Goal: Task Accomplishment & Management: Manage account settings

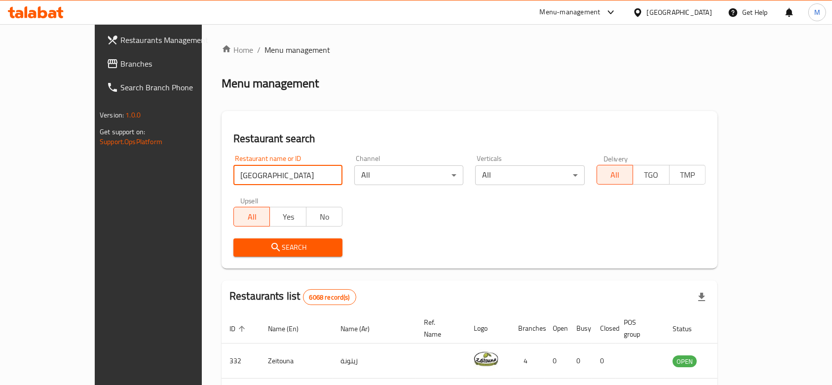
type input "[GEOGRAPHIC_DATA]"
click button "Search" at bounding box center [288, 247] width 109 height 18
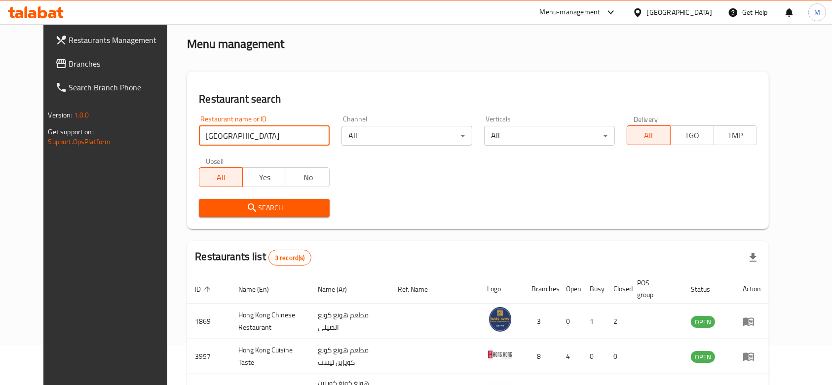
scroll to position [116, 0]
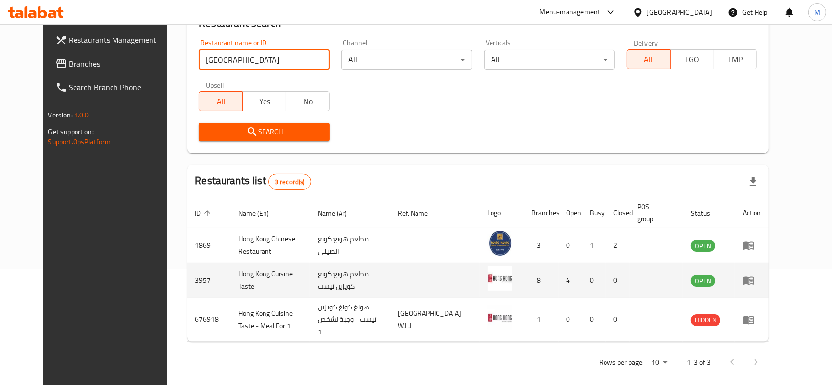
click at [754, 280] on icon "enhanced table" at bounding box center [749, 281] width 11 height 8
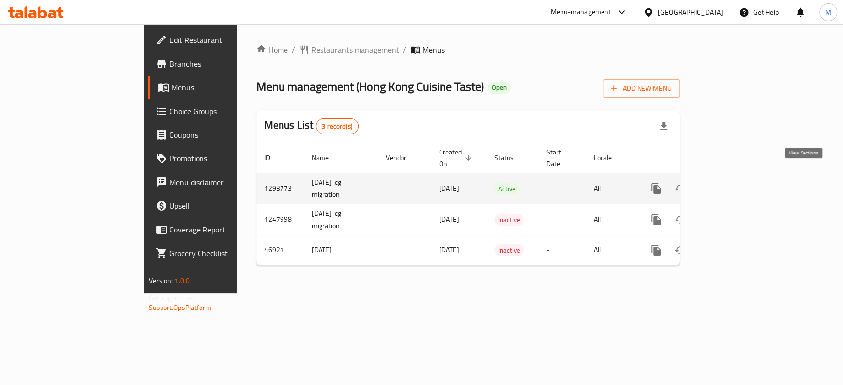
click at [732, 184] on icon "enhanced table" at bounding box center [727, 188] width 9 height 9
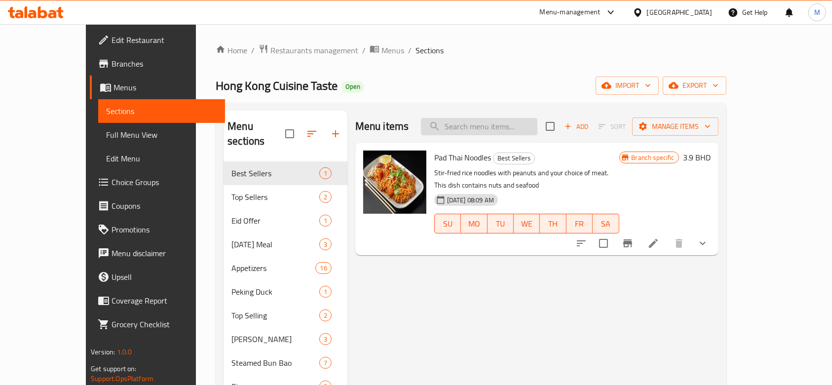
click at [516, 128] on input "search" at bounding box center [479, 126] width 117 height 17
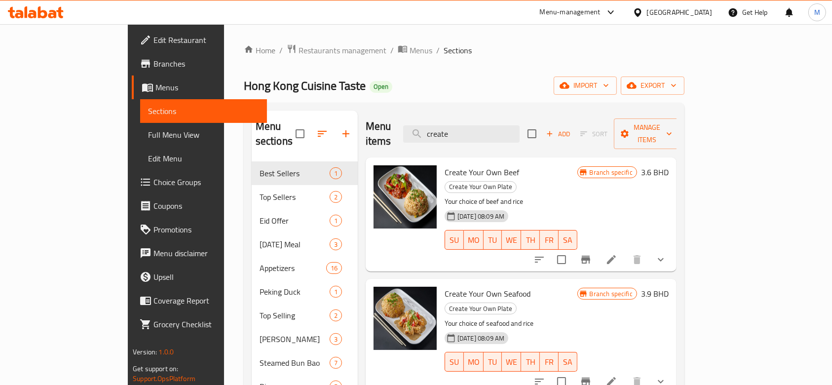
type input "create"
click at [667, 254] on icon "show more" at bounding box center [661, 260] width 12 height 12
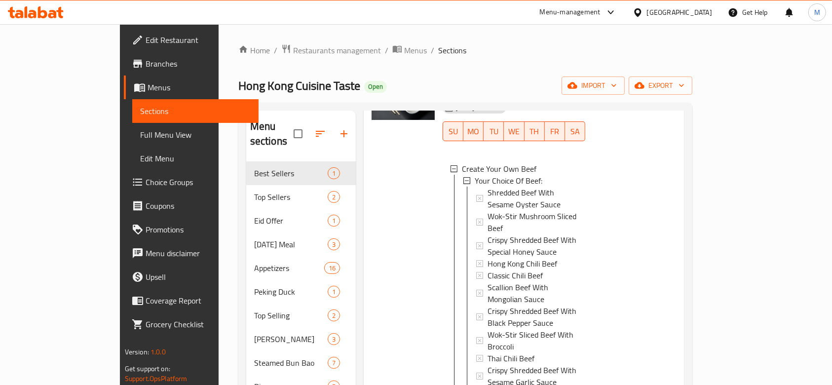
scroll to position [1, 0]
click at [538, 280] on span "Scallion Beef With Mongolian Sauce" at bounding box center [533, 292] width 90 height 24
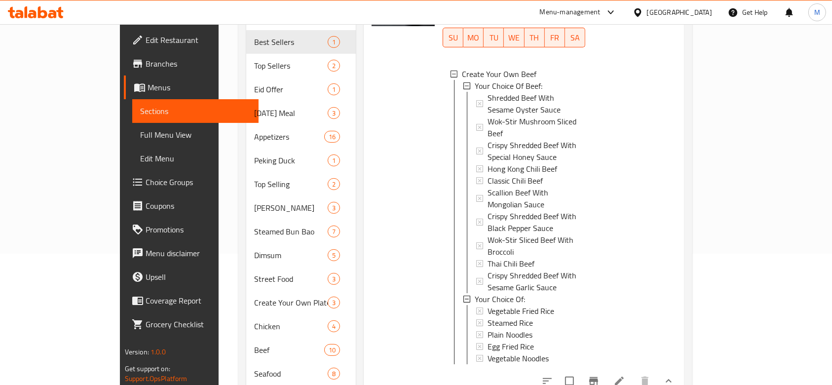
scroll to position [109, 0]
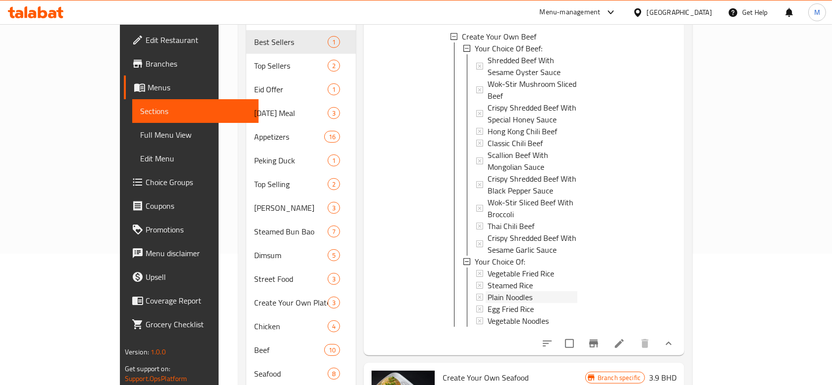
click at [488, 291] on span "Plain Noodles" at bounding box center [510, 297] width 45 height 12
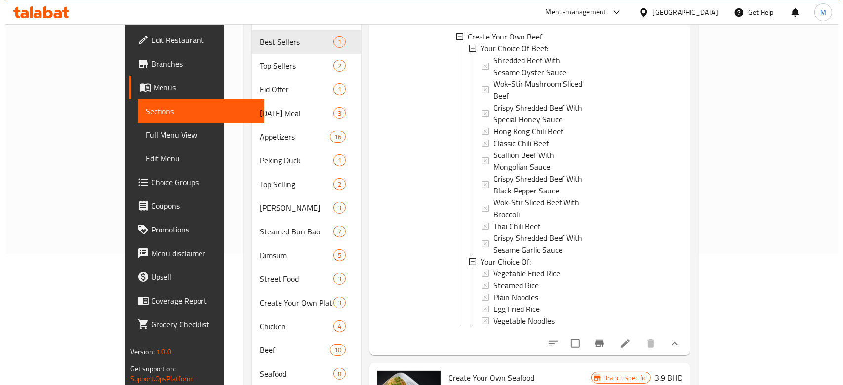
scroll to position [43, 0]
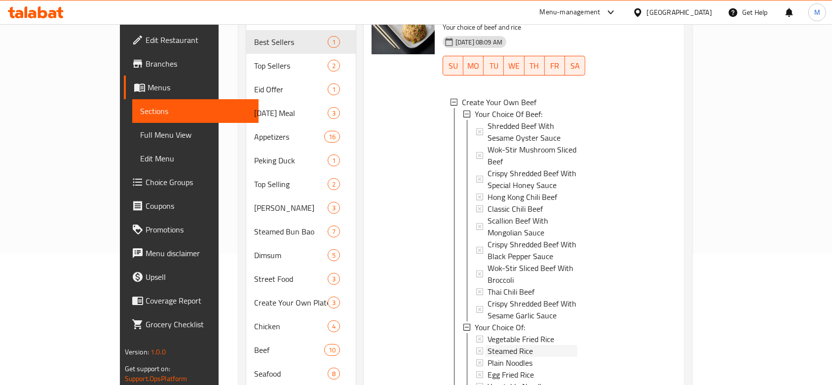
click at [488, 345] on span "Steamed Rice" at bounding box center [510, 351] width 45 height 12
click at [488, 369] on span "Egg Fried Rice" at bounding box center [511, 375] width 46 height 12
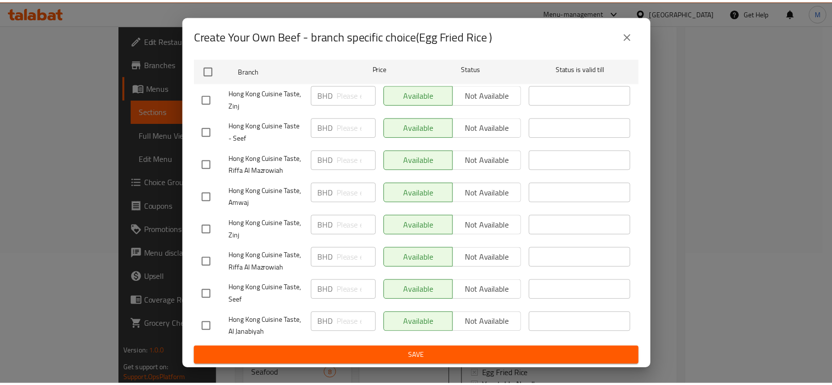
scroll to position [176, 0]
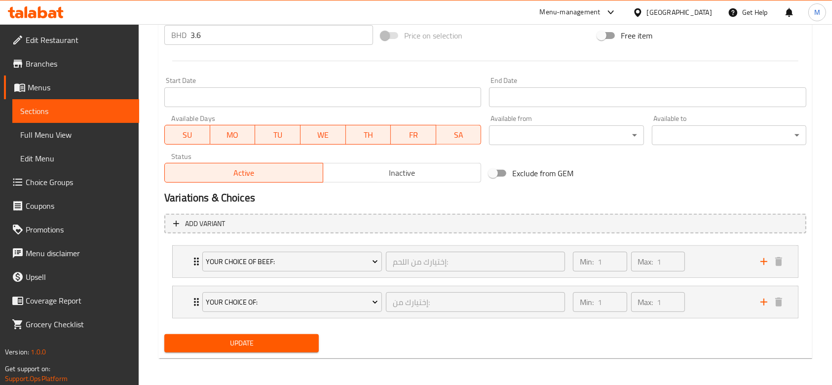
scroll to position [383, 0]
click at [53, 180] on span "Choice Groups" at bounding box center [79, 182] width 106 height 12
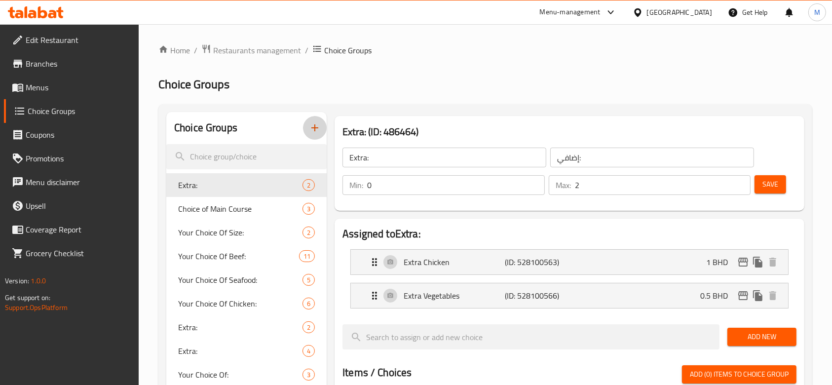
click at [318, 126] on icon "button" at bounding box center [315, 128] width 12 height 12
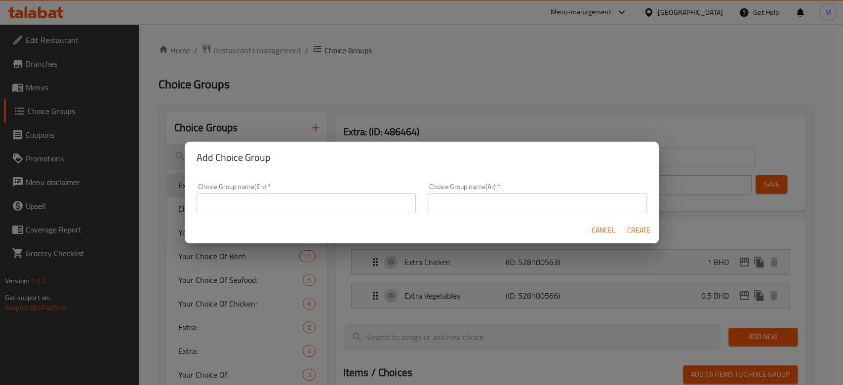
click at [293, 204] on input "text" at bounding box center [306, 204] width 219 height 20
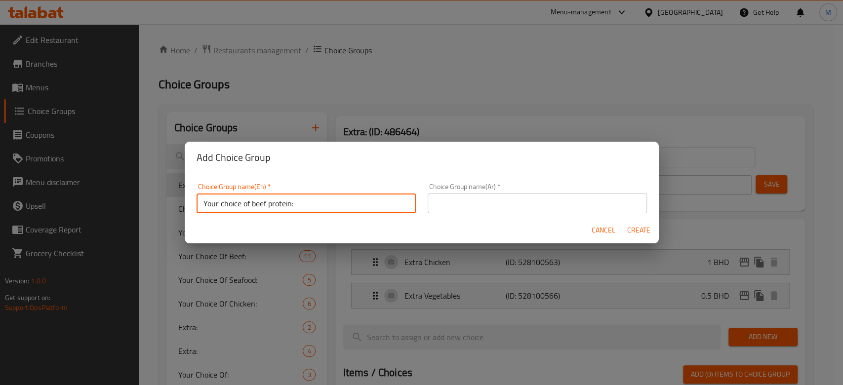
type input "Your choice of beef protein:"
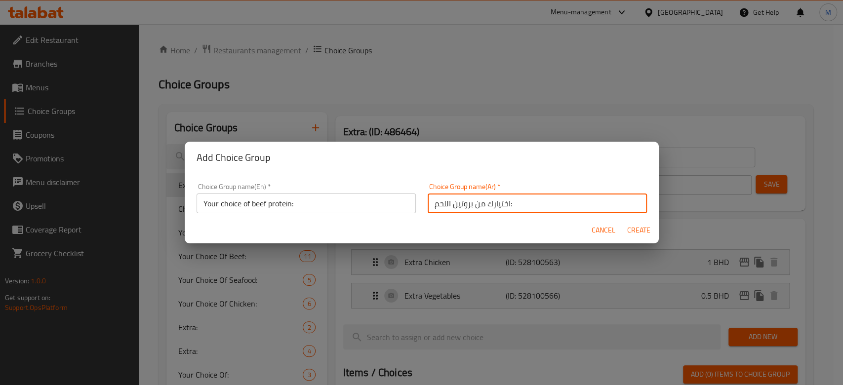
type input "اختيارك من بروتين اللحم:"
click at [632, 233] on span "Create" at bounding box center [639, 230] width 24 height 12
type input "Your choice of beef protein:"
type input "اختيارك من بروتين اللحم:"
type input "0"
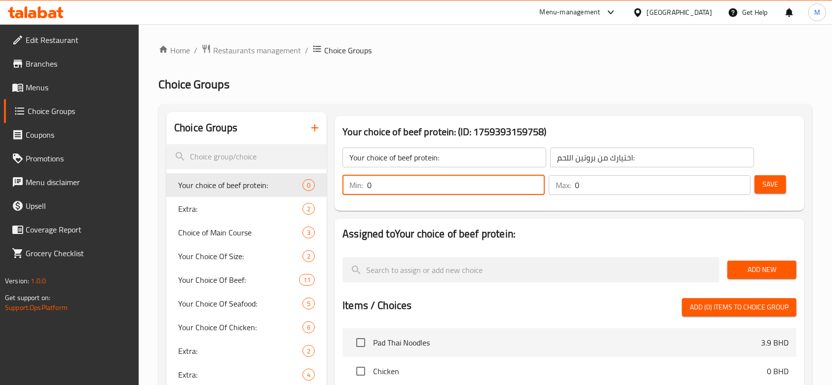
drag, startPoint x: 387, startPoint y: 184, endPoint x: 339, endPoint y: 175, distance: 49.2
click at [339, 175] on div "Min: 0 ​ Max: 0 ​" at bounding box center [547, 185] width 416 height 28
type input "1"
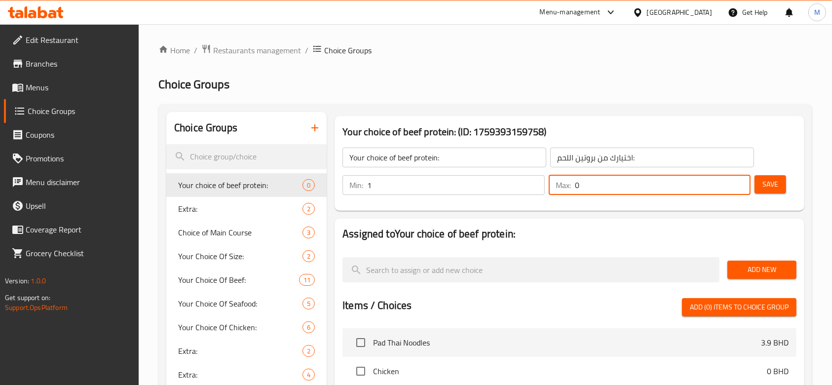
click at [540, 173] on div "Min: 1 ​ Max: 0 ​" at bounding box center [547, 185] width 416 height 28
type input "1"
click at [778, 187] on span "Save" at bounding box center [771, 184] width 16 height 12
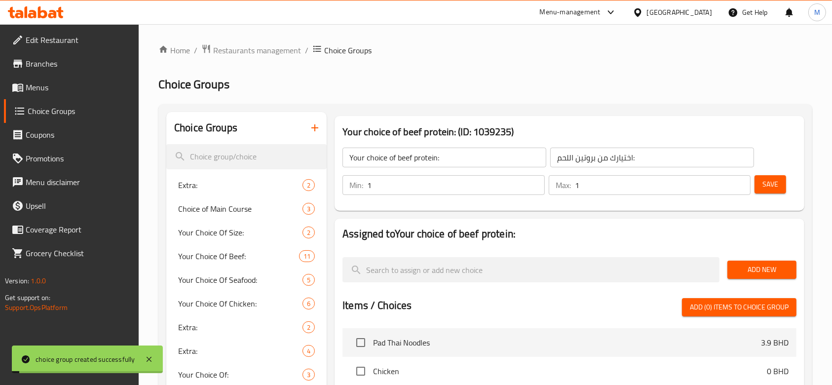
scroll to position [66, 0]
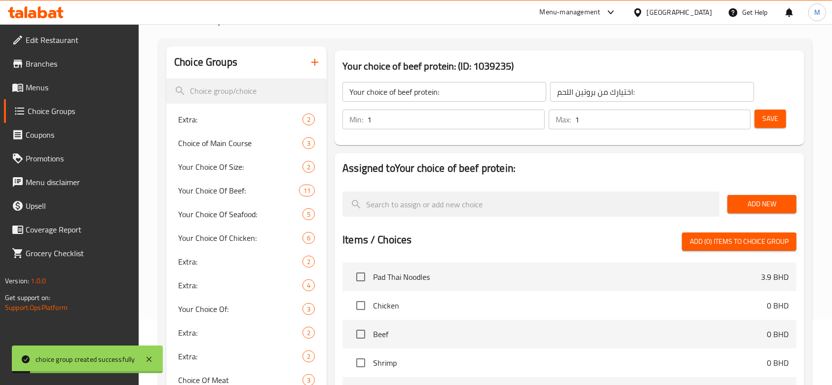
click at [759, 206] on span "Add New" at bounding box center [762, 204] width 53 height 12
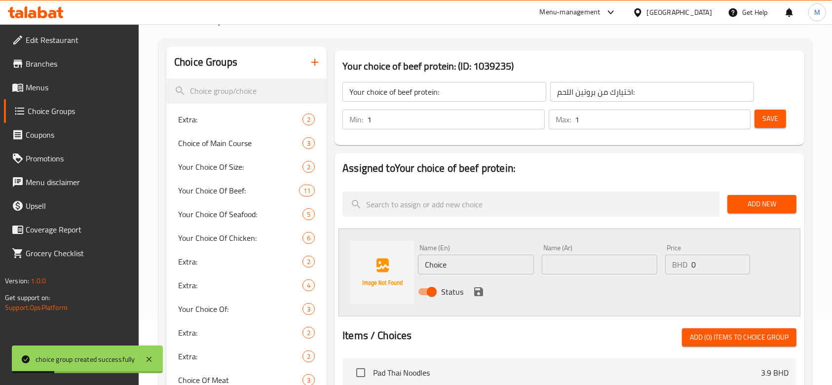
click at [471, 267] on input "Choice" at bounding box center [476, 265] width 116 height 20
type input "Mangolian Beef"
click at [476, 267] on input "Mangolian Beef" at bounding box center [476, 265] width 116 height 20
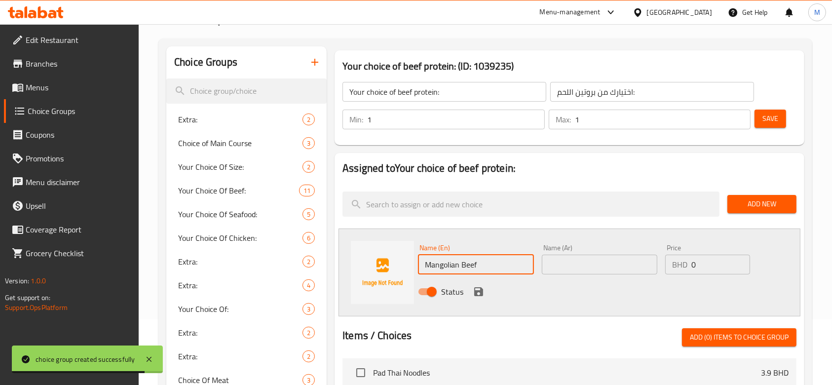
click at [476, 267] on input "Mangolian Beef" at bounding box center [476, 265] width 116 height 20
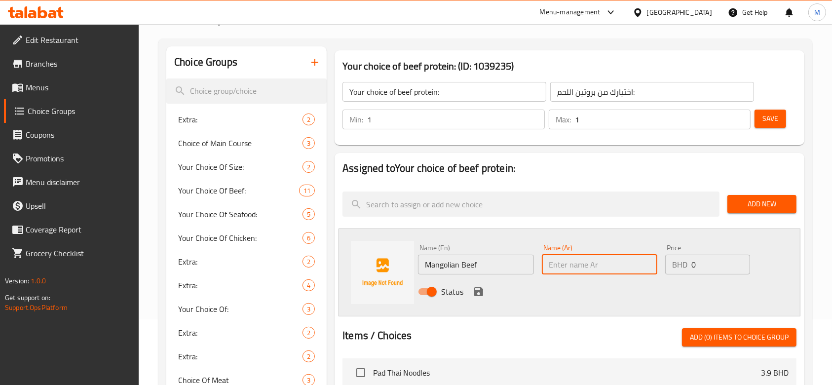
click at [586, 265] on input "text" at bounding box center [600, 265] width 116 height 20
paste input "Mangolian Beef"
type input "Mangolian Beef"
click at [479, 294] on icon "save" at bounding box center [479, 292] width 12 height 12
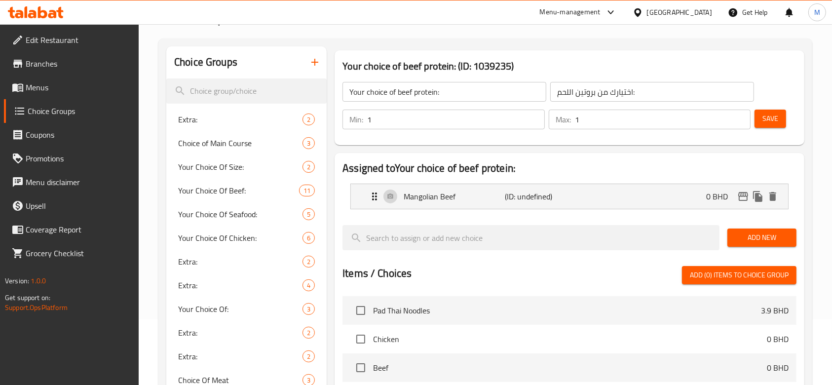
click at [750, 238] on span "Add New" at bounding box center [762, 238] width 53 height 12
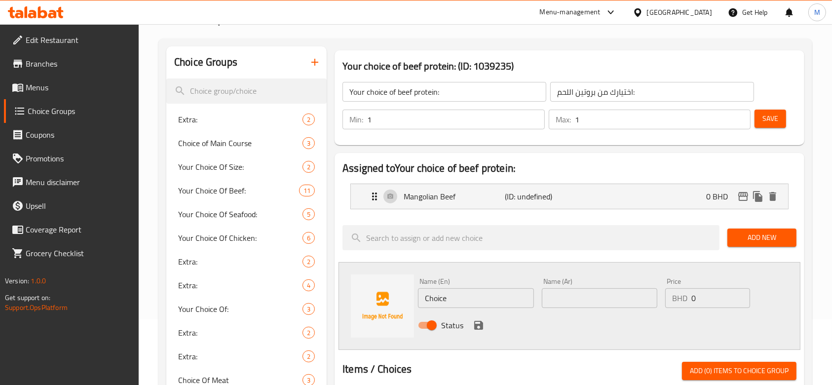
click at [500, 256] on div "Assigned to Your choice of beef protein: Mangolian Beef (ID: undefined) 0 BHD N…" at bounding box center [570, 390] width 470 height 474
click at [468, 296] on input "Choice" at bounding box center [476, 298] width 116 height 20
click at [507, 298] on input "Sesame Oyster Beef" at bounding box center [476, 298] width 116 height 20
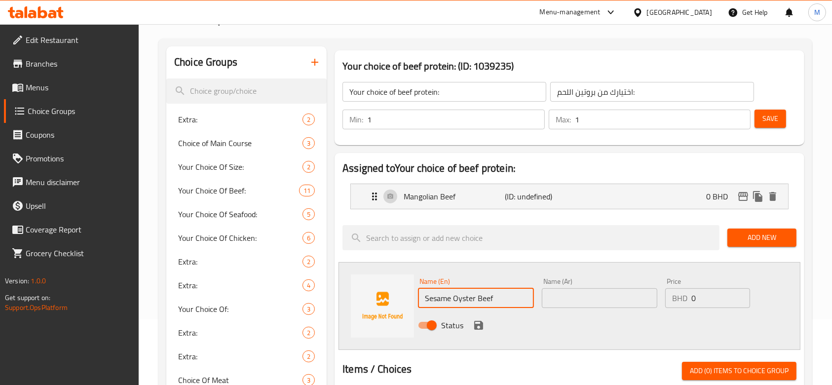
click at [507, 298] on input "Sesame Oyster Beef" at bounding box center [476, 298] width 116 height 20
type input "Sesame Oyster Beef"
click at [605, 298] on input "text" at bounding box center [600, 298] width 116 height 20
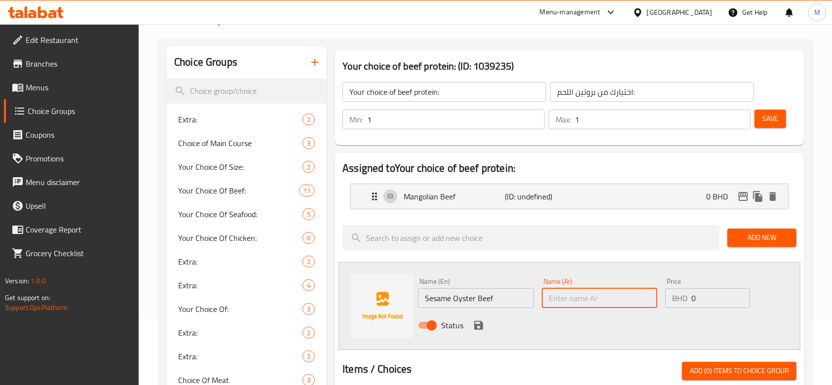
paste input "Sesame Oyster Beef"
type input "Sesame Oyster Beef"
click at [480, 323] on icon "save" at bounding box center [478, 325] width 9 height 9
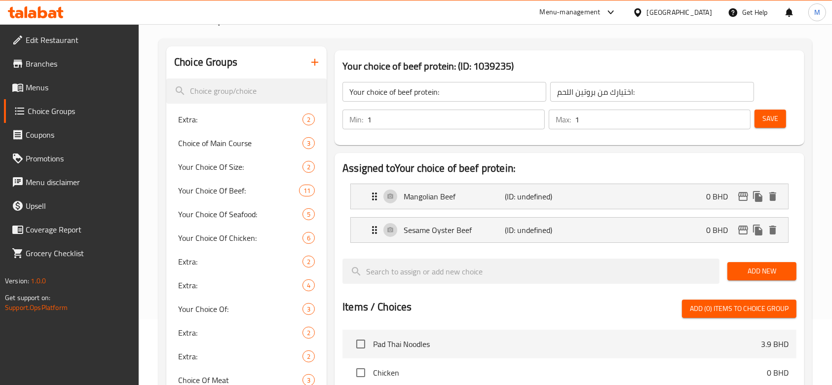
click at [749, 265] on span "Add New" at bounding box center [762, 271] width 53 height 12
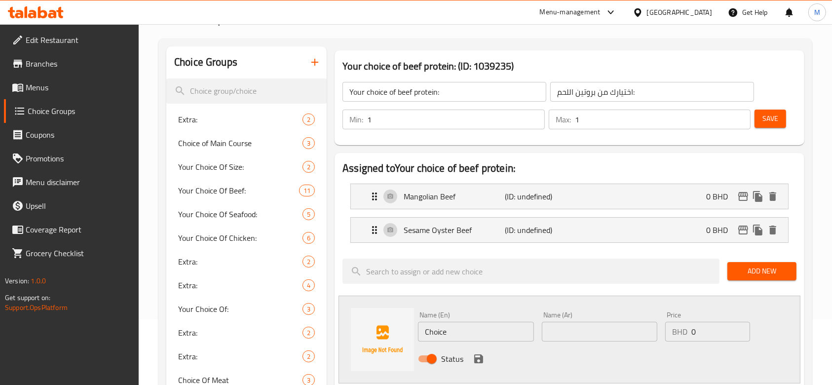
click at [496, 326] on input "Choice" at bounding box center [476, 332] width 116 height 20
click at [503, 326] on input "Hong Kong Chili Beef" at bounding box center [476, 332] width 116 height 20
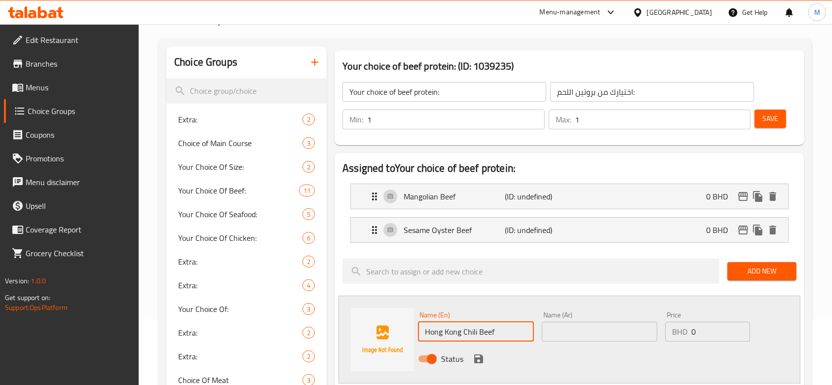
click at [503, 326] on input "Hong Kong Chili Beef" at bounding box center [476, 332] width 116 height 20
type input "Hong Kong Chili Beef"
click at [579, 331] on input "text" at bounding box center [600, 332] width 116 height 20
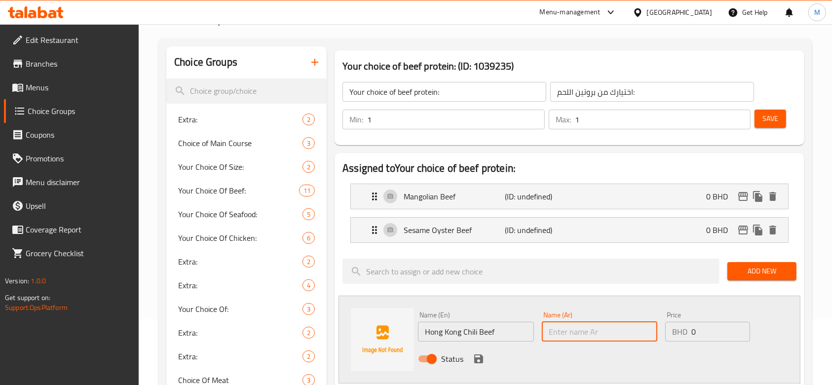
paste input "Hong Kong Chili Beef"
type input "Hong Kong Chili Beef"
click at [479, 357] on icon "save" at bounding box center [478, 359] width 9 height 9
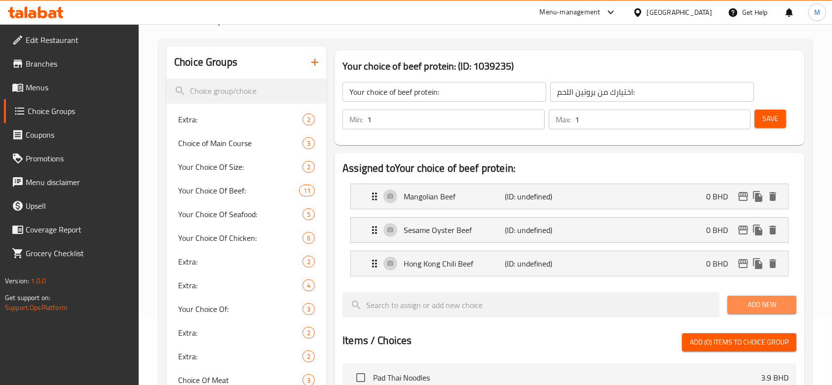
click at [743, 303] on span "Add New" at bounding box center [762, 305] width 53 height 12
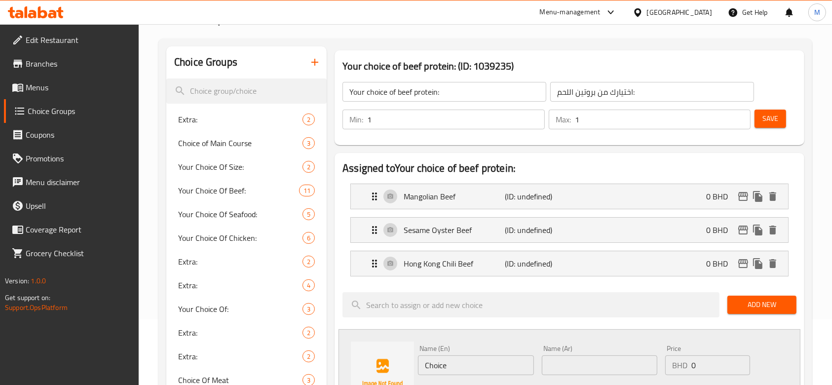
click at [482, 368] on input "Choice" at bounding box center [476, 365] width 116 height 20
click at [474, 369] on input "Choice" at bounding box center [476, 365] width 116 height 20
type input "Classic Chili Beef"
click at [435, 233] on p "Sesame Oyster Beef" at bounding box center [454, 230] width 101 height 12
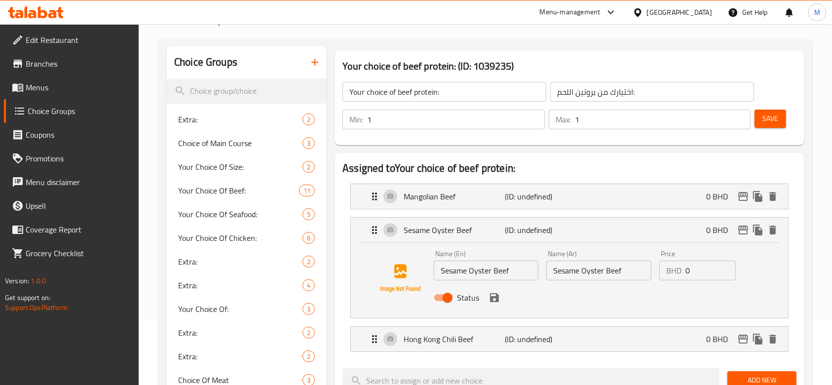
click at [476, 278] on input "Sesame Oyster Beef" at bounding box center [486, 271] width 105 height 20
click at [476, 277] on input "Sesame Oyster Beef" at bounding box center [486, 271] width 105 height 20
paste input "Beef With Sesame Oyster Sauce"
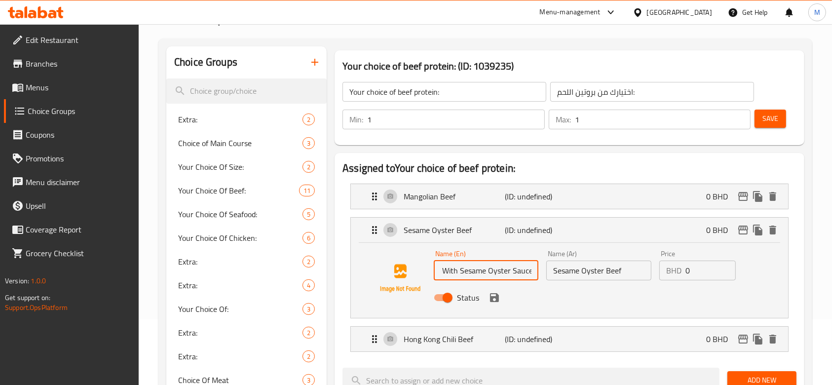
type input "Beef With Sesame Oyster Sauce"
click at [592, 275] on input "Sesame Oyster Beef" at bounding box center [599, 271] width 105 height 20
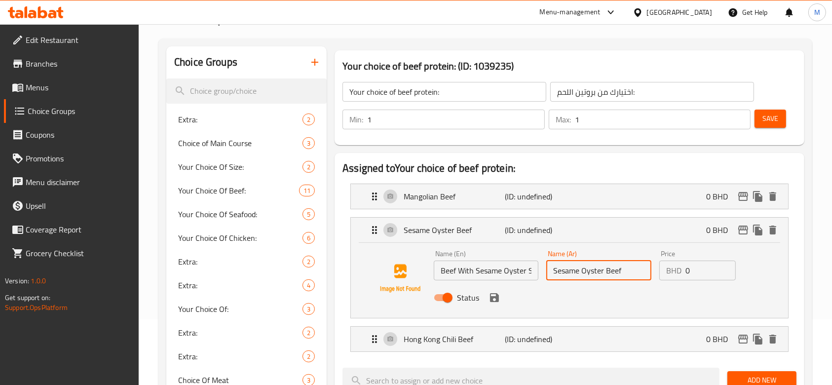
paste input "Beef With Sesame Oyster Sauce"
click at [492, 296] on icon "save" at bounding box center [494, 297] width 9 height 9
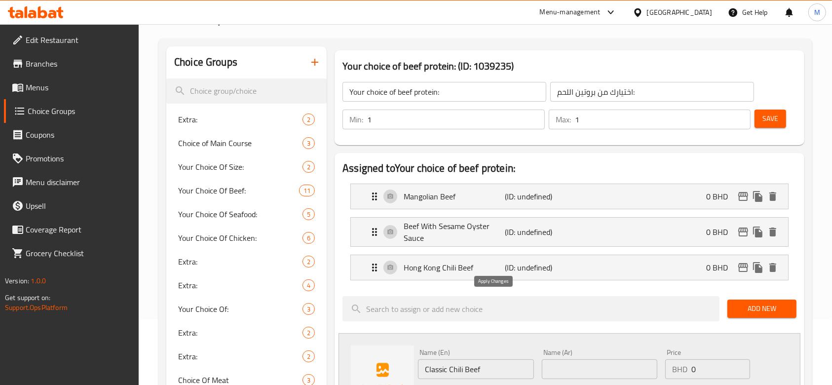
type input "Beef With Sesame Oyster Sauce"
click at [461, 193] on p "Mangolian Beef" at bounding box center [454, 197] width 101 height 12
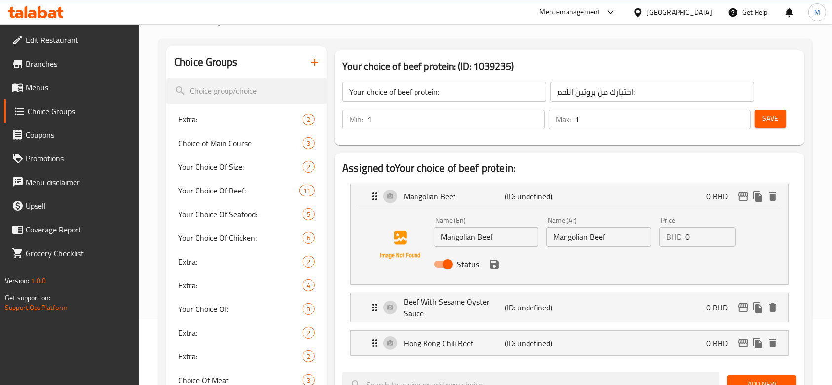
click at [486, 234] on input "Mangolian Beef" at bounding box center [486, 237] width 105 height 20
paste input "Beef With Mongolian Sauce"
type input "Beef With Mongolian Sauce"
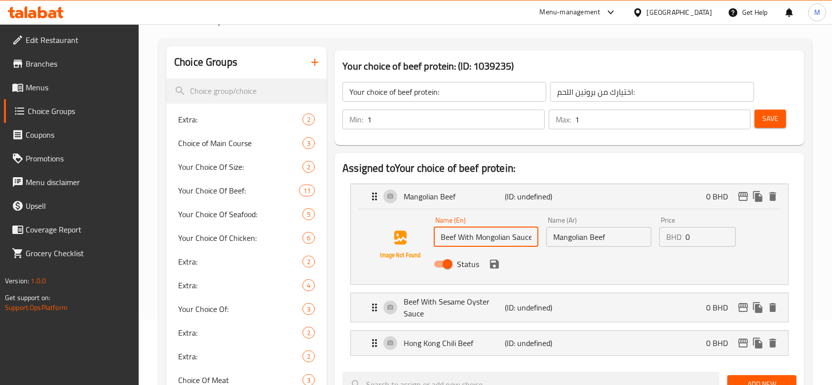
click at [595, 235] on input "Mangolian Beef" at bounding box center [599, 237] width 105 height 20
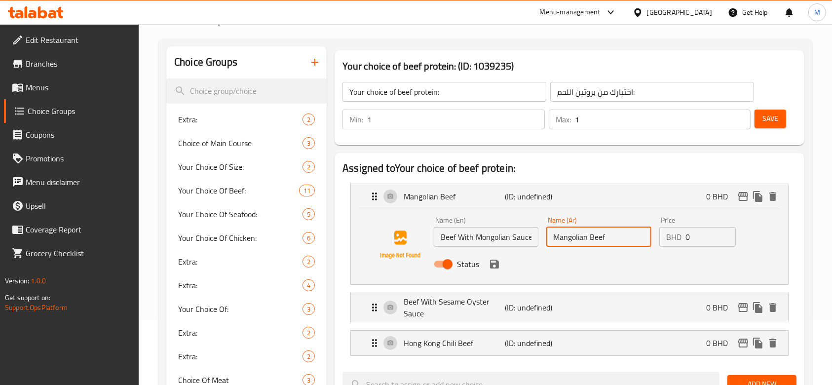
click at [595, 235] on input "Mangolian Beef" at bounding box center [599, 237] width 105 height 20
paste input "Beef With Mongolian Sauce"
click at [498, 261] on icon "save" at bounding box center [494, 264] width 9 height 9
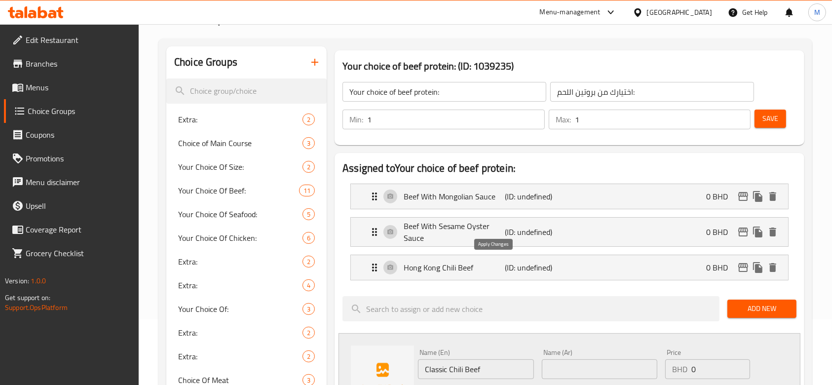
type input "Beef With Mongolian Sauce"
click at [773, 304] on span "Add New" at bounding box center [762, 309] width 53 height 12
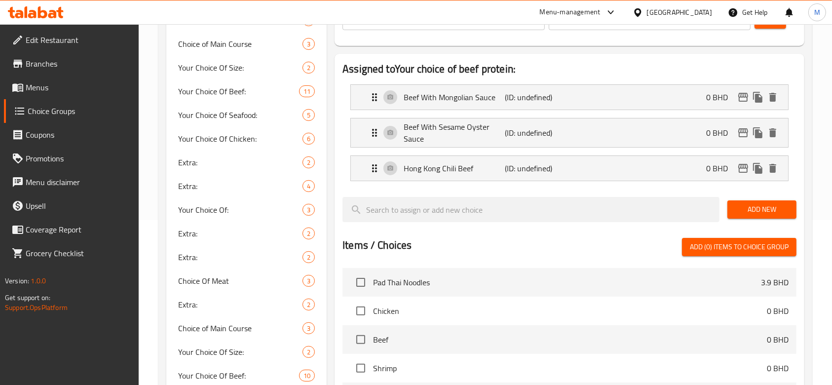
scroll to position [131, 0]
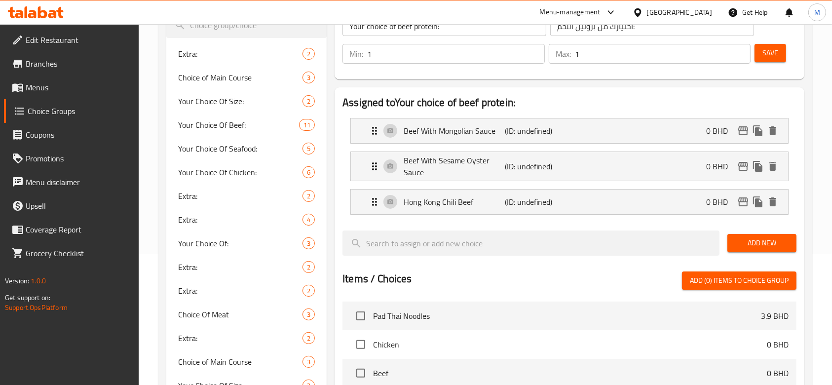
click at [743, 245] on span "Add New" at bounding box center [762, 243] width 53 height 12
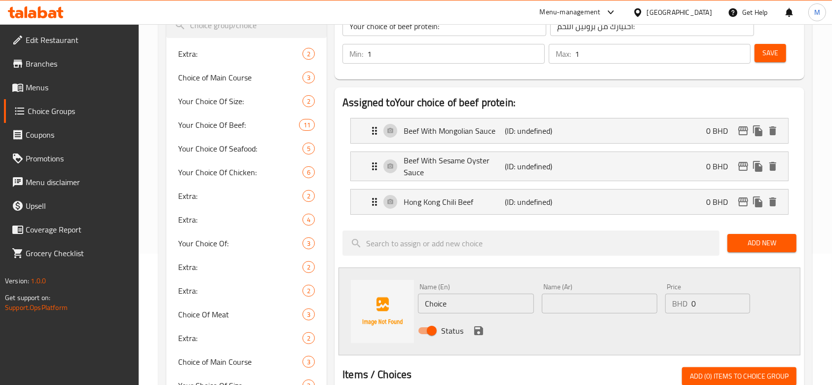
click at [503, 307] on input "Choice" at bounding box center [476, 304] width 116 height 20
click at [503, 306] on input "Choice" at bounding box center [476, 304] width 116 height 20
click at [504, 306] on input "Choice" at bounding box center [476, 304] width 116 height 20
paste input "lassic Chili Beef"
type input "Classic Chili Beef"
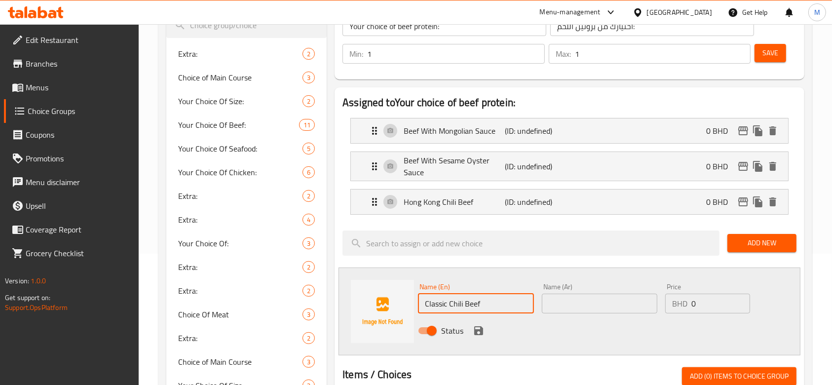
click at [577, 302] on input "text" at bounding box center [600, 304] width 116 height 20
paste input "Classic Chili Beef"
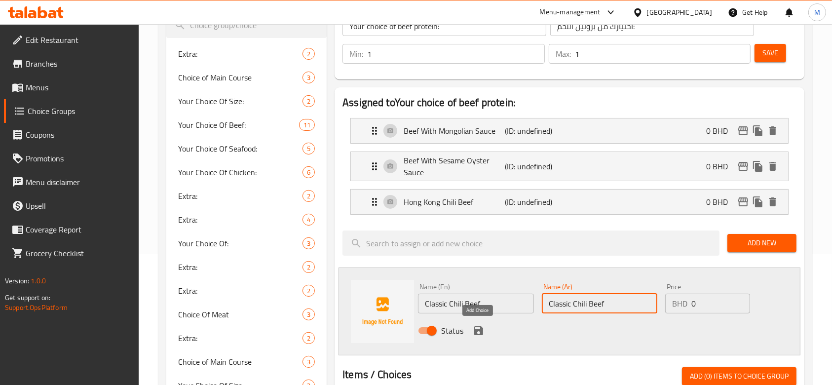
type input "Classic Chili Beef"
click at [480, 328] on icon "save" at bounding box center [478, 330] width 9 height 9
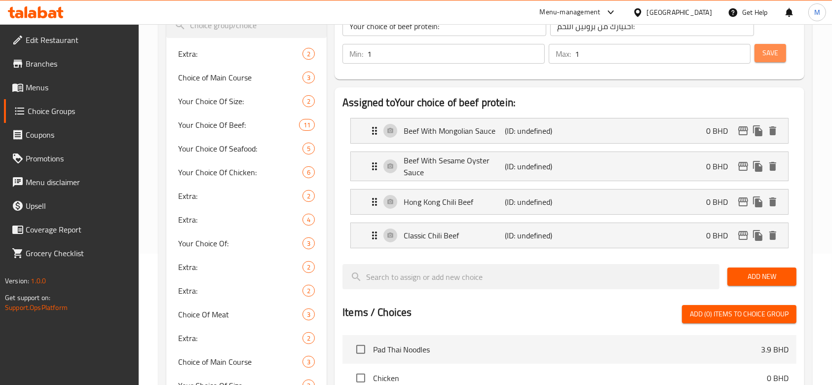
click at [775, 61] on button "Save" at bounding box center [771, 53] width 32 height 18
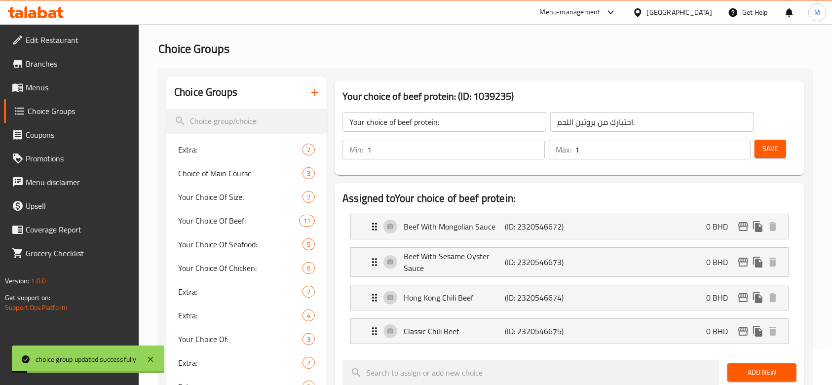
scroll to position [0, 0]
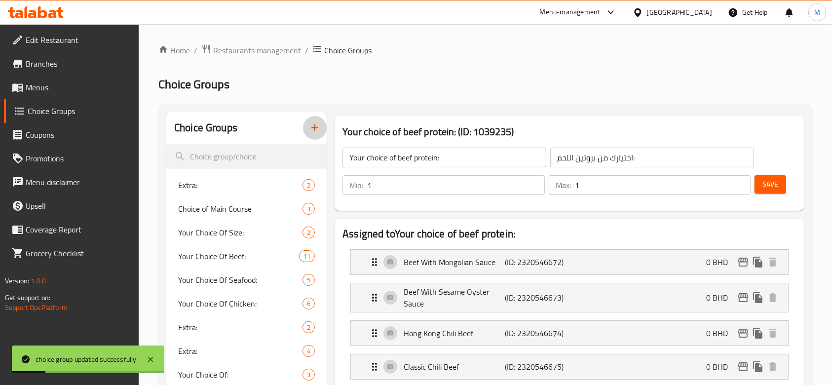
click at [311, 129] on icon "button" at bounding box center [315, 128] width 12 height 12
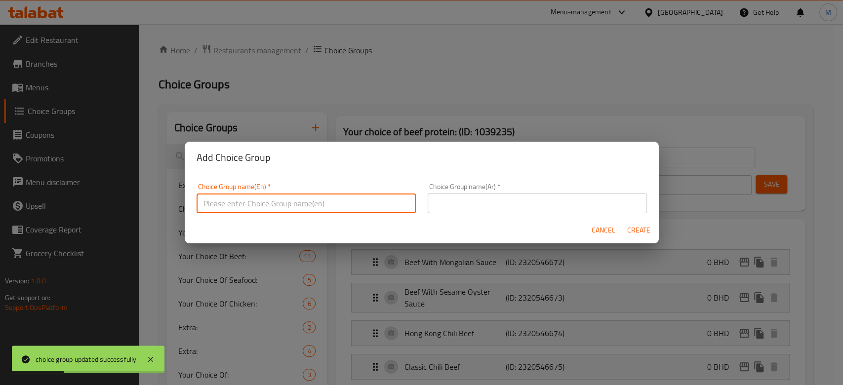
click at [276, 203] on input "text" at bounding box center [306, 204] width 219 height 20
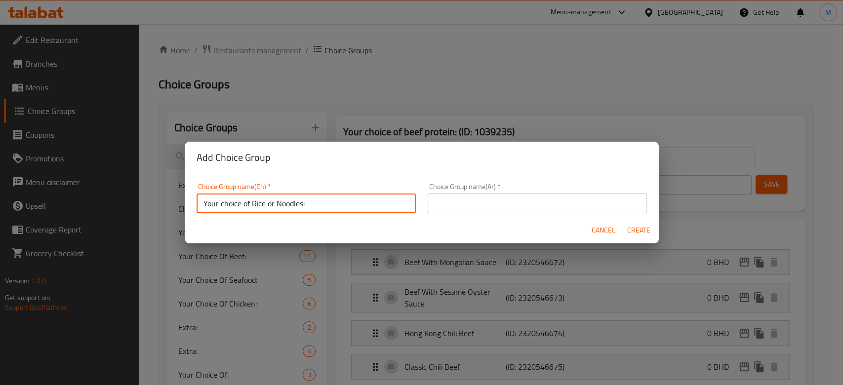
type input "Your choice of Rice or Noodles:"
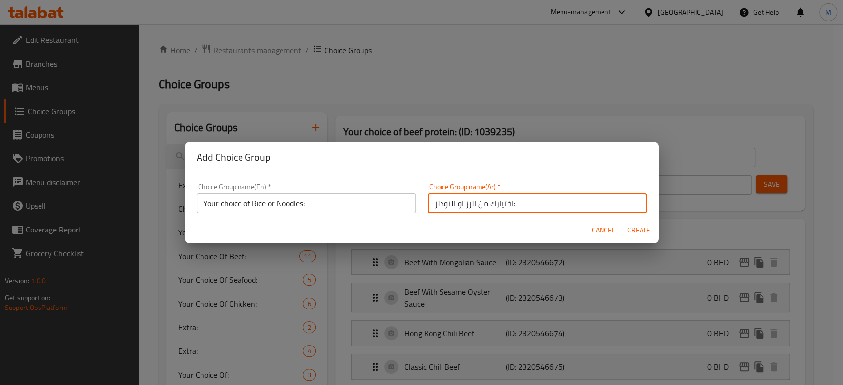
type input "اختيارك من الرز او النودلز:"
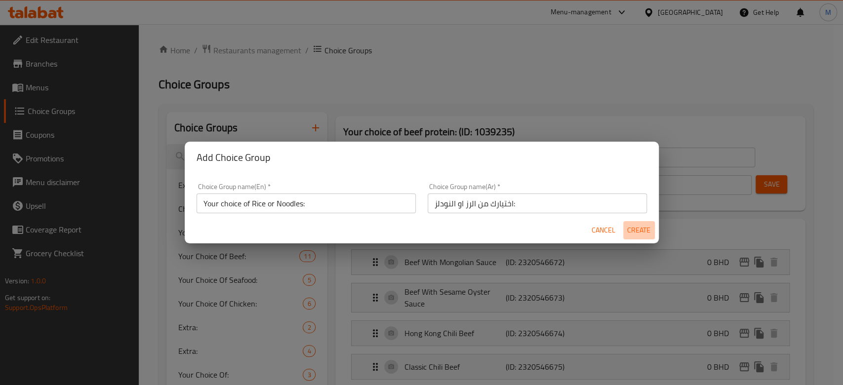
click at [647, 235] on span "Create" at bounding box center [639, 230] width 24 height 12
type input "Your choice of Rice or Noodles:"
type input "اختيارك من الرز او النودلز:"
type input "0"
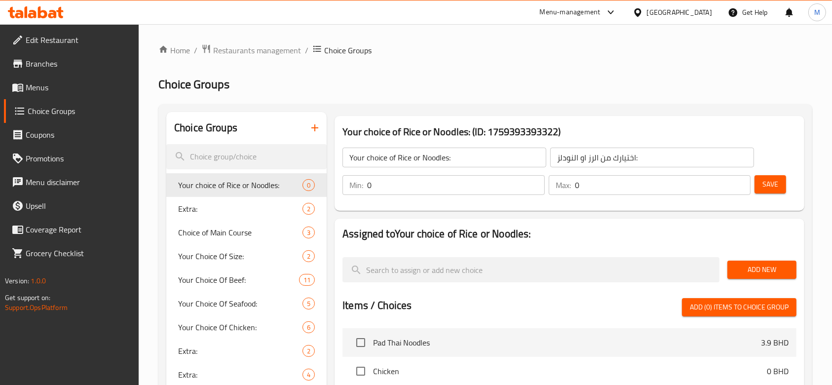
click at [460, 188] on input "0" at bounding box center [456, 185] width 178 height 20
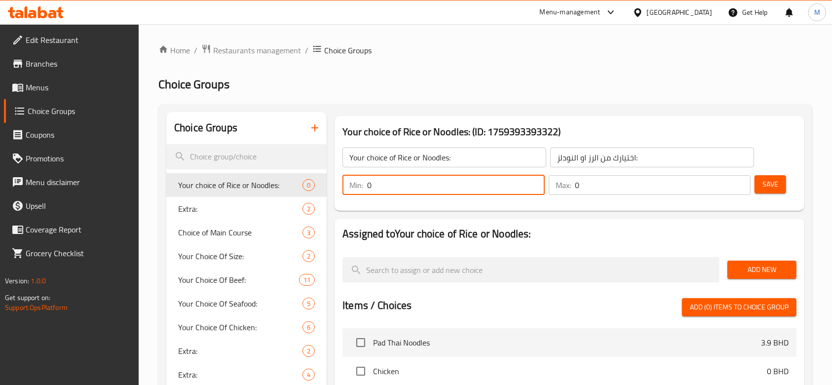
click at [460, 188] on input "0" at bounding box center [456, 185] width 178 height 20
type input "1"
click at [515, 158] on div "Your choice of Rice or Noodles: ​ اختيارك من الرز او النودلز: ​ Min: 1 ​ Max: 0…" at bounding box center [570, 171] width 462 height 71
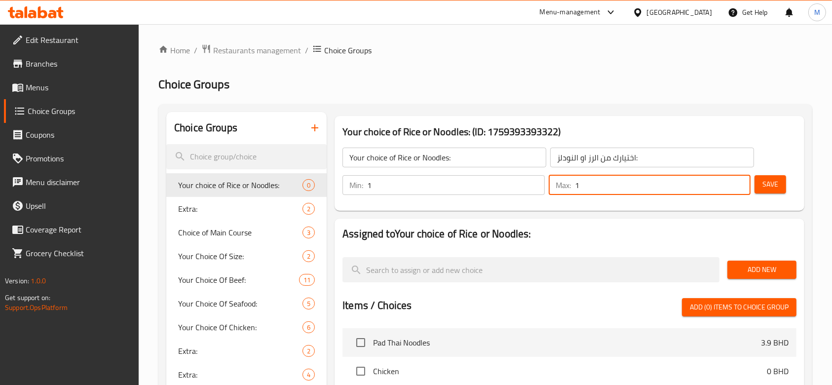
type input "1"
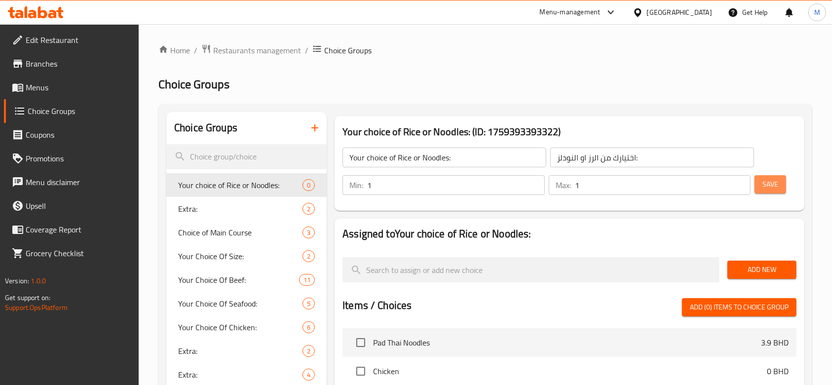
click at [768, 183] on span "Save" at bounding box center [771, 184] width 16 height 12
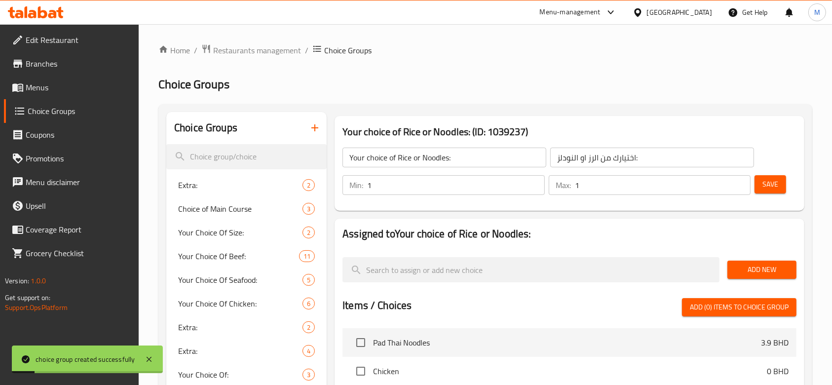
click at [758, 273] on span "Add New" at bounding box center [762, 270] width 53 height 12
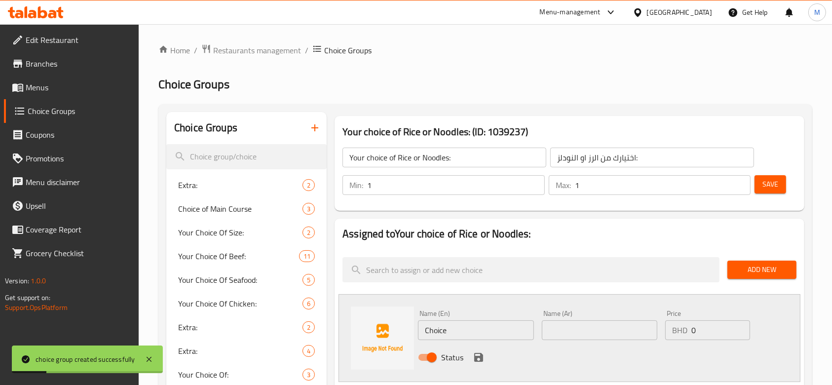
click at [482, 327] on input "Choice" at bounding box center [476, 330] width 116 height 20
type input "ٍ"
click at [604, 334] on input "text" at bounding box center [600, 330] width 116 height 20
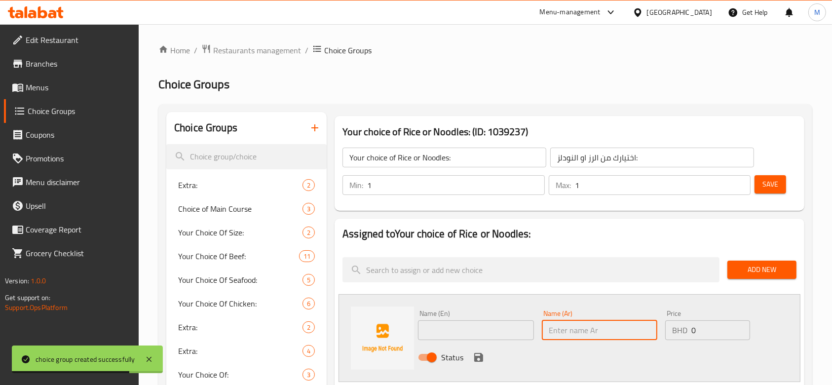
click at [513, 328] on input "text" at bounding box center [476, 330] width 116 height 20
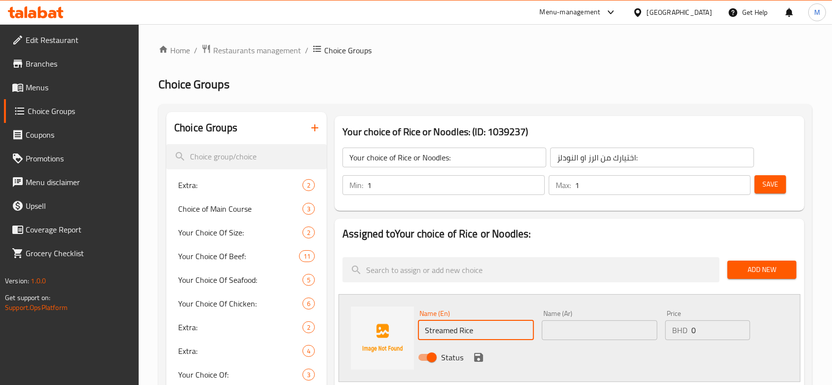
click at [454, 329] on input "Streamed Rice" at bounding box center [476, 330] width 116 height 20
type input "Streamed Rice"
click at [574, 333] on input "text" at bounding box center [600, 330] width 116 height 20
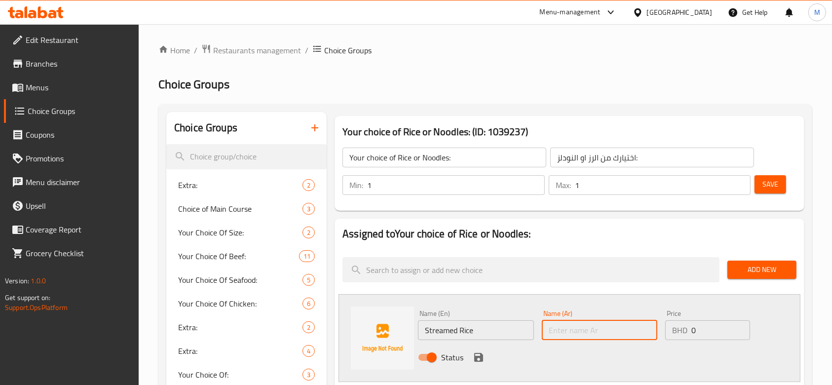
paste input "Streamed Rice"
type input "Streamed Rice"
click at [475, 357] on icon "save" at bounding box center [478, 357] width 9 height 9
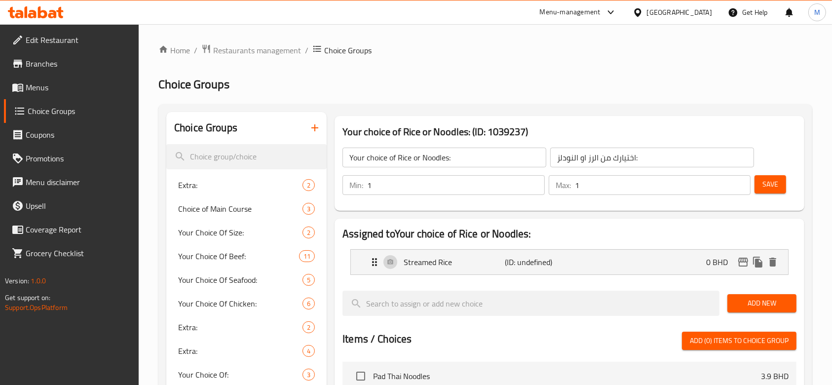
click at [744, 308] on span "Add New" at bounding box center [762, 303] width 53 height 12
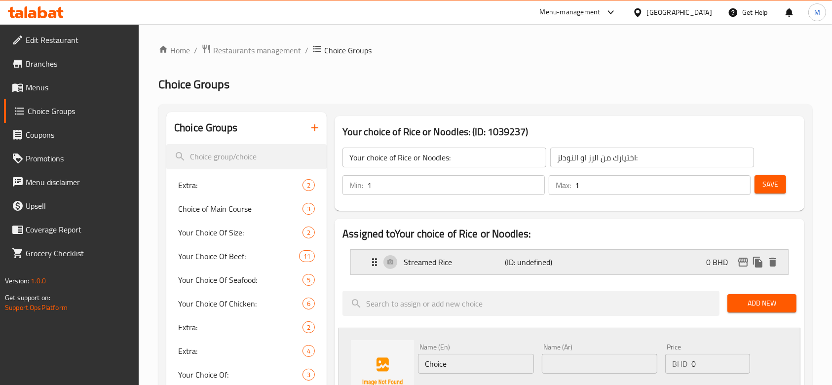
click at [439, 267] on p "Streamed Rice" at bounding box center [454, 262] width 101 height 12
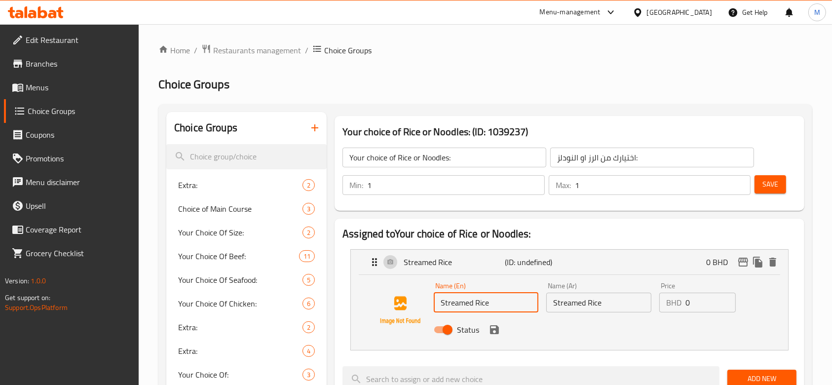
click at [458, 303] on input "Streamed Rice" at bounding box center [486, 303] width 105 height 20
click at [504, 305] on input "Steamed Rice" at bounding box center [486, 303] width 105 height 20
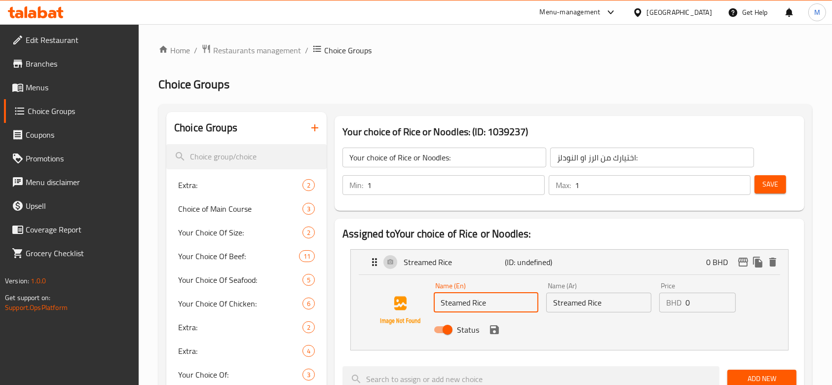
type input "Steamed Rice"
click at [566, 305] on input "Streamed Rice" at bounding box center [599, 303] width 105 height 20
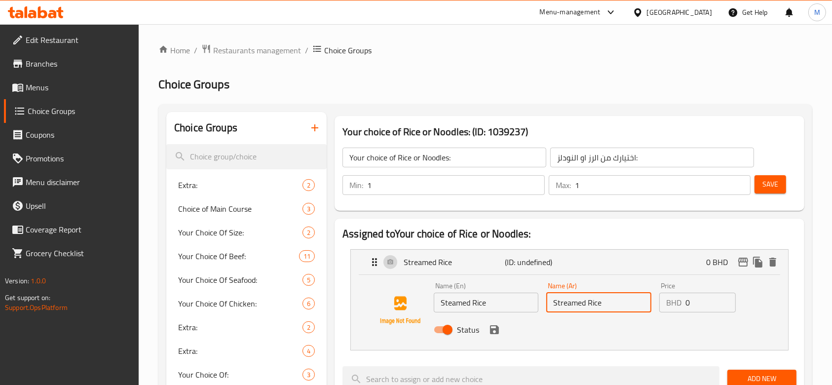
click at [566, 305] on input "Streamed Rice" at bounding box center [599, 303] width 105 height 20
paste input "text"
click at [495, 333] on icon "save" at bounding box center [494, 329] width 9 height 9
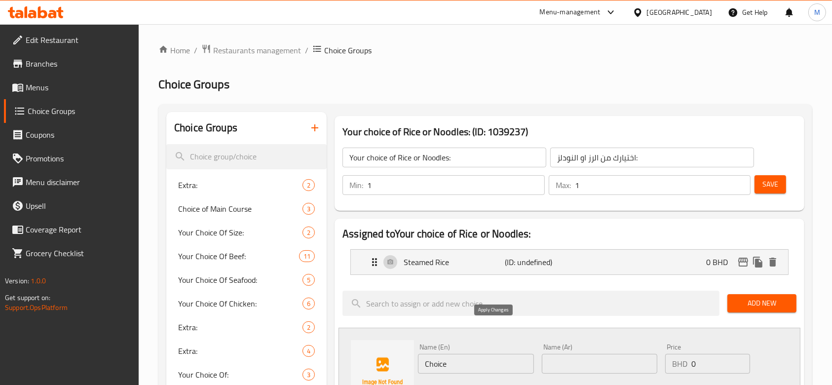
type input "Steamed Rice"
click at [479, 360] on input "Choice" at bounding box center [476, 364] width 116 height 20
click at [479, 360] on input "Plain Noodles" at bounding box center [476, 364] width 116 height 20
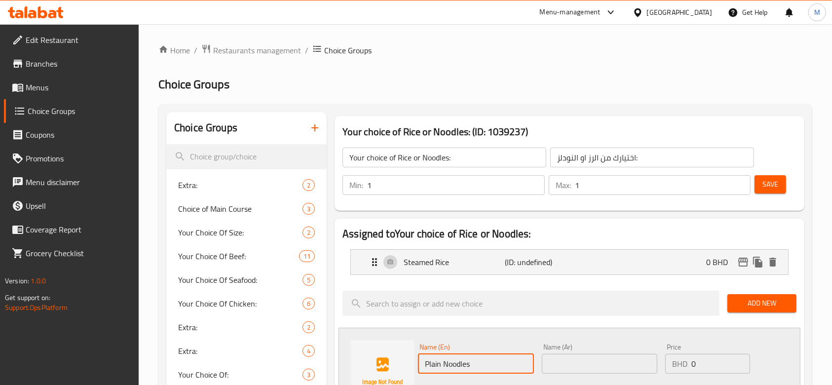
click at [478, 359] on input "Plain Noodles" at bounding box center [476, 364] width 116 height 20
type input "Plain Noodles"
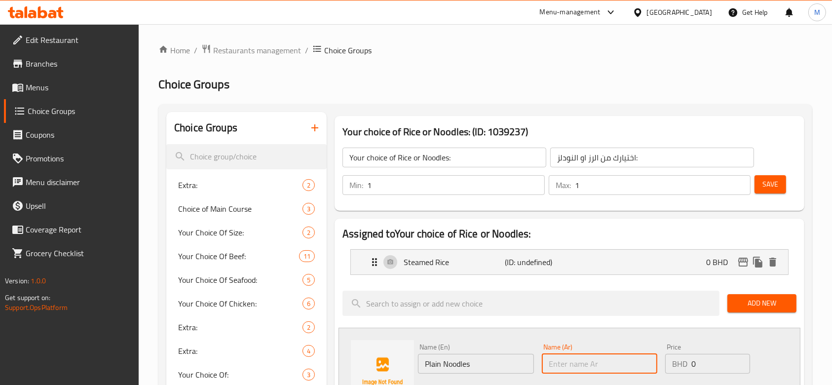
click at [546, 360] on input "text" at bounding box center [600, 364] width 116 height 20
paste input "Plain Noodles"
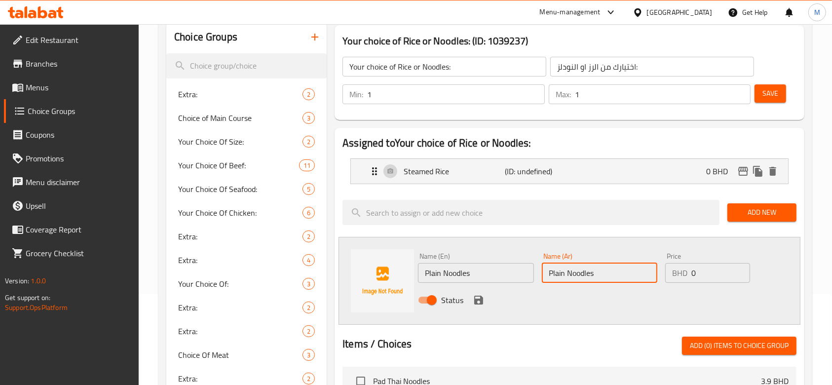
scroll to position [131, 0]
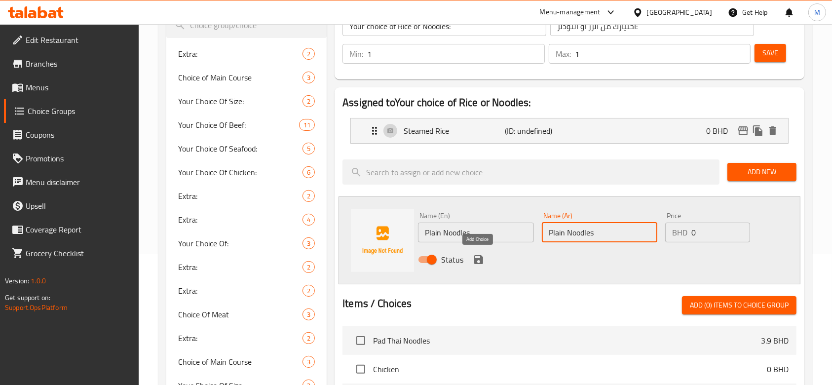
type input "Plain Noodles"
click at [481, 256] on icon "save" at bounding box center [478, 259] width 9 height 9
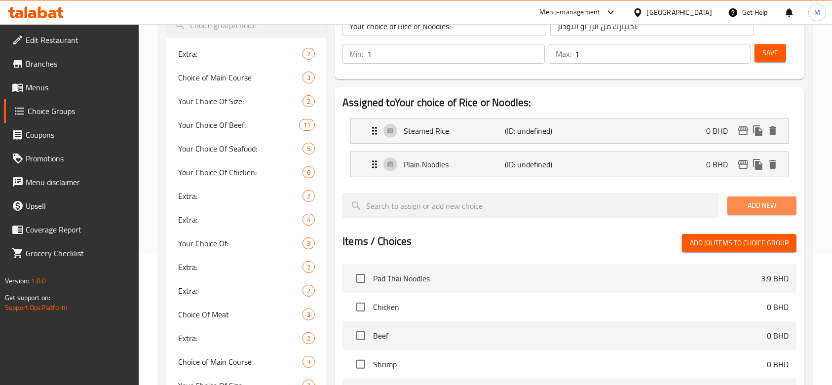
click at [743, 204] on span "Add New" at bounding box center [762, 205] width 53 height 12
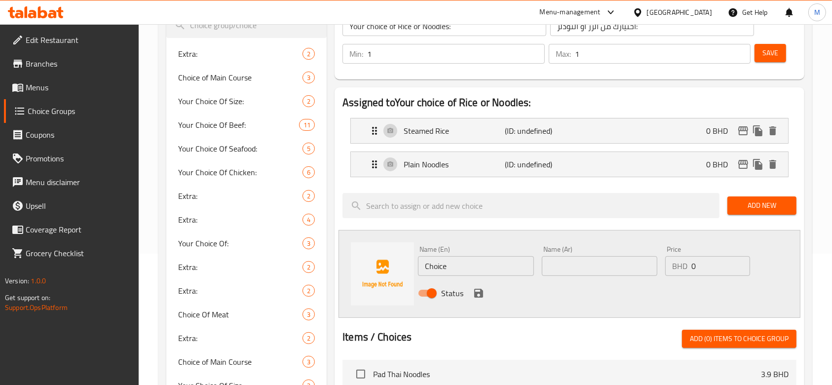
click at [456, 261] on input "Choice" at bounding box center [476, 266] width 116 height 20
click at [456, 261] on input "Vegetable Fried Rice" at bounding box center [476, 266] width 116 height 20
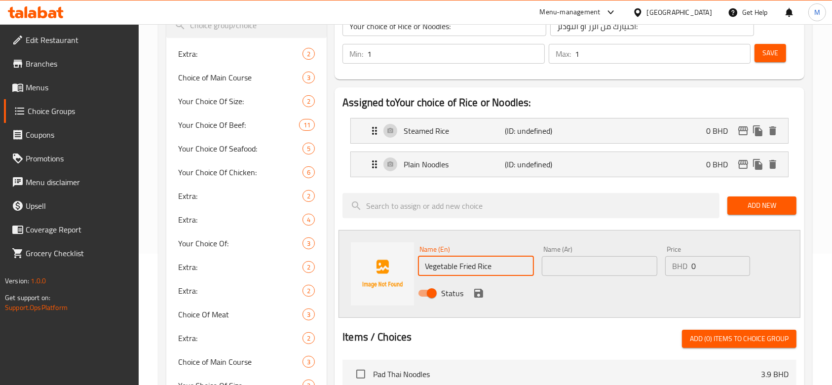
type input "Vegetable Fried Rice"
click at [576, 263] on input "text" at bounding box center [600, 266] width 116 height 20
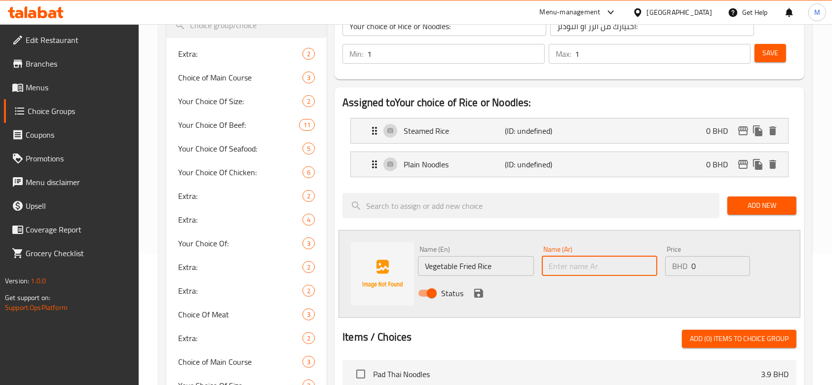
paste input "Vegetable Fried Rice"
type input "Vegetable Fried Rice"
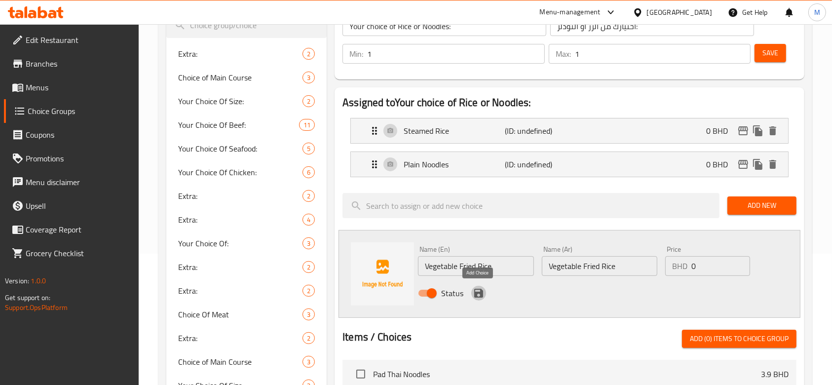
click at [481, 292] on icon "save" at bounding box center [478, 293] width 9 height 9
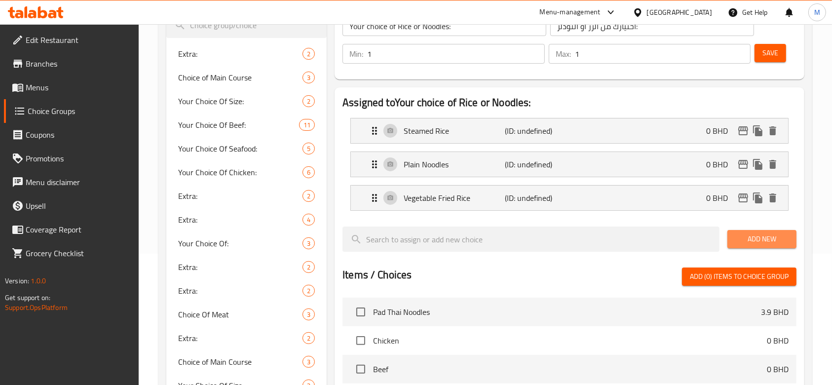
click at [743, 240] on span "Add New" at bounding box center [762, 239] width 53 height 12
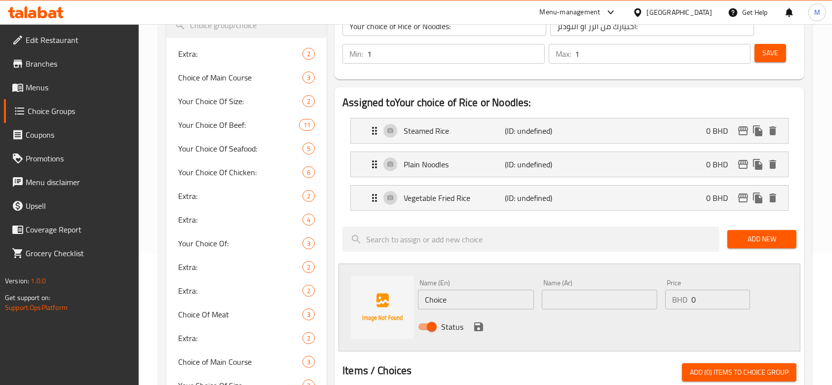
click at [478, 301] on input "Choice" at bounding box center [476, 300] width 116 height 20
click at [460, 297] on input "Vegetables Noodles" at bounding box center [476, 300] width 116 height 20
click at [460, 297] on input "Vegetable Noodles" at bounding box center [476, 300] width 116 height 20
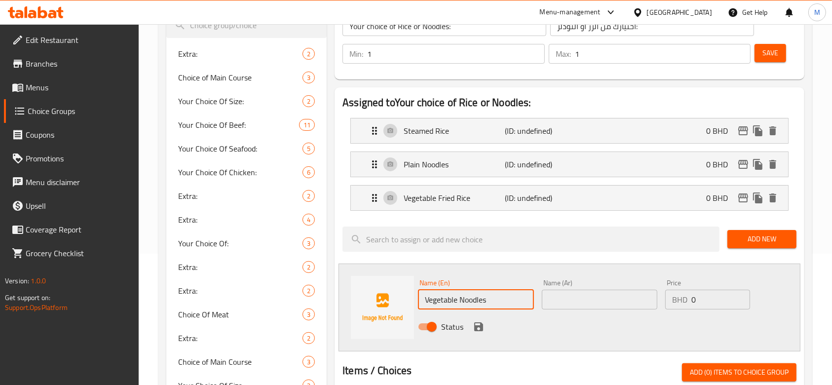
click at [460, 297] on input "Vegetable Noodles" at bounding box center [476, 300] width 116 height 20
type input "Vegetable Noodles"
click at [573, 297] on input "text" at bounding box center [600, 300] width 116 height 20
paste input "Vegetable Noodles"
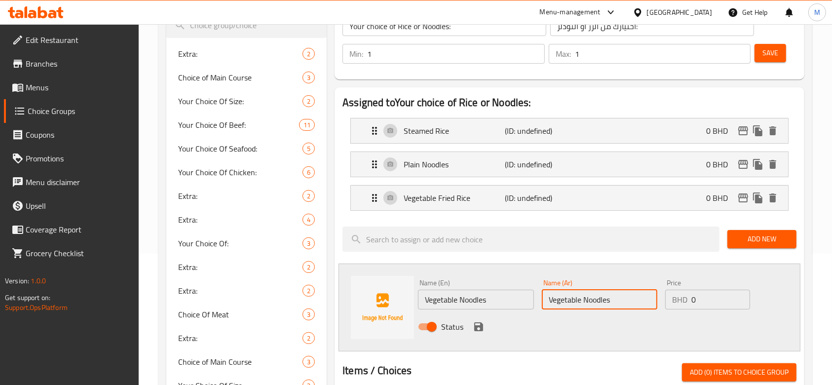
type input "Vegetable Noodles"
click at [741, 298] on input "1" at bounding box center [721, 300] width 59 height 20
type input "2"
click at [738, 295] on input "2" at bounding box center [721, 300] width 59 height 20
click at [724, 299] on input "2" at bounding box center [721, 300] width 59 height 20
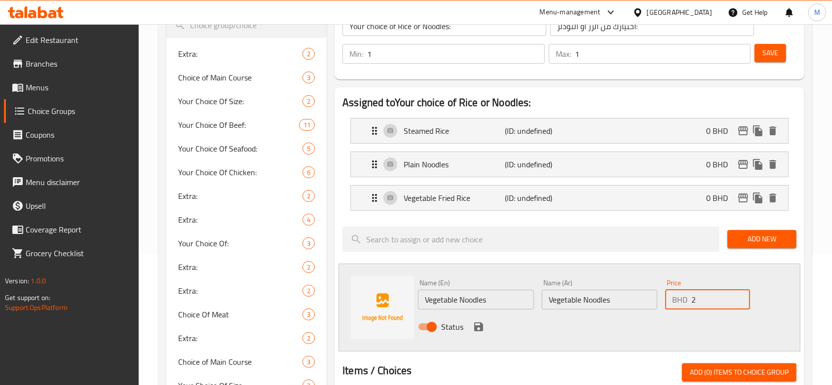
click at [724, 299] on input "2" at bounding box center [721, 300] width 59 height 20
type input "0.5"
click at [480, 327] on icon "save" at bounding box center [478, 326] width 9 height 9
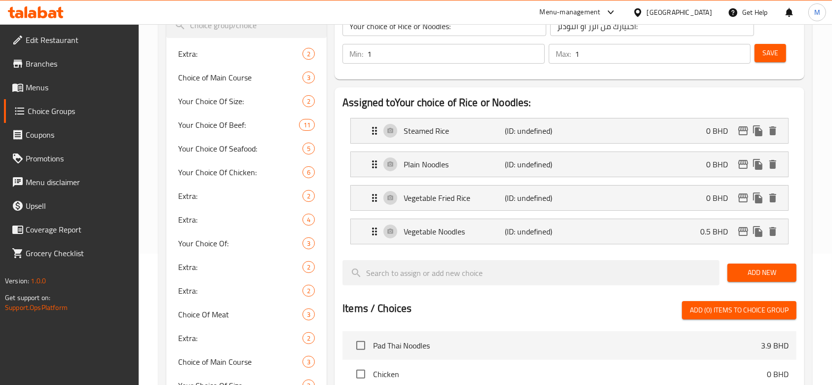
click at [745, 272] on span "Add New" at bounding box center [762, 273] width 53 height 12
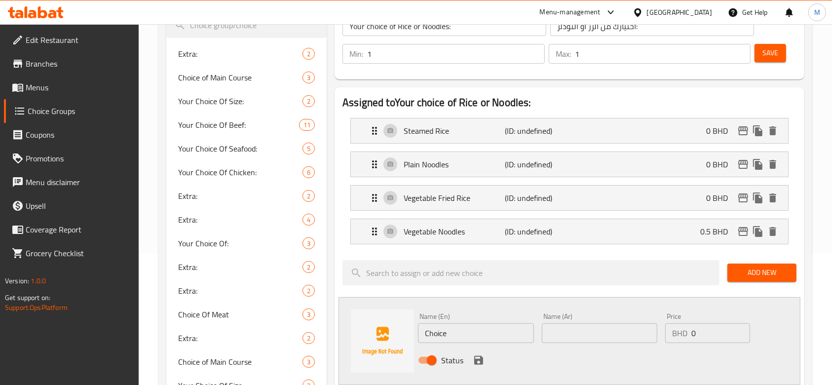
click at [488, 335] on input "Choice" at bounding box center [476, 333] width 116 height 20
click at [488, 335] on input "Eggs Fried Rice" at bounding box center [476, 333] width 116 height 20
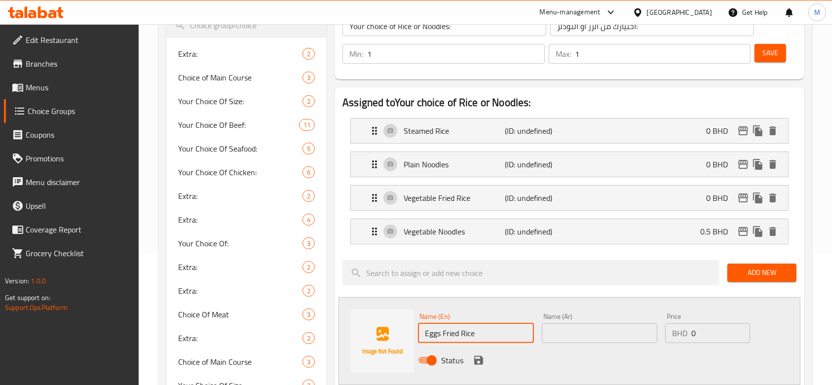
type input "Eggs Fried Rice"
click at [569, 335] on input "text" at bounding box center [600, 333] width 116 height 20
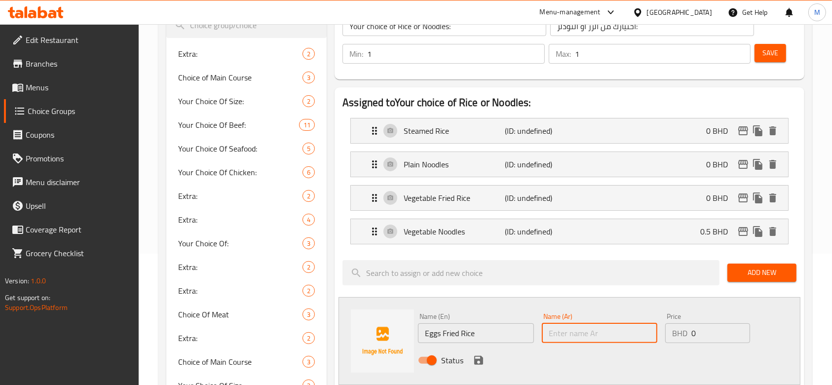
paste input "Eggs Fried Rice"
type input "Eggs Fried Rice"
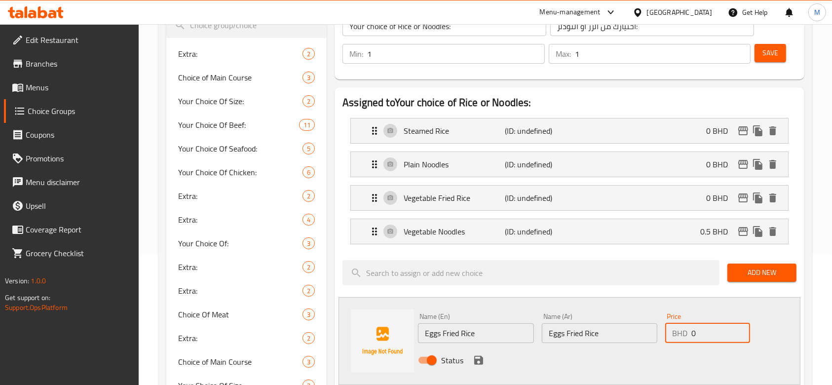
click at [695, 330] on input "0" at bounding box center [721, 333] width 59 height 20
type input "0.5"
click at [484, 359] on icon "save" at bounding box center [479, 361] width 12 height 12
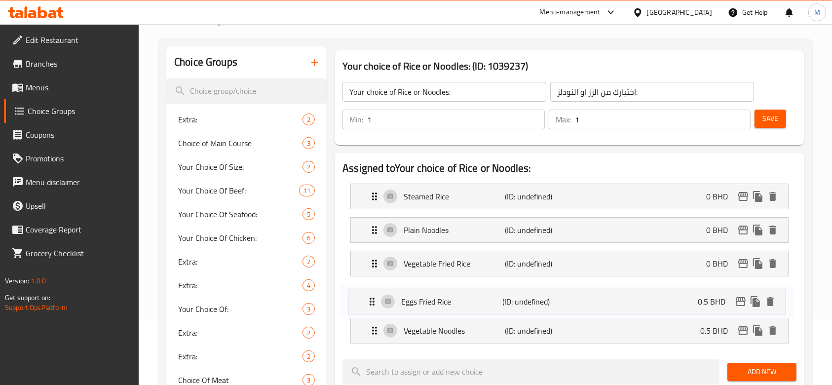
scroll to position [69, 0]
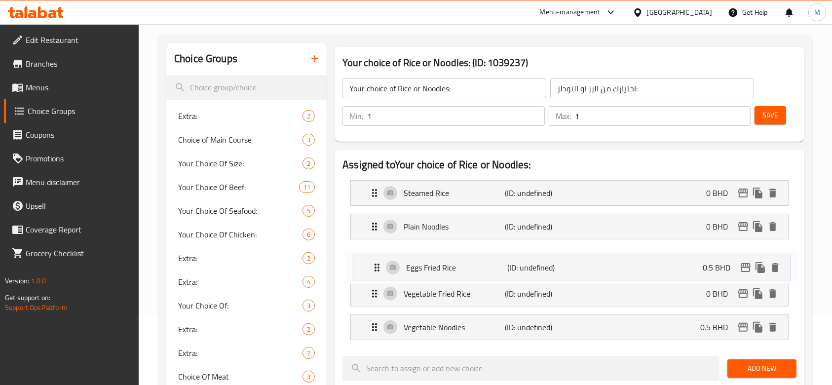
drag, startPoint x: 371, startPoint y: 335, endPoint x: 375, endPoint y: 264, distance: 70.7
click at [375, 264] on nav "Steamed Rice (ID: undefined) 0 BHD Name (En) Steamed Rice Name (En) Name (Ar) S…" at bounding box center [570, 260] width 454 height 176
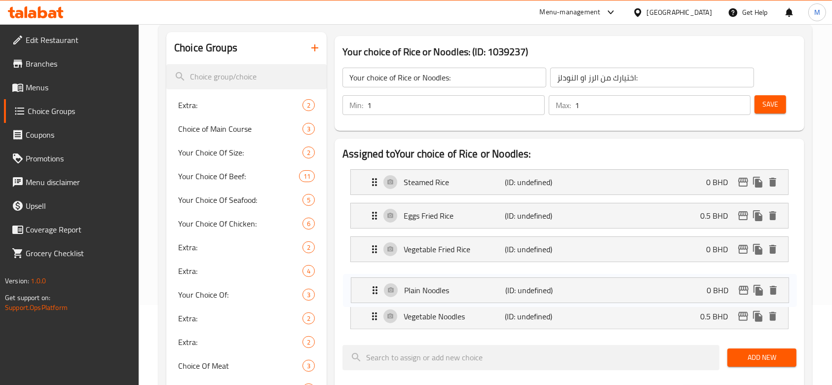
drag, startPoint x: 373, startPoint y: 264, endPoint x: 375, endPoint y: 292, distance: 28.2
click at [375, 292] on nav "Steamed Rice (ID: undefined) 0 BHD Name (En) Steamed Rice Name (En) Name (Ar) S…" at bounding box center [570, 249] width 454 height 176
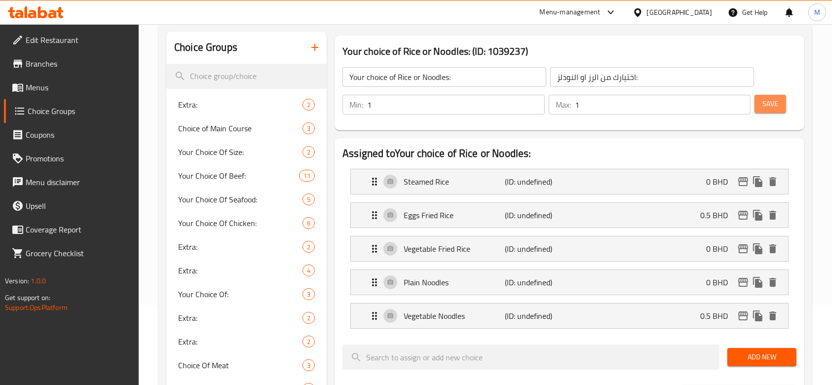
click at [782, 101] on button "Save" at bounding box center [771, 104] width 32 height 18
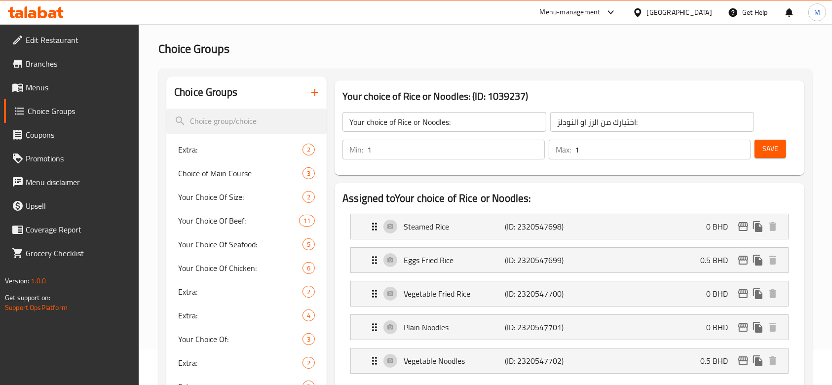
scroll to position [15, 0]
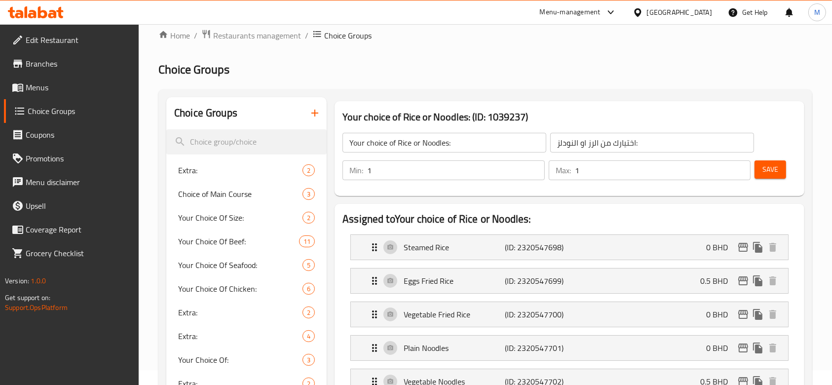
click at [316, 108] on icon "button" at bounding box center [315, 113] width 12 height 12
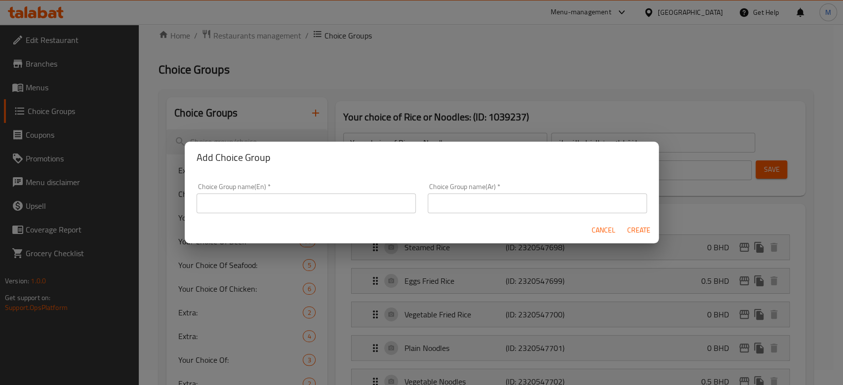
click at [322, 210] on input "text" at bounding box center [306, 204] width 219 height 20
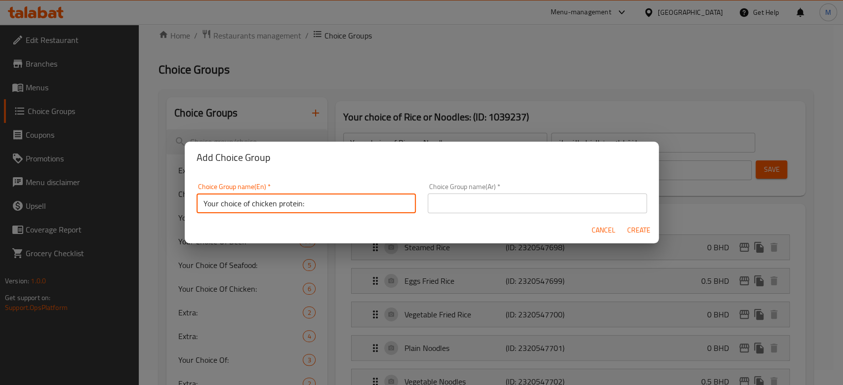
type input "Your choice of chicken protein:"
click at [487, 204] on input "text" at bounding box center [537, 204] width 219 height 20
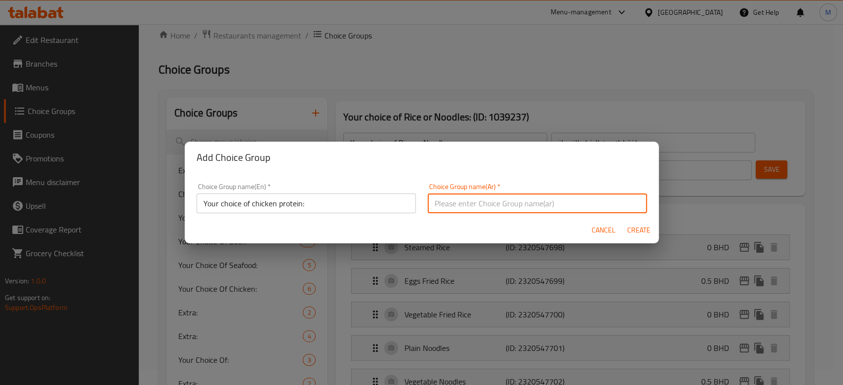
click at [357, 204] on input "Your choice of chicken protein:" at bounding box center [306, 204] width 219 height 20
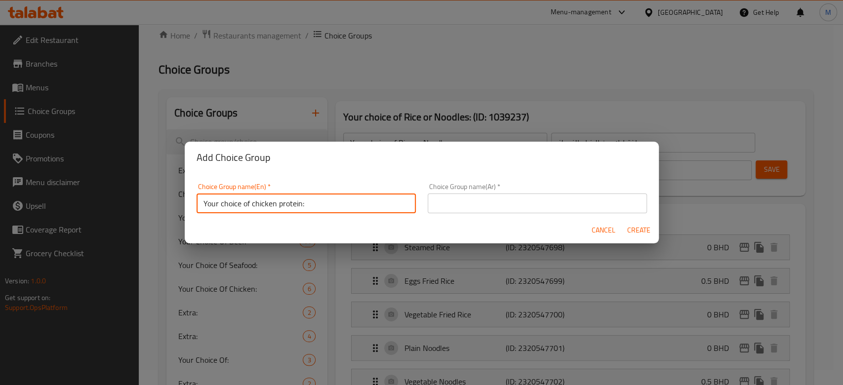
click at [357, 204] on input "Your choice of chicken protein:" at bounding box center [306, 204] width 219 height 20
click at [450, 199] on input "text" at bounding box center [537, 204] width 219 height 20
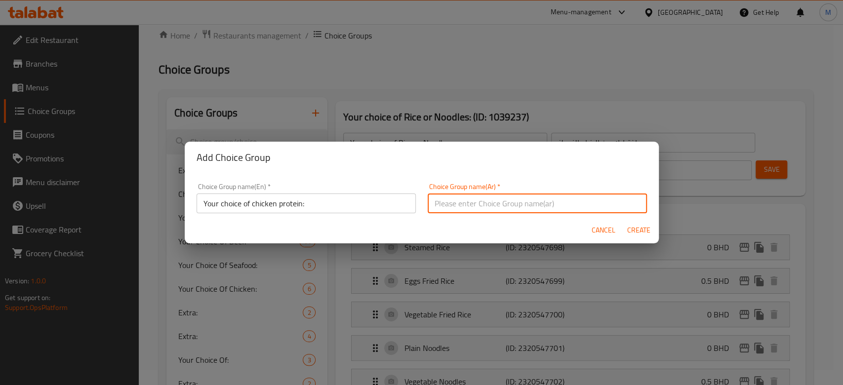
paste input "Your choice of chicken protein:"
type input "Your choice of chicken protein:"
click at [640, 225] on span "Create" at bounding box center [639, 230] width 24 height 12
type input "Your choice of chicken protein:"
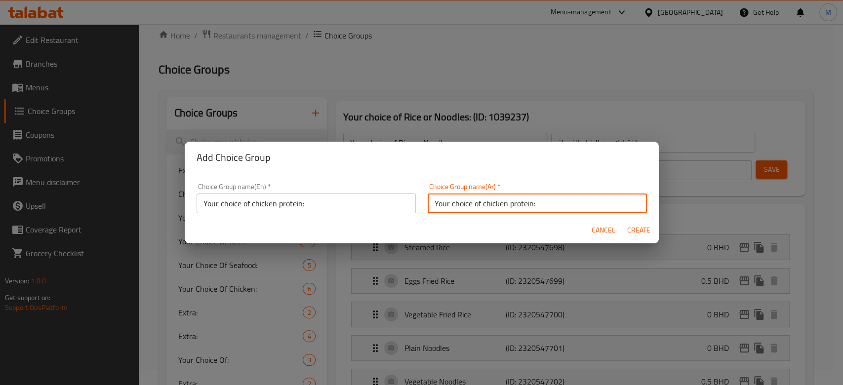
type input "0"
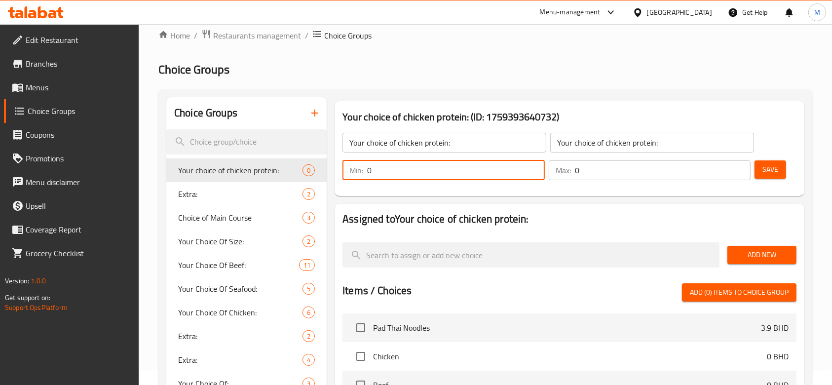
drag, startPoint x: 481, startPoint y: 174, endPoint x: 327, endPoint y: 172, distance: 154.1
type input "1"
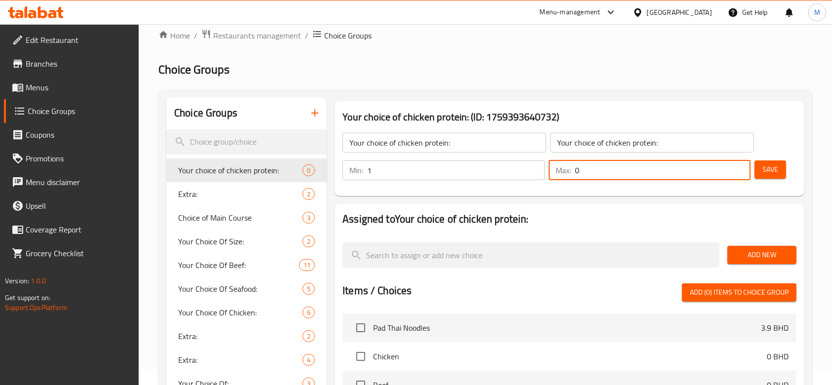
drag, startPoint x: 550, startPoint y: 151, endPoint x: 531, endPoint y: 151, distance: 19.3
click at [535, 151] on div "Your choice of chicken protein: ​ Your choice of chicken protein: ​ Min: 1 ​ Ma…" at bounding box center [570, 156] width 462 height 71
type input "1"
click at [781, 168] on button "Save" at bounding box center [771, 169] width 32 height 18
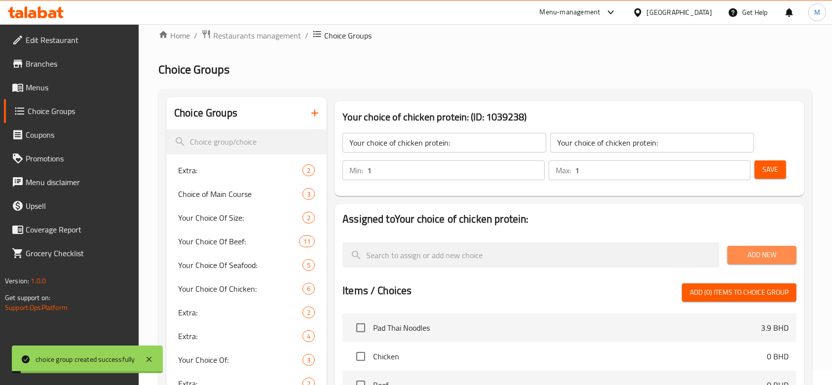
click at [764, 251] on span "Add New" at bounding box center [762, 255] width 53 height 12
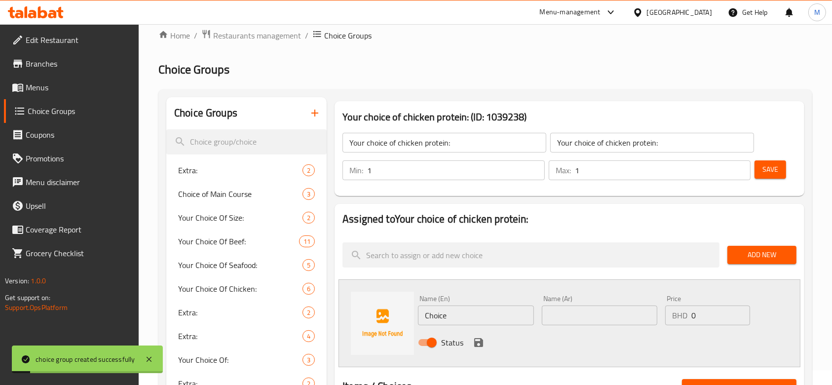
click at [470, 312] on input "Choice" at bounding box center [476, 316] width 116 height 20
paste input "Your choice of chicken protein:"
type input "Your choice of chicken protein:"
click at [513, 314] on input "Your choice of chicken protein:" at bounding box center [476, 316] width 116 height 20
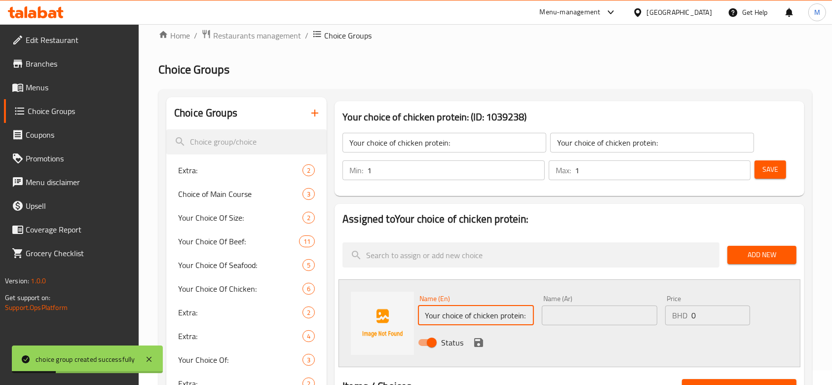
click at [513, 314] on input "Your choice of chicken protein:" at bounding box center [476, 316] width 116 height 20
click at [514, 310] on input "Your choice of chicken protein:" at bounding box center [476, 316] width 116 height 20
paste input "Chicken With Cashew Nuts"
type input "Chicken With Cashew Nuts"
click at [568, 318] on input "text" at bounding box center [600, 316] width 116 height 20
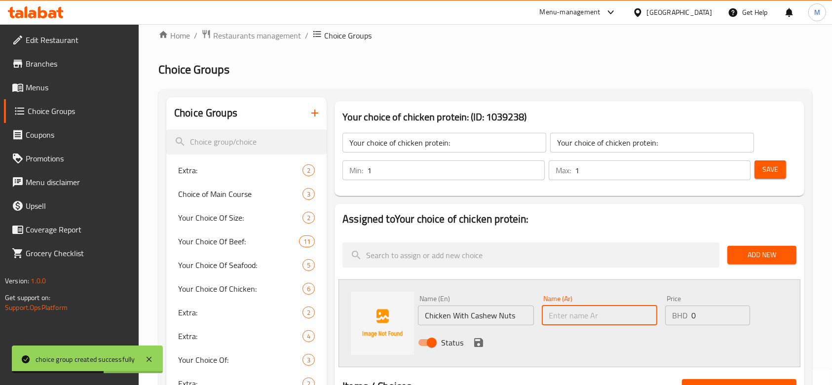
paste input "Chicken With Cashew Nuts"
type input "Chicken With Cashew Nuts"
click at [478, 344] on icon "save" at bounding box center [479, 343] width 12 height 12
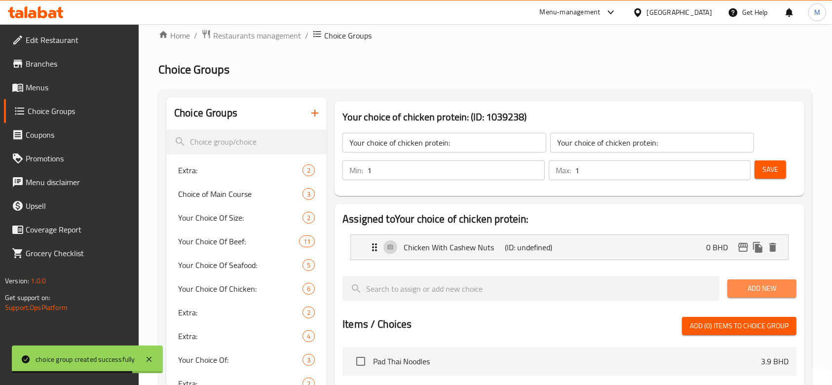
click at [737, 292] on span "Add New" at bounding box center [762, 288] width 53 height 12
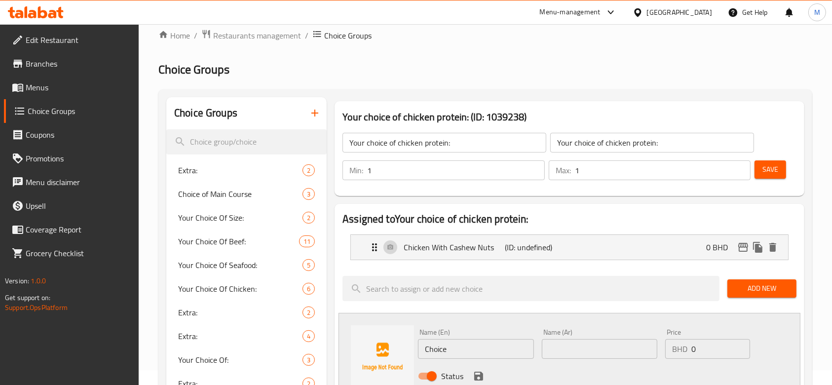
click at [462, 345] on input "Choice" at bounding box center [476, 349] width 116 height 20
paste input "Kung Pao Chicken With Cashew Nut"
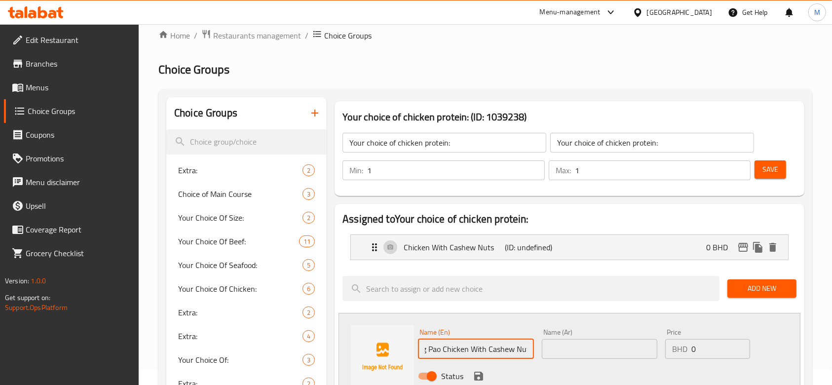
type input "Kung Pao Chicken With Cashew Nut"
click at [581, 350] on input "text" at bounding box center [600, 349] width 116 height 20
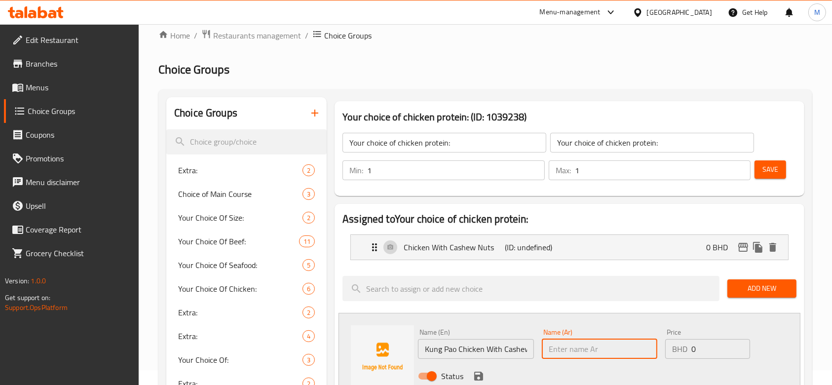
paste input "Kung Pao Chicken With Cashew Nut"
type input "Kung Pao Chicken With Cashew Nut"
click at [477, 377] on icon "save" at bounding box center [479, 376] width 12 height 12
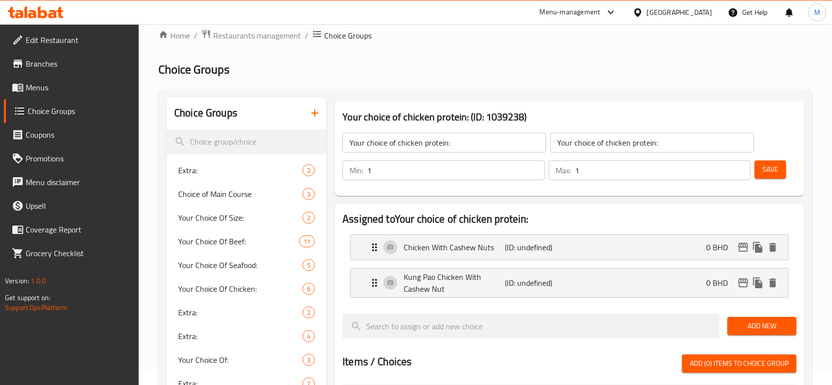
click at [736, 321] on span "Add New" at bounding box center [762, 326] width 53 height 12
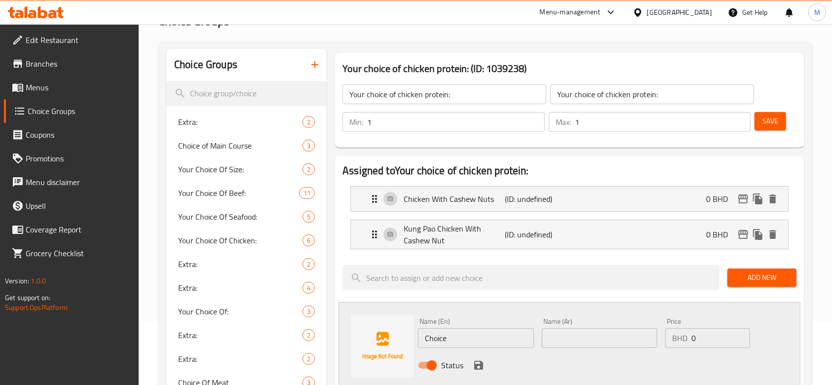
scroll to position [212, 0]
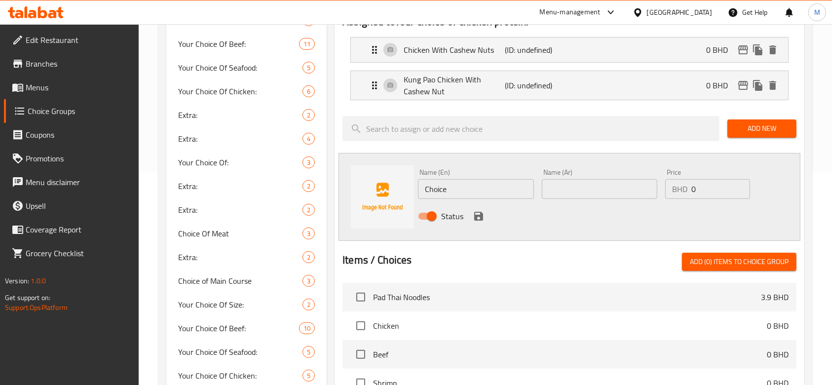
click at [485, 189] on input "Choice" at bounding box center [476, 189] width 116 height 20
paste input "Sweet And Sour Chicken"
type input "Sweet And Sour Chicken"
drag, startPoint x: 591, startPoint y: 187, endPoint x: 585, endPoint y: 191, distance: 7.3
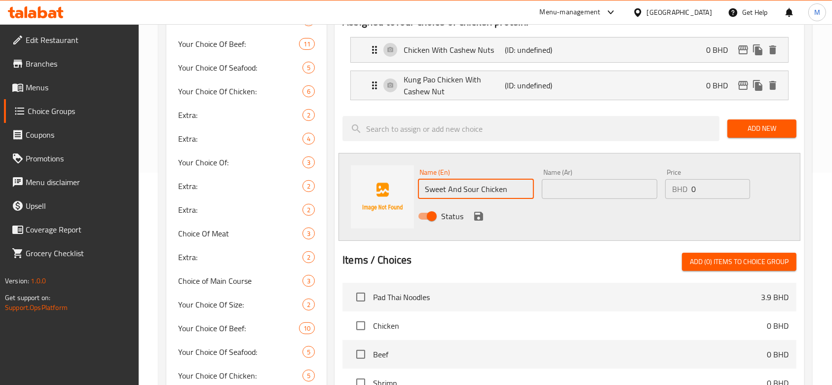
click at [592, 187] on input "text" at bounding box center [600, 189] width 116 height 20
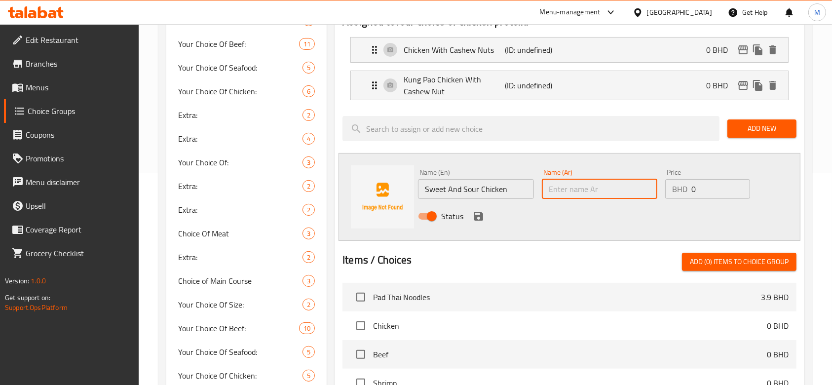
paste input "Sweet And Sour Chicken"
type input "Sweet And Sour Chicken"
click at [478, 215] on icon "save" at bounding box center [478, 216] width 9 height 9
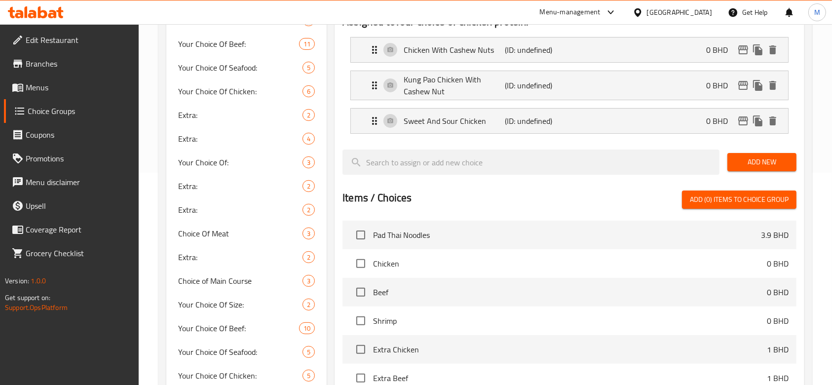
click at [752, 157] on span "Add New" at bounding box center [762, 162] width 53 height 12
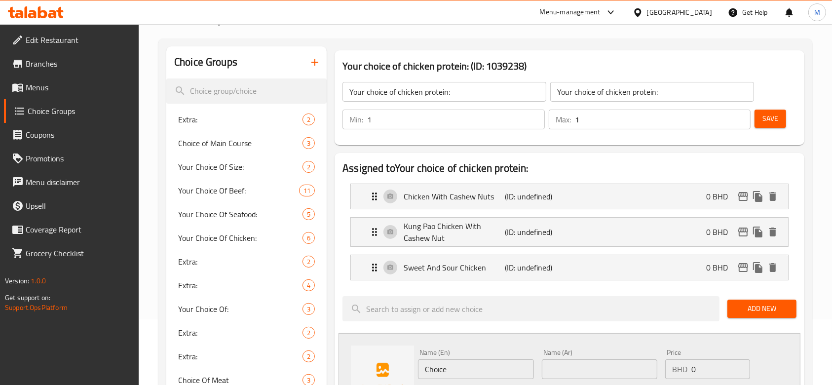
scroll to position [197, 0]
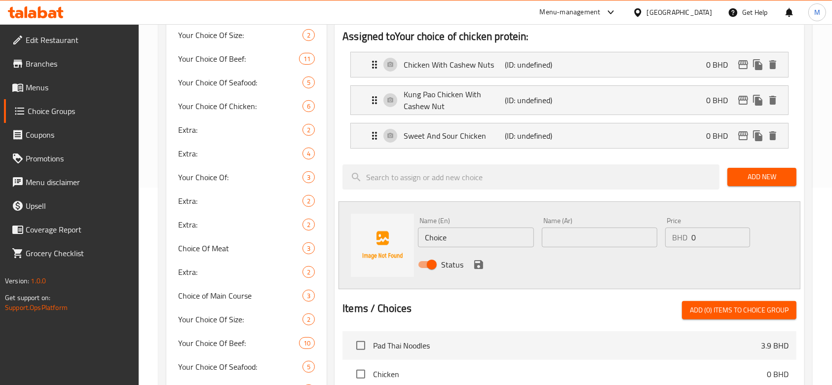
click at [488, 239] on input "Choice" at bounding box center [476, 238] width 116 height 20
click at [487, 239] on input "Choice" at bounding box center [476, 238] width 116 height 20
paste input "Sliced Chicken Black Bean Sau"
type input "Sliced Chicken Black Bean Sauce"
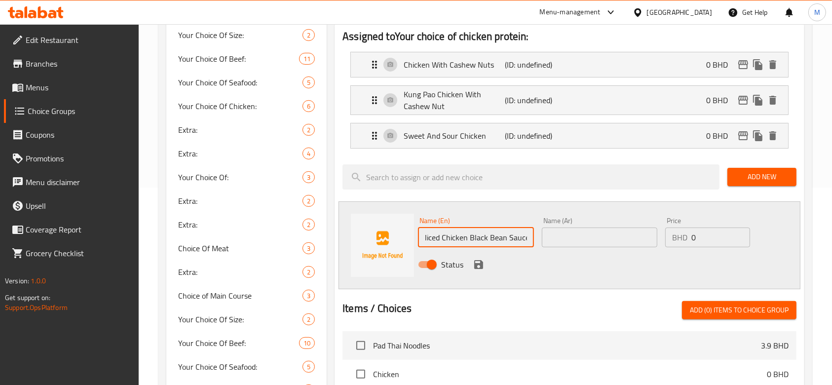
click at [577, 237] on input "text" at bounding box center [600, 238] width 116 height 20
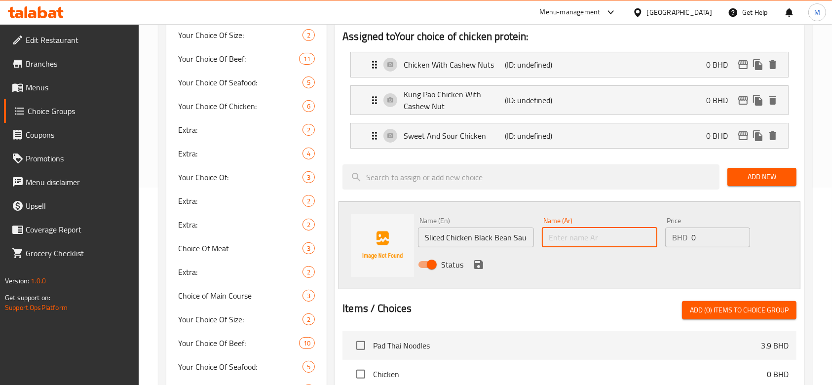
paste input "Sliced Chicken Black Bean Sauce"
type input "Sliced Chicken Black Bean Sauce"
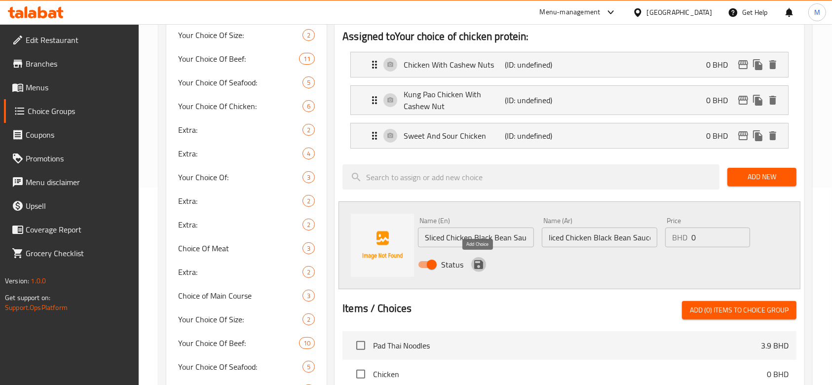
click at [482, 267] on icon "save" at bounding box center [478, 264] width 9 height 9
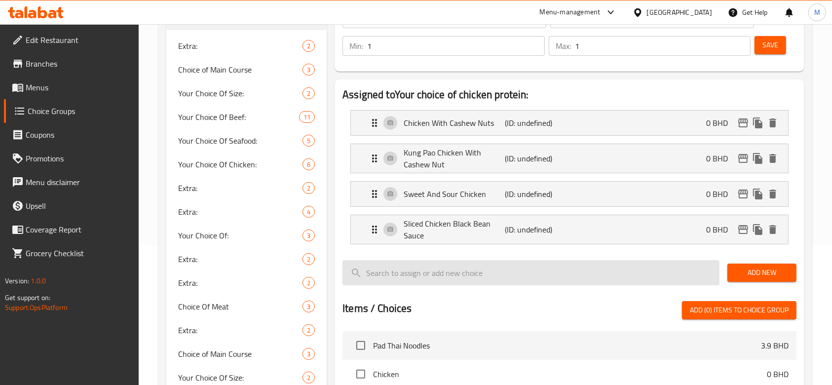
scroll to position [66, 0]
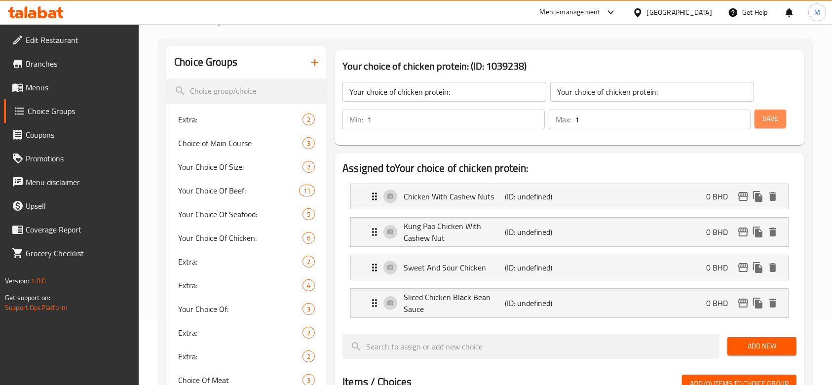
click at [764, 120] on span "Save" at bounding box center [771, 119] width 16 height 12
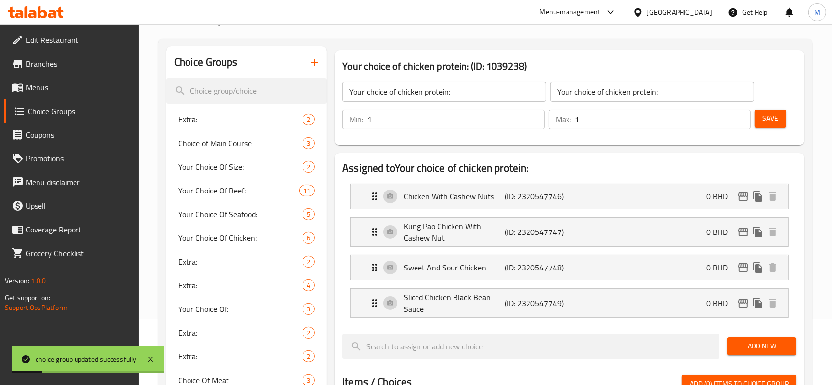
click at [313, 55] on button "button" at bounding box center [315, 62] width 24 height 24
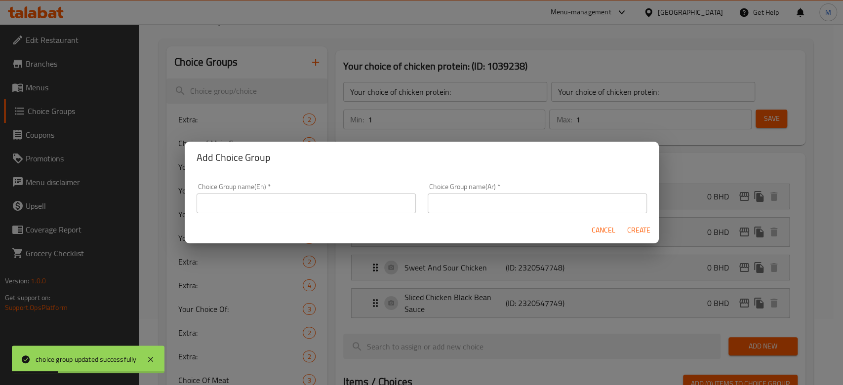
click at [295, 207] on input "text" at bounding box center [306, 204] width 219 height 20
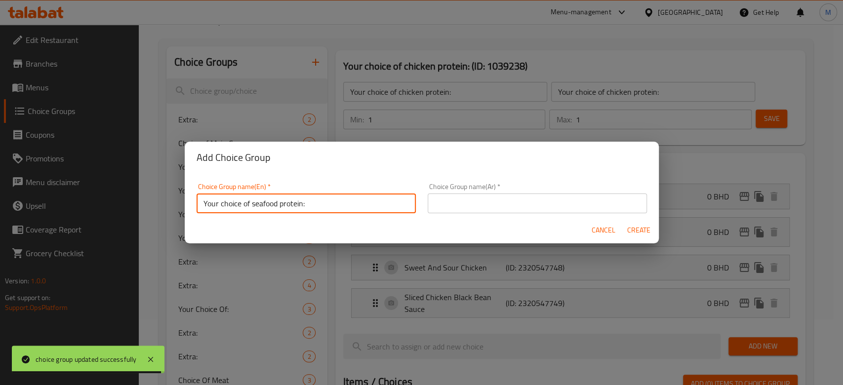
click at [295, 207] on input "Your choice of seafood protein:" at bounding box center [306, 204] width 219 height 20
click at [295, 210] on input "Your choice of seafood protein:" at bounding box center [306, 204] width 219 height 20
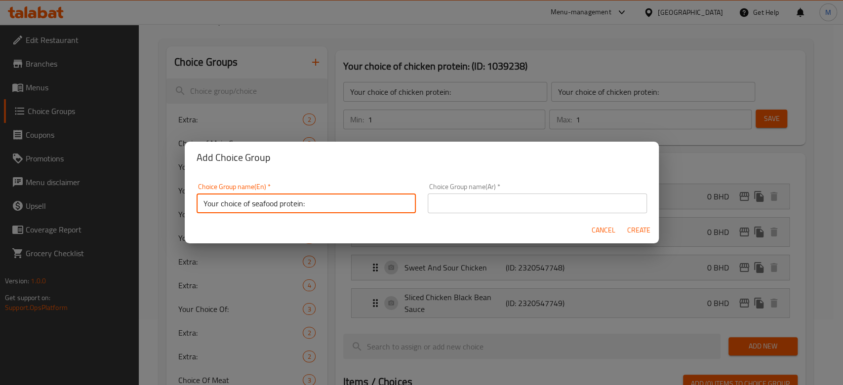
click at [350, 199] on input "Your choice of seafood protein:" at bounding box center [306, 204] width 219 height 20
click at [351, 199] on input "Your choice of seafood protein:" at bounding box center [306, 204] width 219 height 20
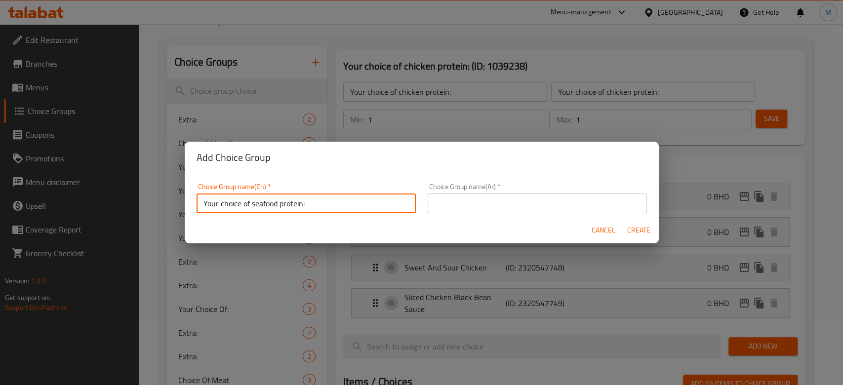
type input "Your choice of seafood protein:"
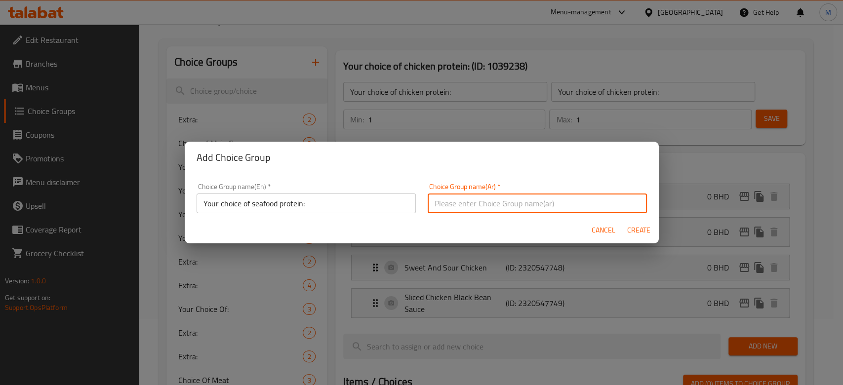
click at [437, 204] on input "text" at bounding box center [537, 204] width 219 height 20
paste input "Your choice of seafood protein:"
type input "Your choice of seafood protein:"
click at [644, 229] on span "Create" at bounding box center [639, 230] width 24 height 12
type input "Your choice of seafood protein:"
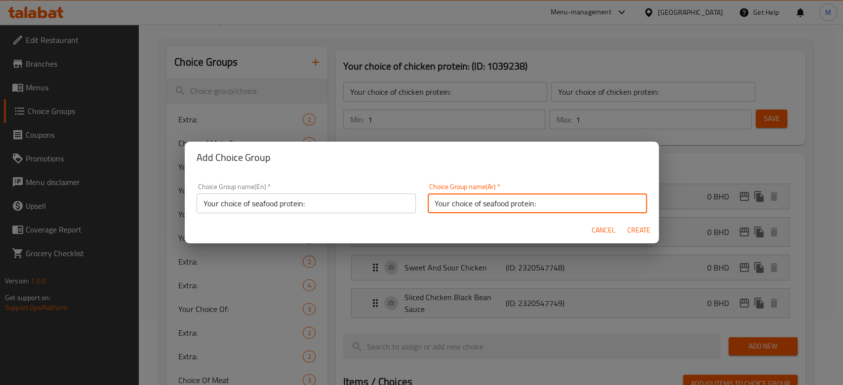
type input "Your choice of seafood protein:"
type input "0"
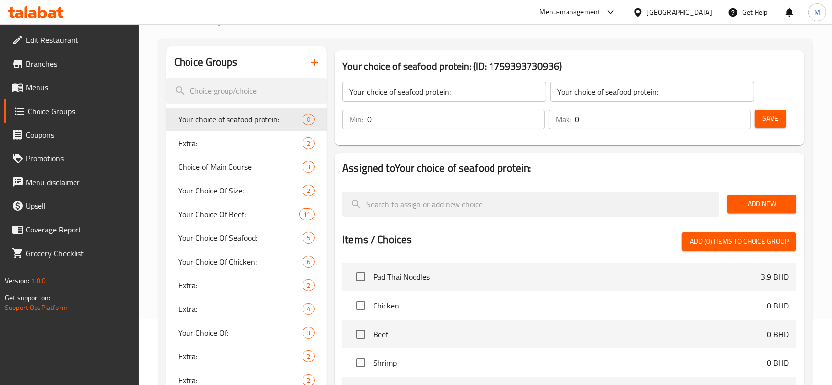
click at [342, 110] on div "Min: 0 ​" at bounding box center [444, 120] width 206 height 24
type input "1"
click at [557, 116] on div "Max: 0 ​" at bounding box center [650, 120] width 202 height 20
type input "1"
click at [768, 120] on span "Save" at bounding box center [771, 119] width 16 height 12
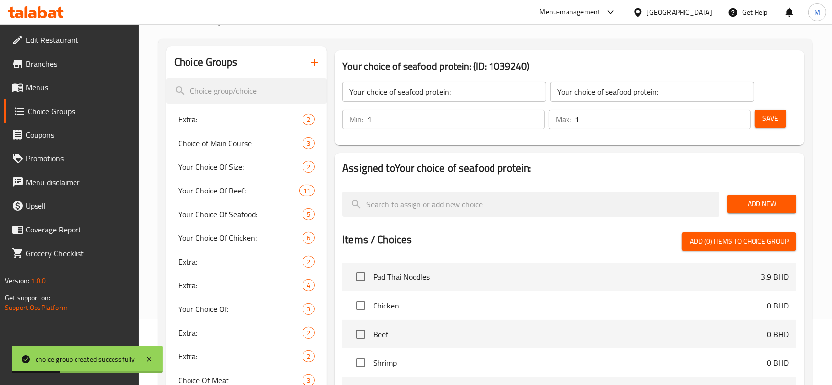
click at [734, 209] on button "Add New" at bounding box center [762, 204] width 69 height 18
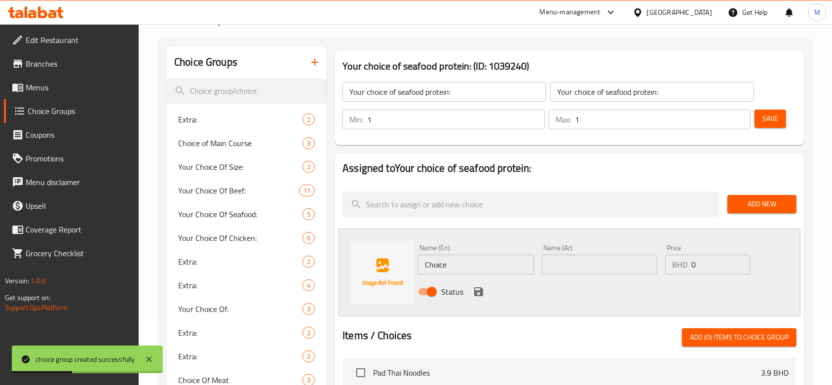
click at [506, 265] on input "Choice" at bounding box center [476, 265] width 116 height 20
click at [509, 265] on input "Choice" at bounding box center [476, 265] width 116 height 20
paste input "[DEMOGRAPHIC_DATA] Prawns"
type input "[DEMOGRAPHIC_DATA] Prawns"
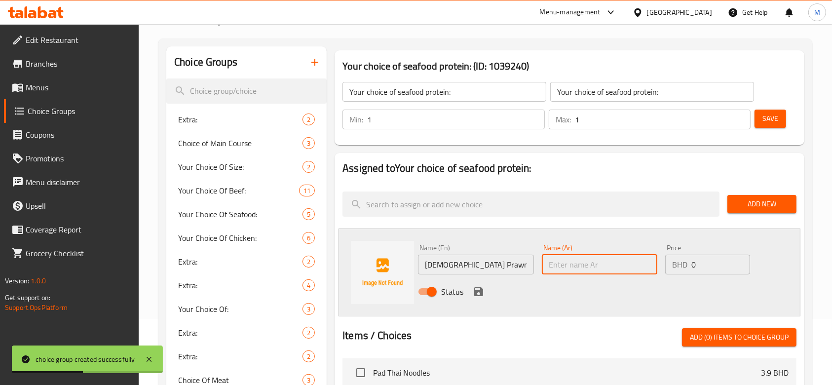
click at [577, 264] on input "text" at bounding box center [600, 265] width 116 height 20
paste input "[DEMOGRAPHIC_DATA] Prawns"
type input "[DEMOGRAPHIC_DATA] Prawns"
click at [478, 293] on icon "save" at bounding box center [479, 292] width 12 height 12
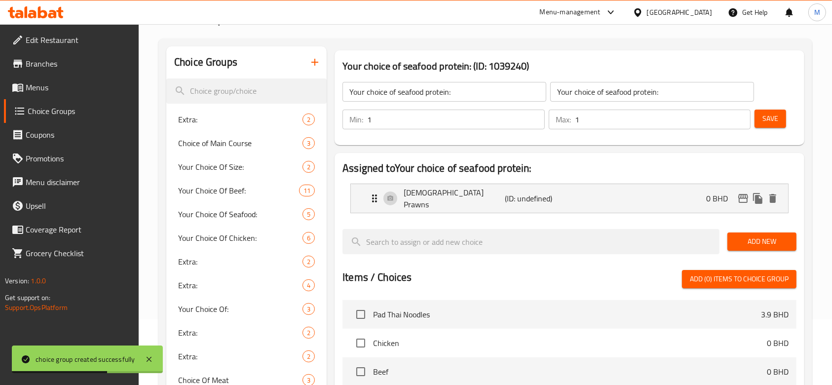
click at [737, 239] on span "Add New" at bounding box center [762, 242] width 53 height 12
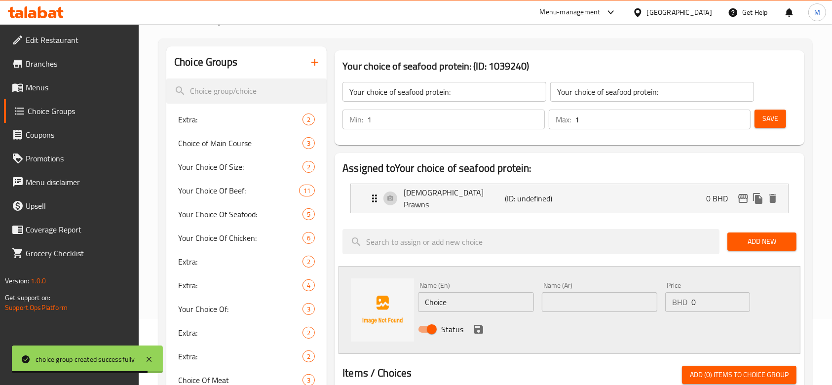
click at [489, 293] on input "Choice" at bounding box center [476, 302] width 116 height 20
paste input "ili Oyster Prawns"
type input "Chili Oyster Prawns"
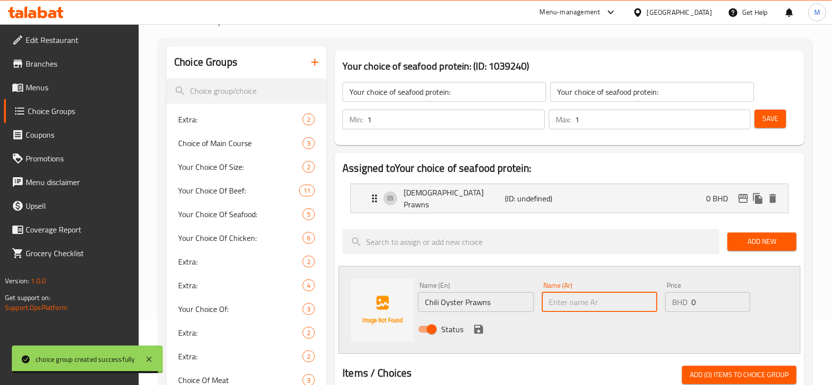
click at [571, 294] on input "text" at bounding box center [600, 302] width 116 height 20
paste input "Chili Oyster Prawns"
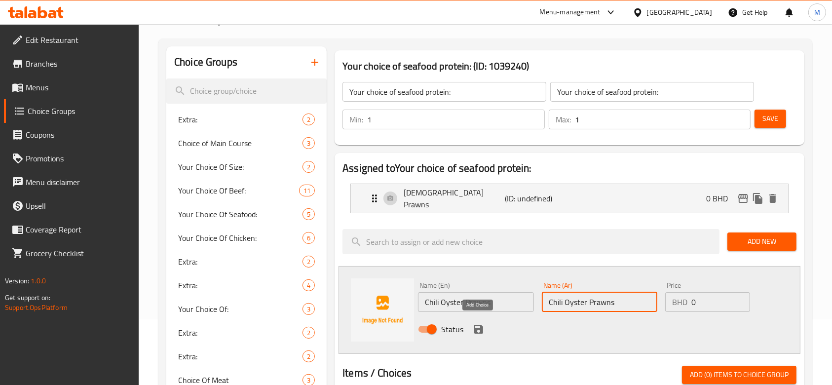
type input "Chili Oyster Prawns"
drag, startPoint x: 482, startPoint y: 329, endPoint x: 744, endPoint y: 267, distance: 269.1
click at [482, 329] on icon "save" at bounding box center [479, 329] width 12 height 12
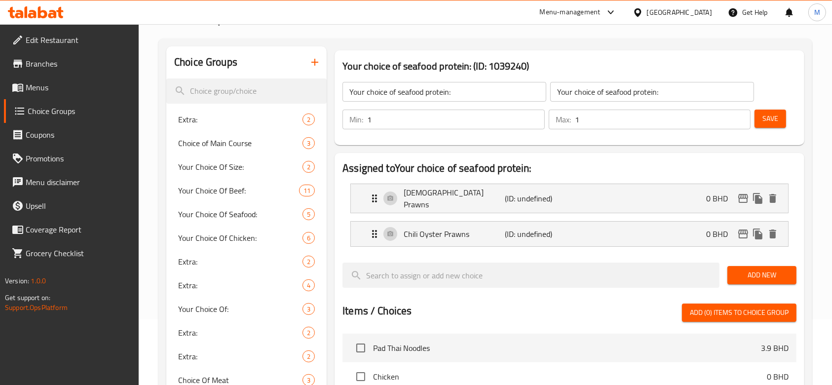
click at [760, 269] on span "Add New" at bounding box center [762, 275] width 53 height 12
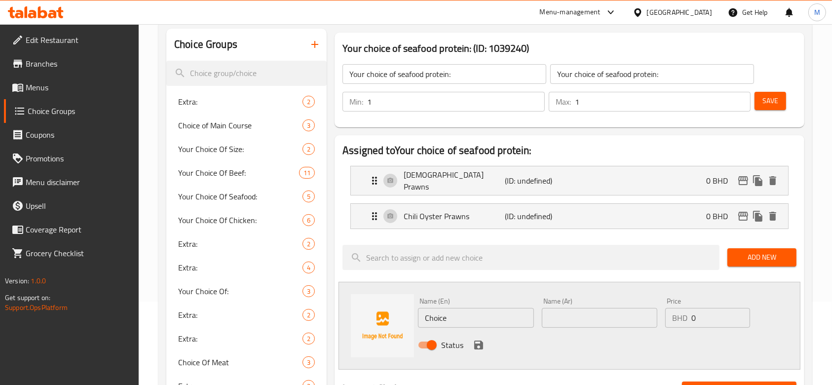
scroll to position [131, 0]
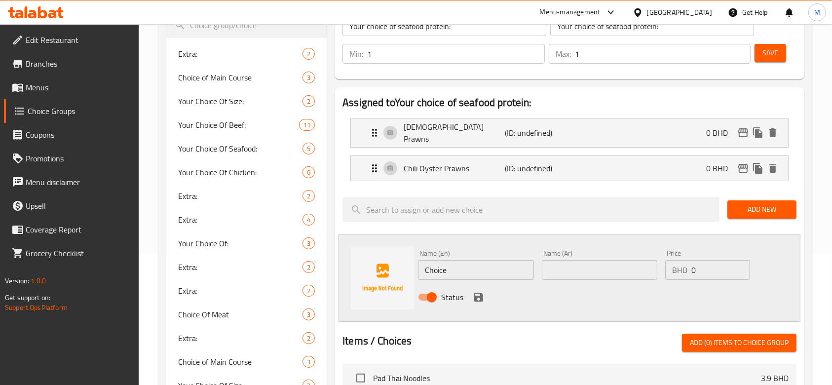
click at [469, 271] on input "Choice" at bounding box center [476, 270] width 116 height 20
paste input "Black Bean Chili Fish"
type input "Black Bean Chili Fish"
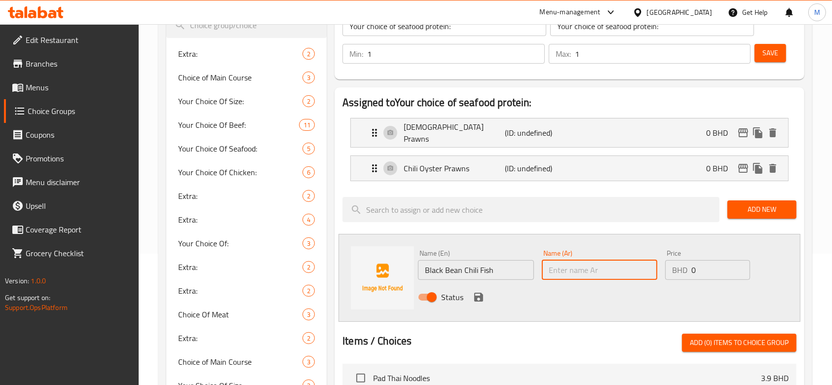
click at [561, 271] on input "text" at bounding box center [600, 270] width 116 height 20
paste input "Black Bean Chili Fish"
type input "Black Bean Chili Fish"
click at [479, 295] on icon "save" at bounding box center [479, 297] width 12 height 12
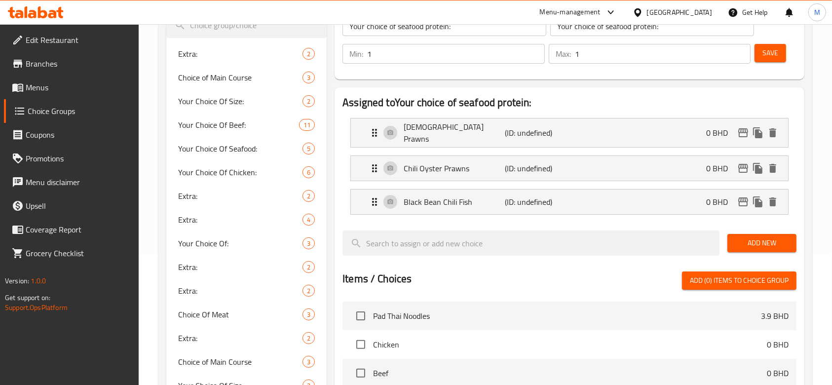
click at [750, 241] on span "Add New" at bounding box center [762, 243] width 53 height 12
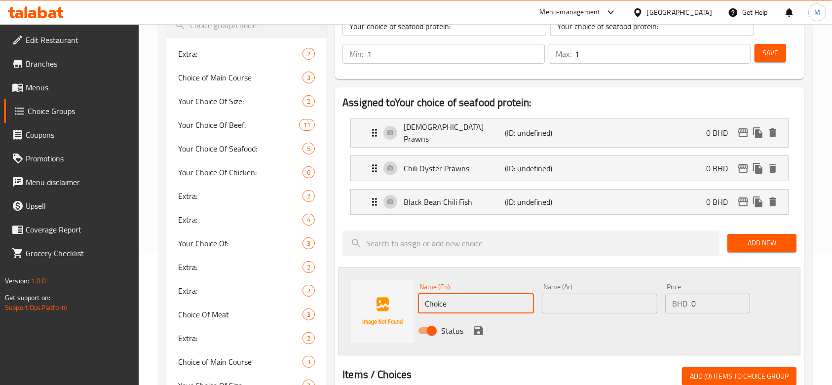
click at [467, 300] on input "Choice" at bounding box center [476, 304] width 116 height 20
paste input "ili Shrimps"
type input "Chili Shrimps"
click at [549, 299] on input "text" at bounding box center [600, 304] width 116 height 20
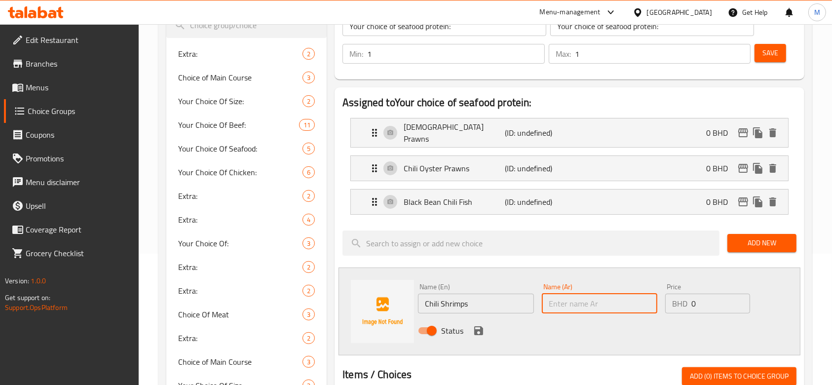
paste input "Chili Shrimps"
type input "Chili Shrimps"
click at [480, 328] on icon "save" at bounding box center [478, 330] width 9 height 9
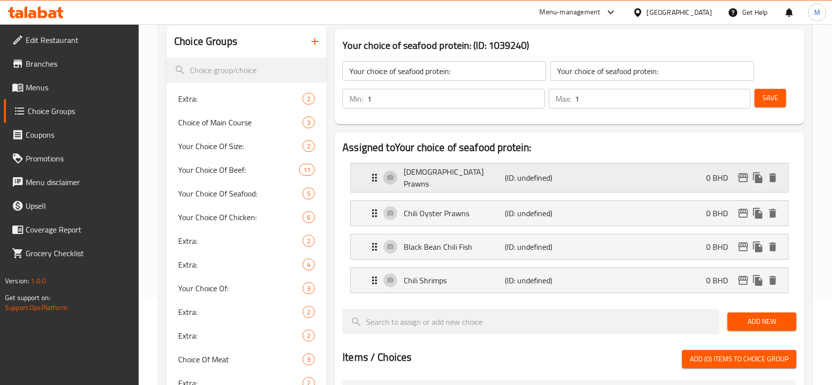
scroll to position [66, 0]
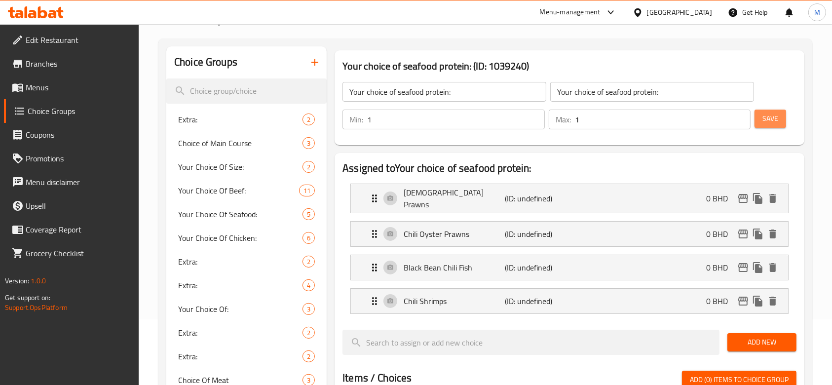
click at [778, 120] on span "Save" at bounding box center [771, 119] width 16 height 12
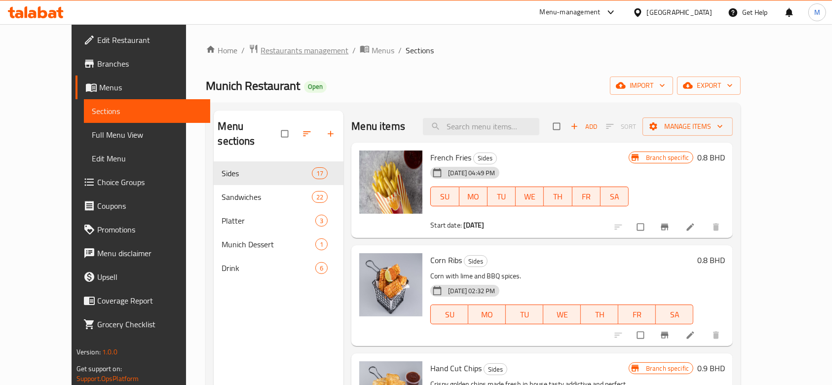
click at [261, 49] on span "Restaurants management" at bounding box center [305, 50] width 88 height 12
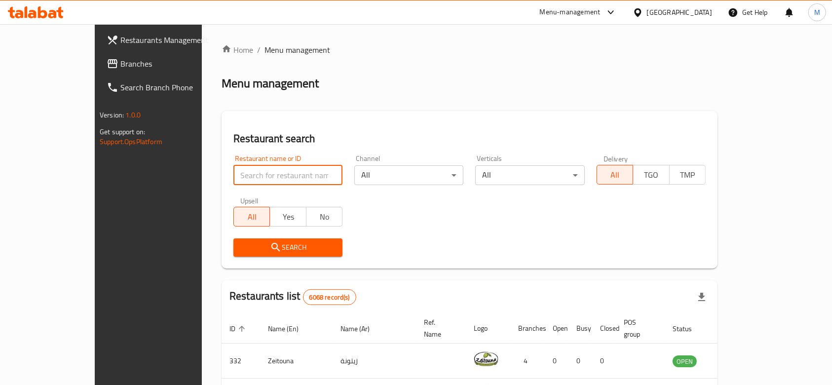
click at [234, 179] on input "search" at bounding box center [288, 175] width 109 height 20
type input "hong kong cu"
click button "Search" at bounding box center [288, 247] width 109 height 18
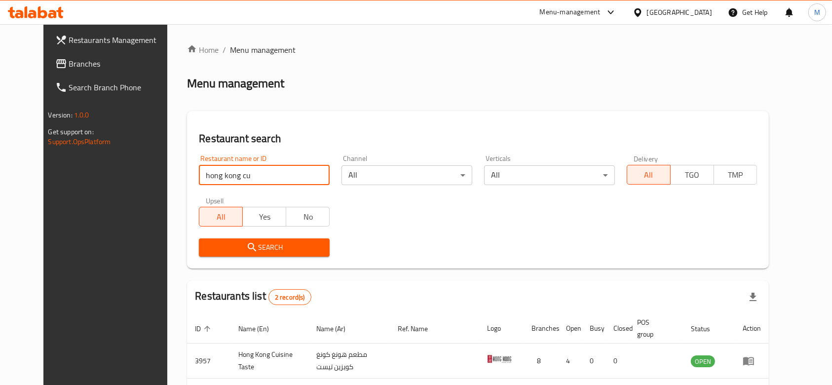
scroll to position [66, 0]
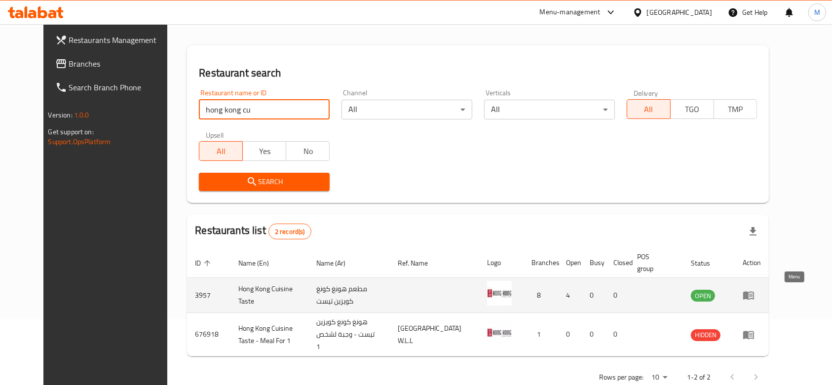
click at [755, 296] on icon "enhanced table" at bounding box center [749, 295] width 12 height 12
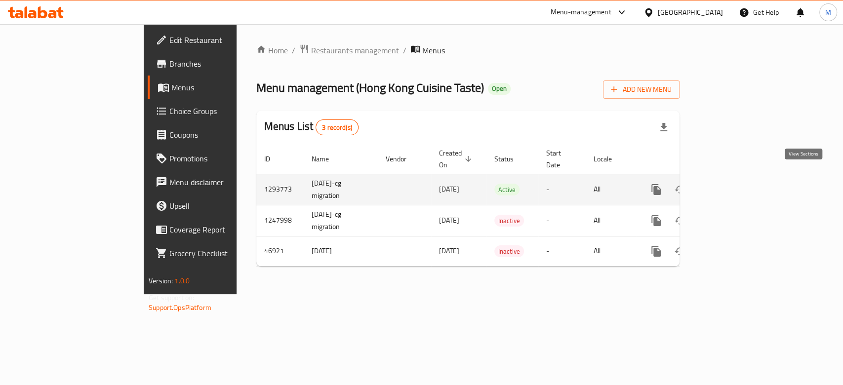
click at [733, 184] on icon "enhanced table" at bounding box center [727, 190] width 12 height 12
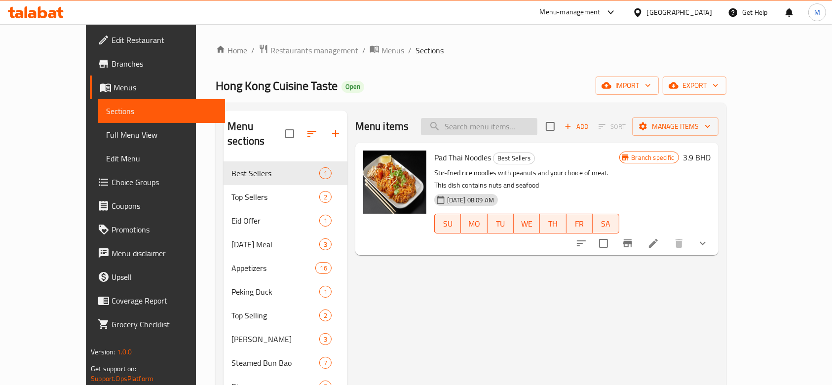
click at [488, 129] on input "search" at bounding box center [479, 126] width 117 height 17
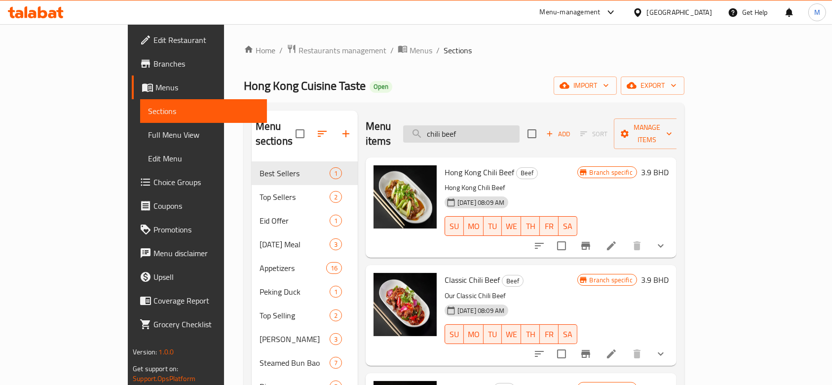
click at [514, 125] on input "chili beef" at bounding box center [461, 133] width 117 height 17
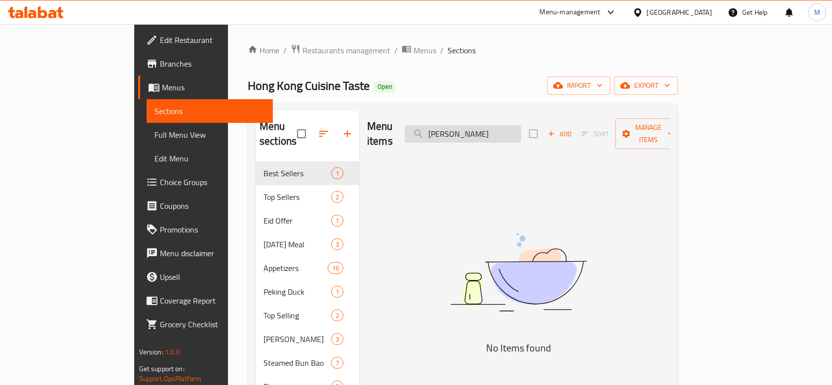
click at [514, 125] on input "[PERSON_NAME]" at bounding box center [463, 133] width 117 height 17
type input "m"
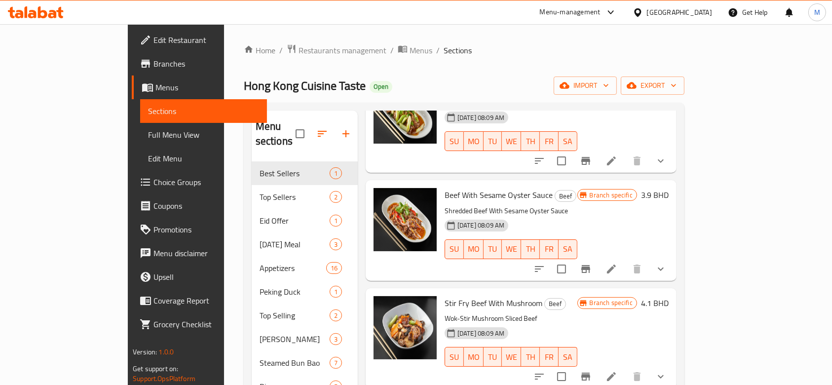
scroll to position [526, 0]
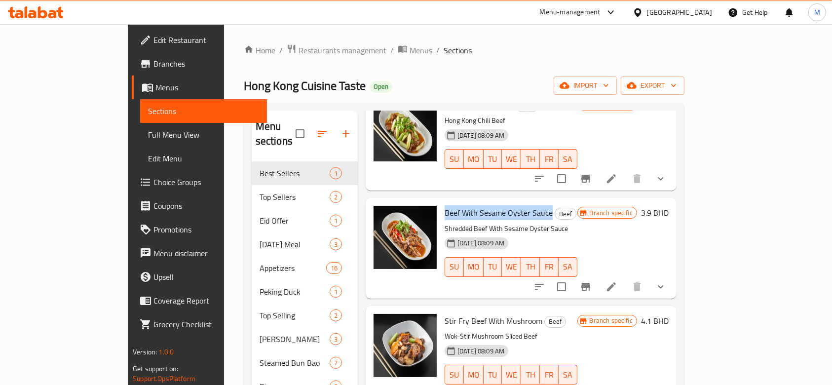
drag, startPoint x: 414, startPoint y: 171, endPoint x: 518, endPoint y: 174, distance: 104.7
click at [518, 205] on span "Beef With Sesame Oyster Sauce" at bounding box center [499, 212] width 108 height 15
copy span "Beef With Sesame Oyster Sauce"
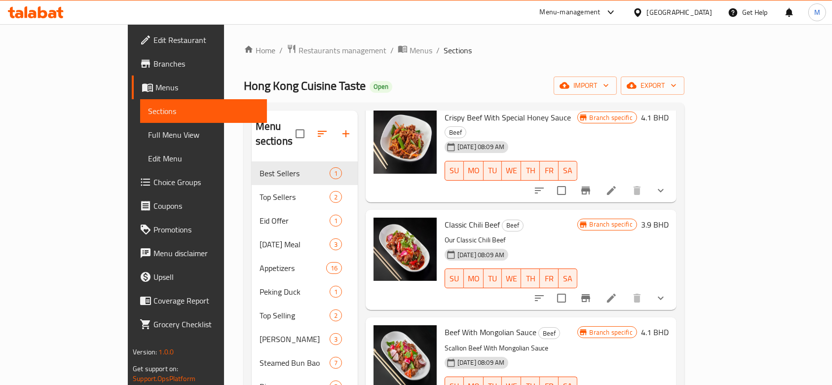
scroll to position [856, 0]
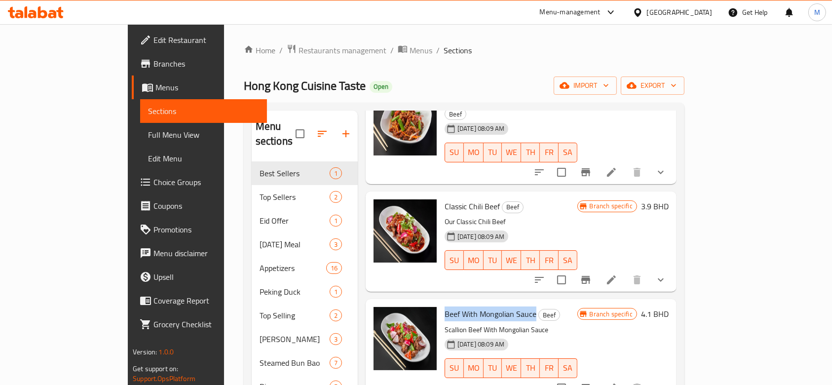
drag, startPoint x: 413, startPoint y: 256, endPoint x: 503, endPoint y: 257, distance: 89.9
click at [503, 307] on span "Beef With Mongolian Sauce" at bounding box center [491, 314] width 92 height 15
copy span "Beef With Mongolian Sauce"
drag, startPoint x: 414, startPoint y: 150, endPoint x: 470, endPoint y: 152, distance: 55.8
click at [470, 199] on h6 "Classic Chili Beef Beef" at bounding box center [511, 206] width 133 height 14
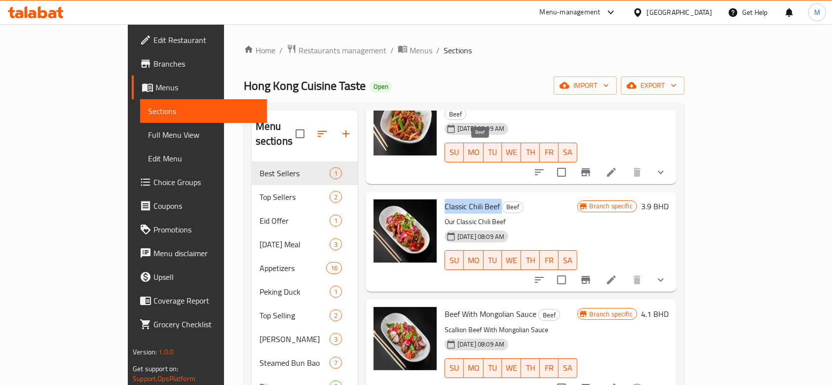
copy h6 "Classic Chili Beef"
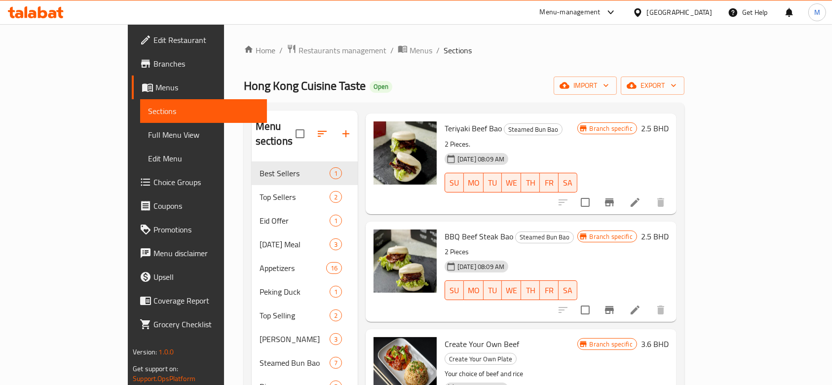
scroll to position [0, 0]
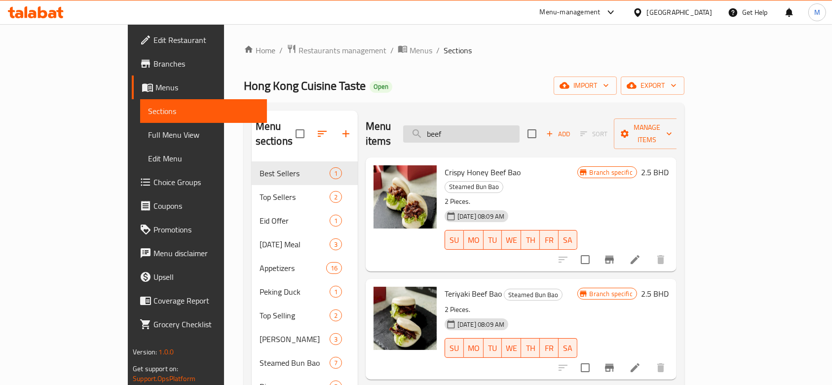
click at [496, 125] on input "beef" at bounding box center [461, 133] width 117 height 17
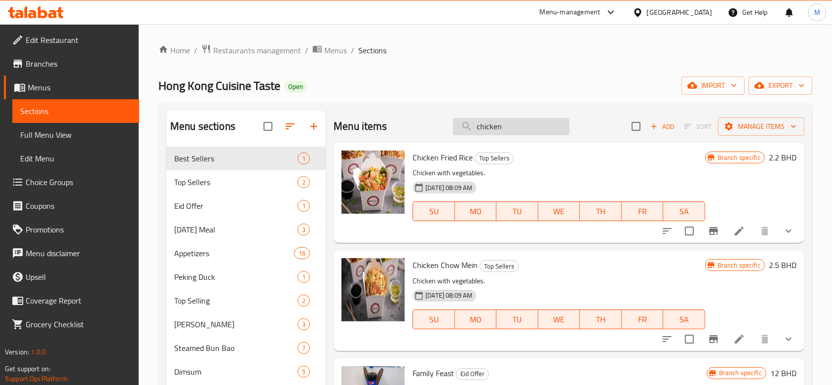
click at [527, 127] on input "chicken" at bounding box center [511, 126] width 117 height 17
click at [525, 128] on input "chicken" at bounding box center [511, 126] width 117 height 17
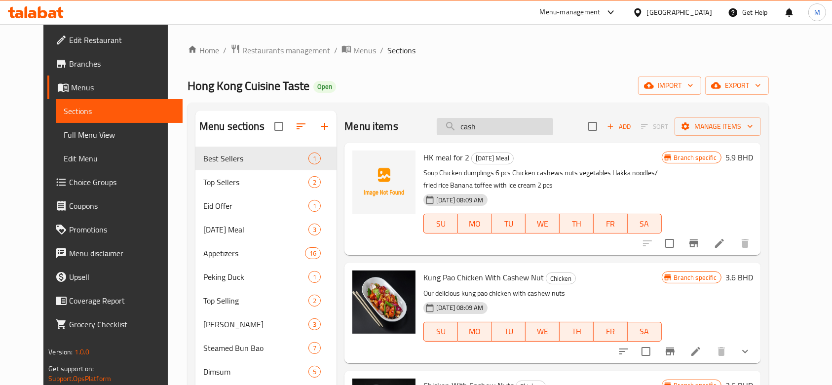
click at [516, 124] on input "cash" at bounding box center [495, 126] width 117 height 17
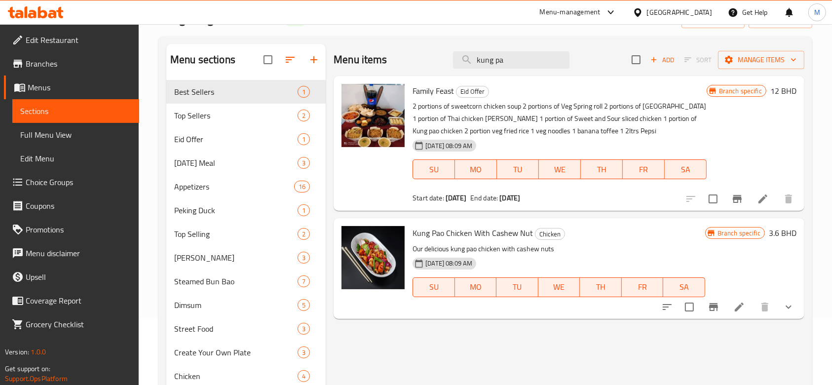
scroll to position [66, 0]
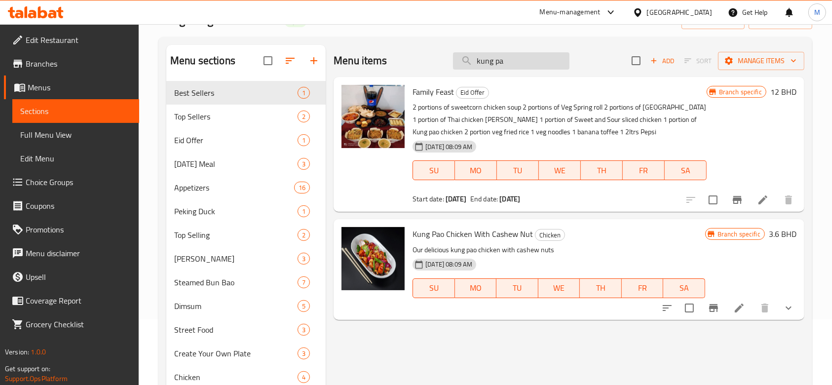
click at [517, 65] on input "kung pa" at bounding box center [511, 60] width 117 height 17
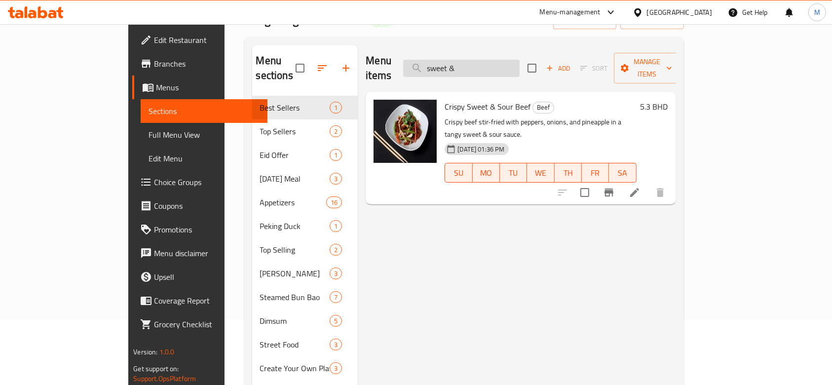
click at [520, 63] on input "sweet &" at bounding box center [461, 68] width 117 height 17
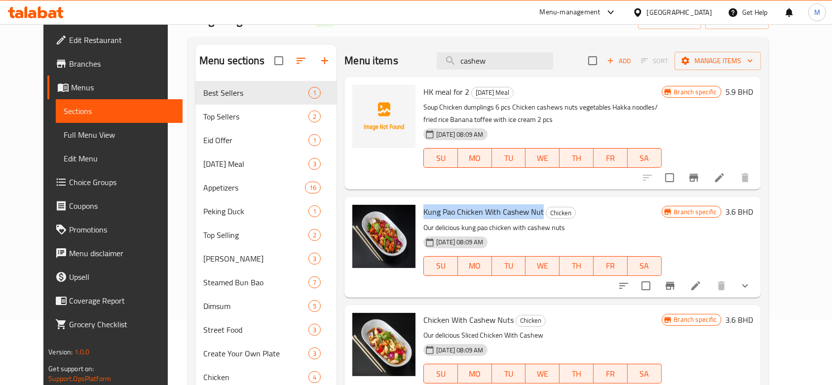
drag, startPoint x: 414, startPoint y: 213, endPoint x: 531, endPoint y: 213, distance: 117.5
click at [531, 213] on h6 "Kung Pao Chicken With Cashew Nut Chicken" at bounding box center [543, 212] width 238 height 14
copy span "Kung Pao Chicken With Cashew Nut"
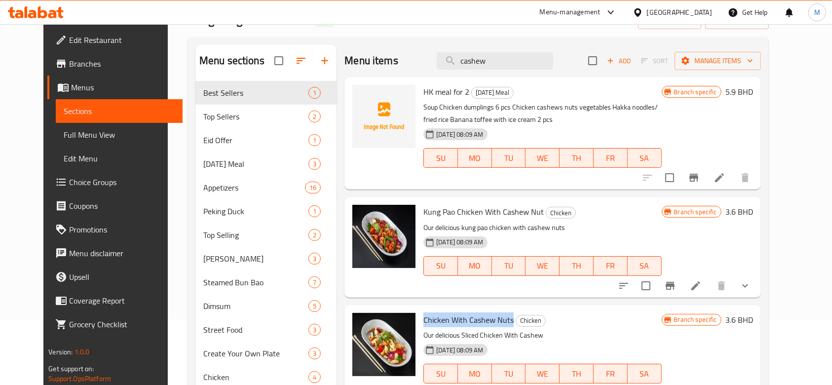
drag, startPoint x: 414, startPoint y: 320, endPoint x: 500, endPoint y: 322, distance: 85.9
click at [500, 322] on span "Chicken With Cashew Nuts" at bounding box center [469, 320] width 90 height 15
copy span "Chicken With Cashew Nuts"
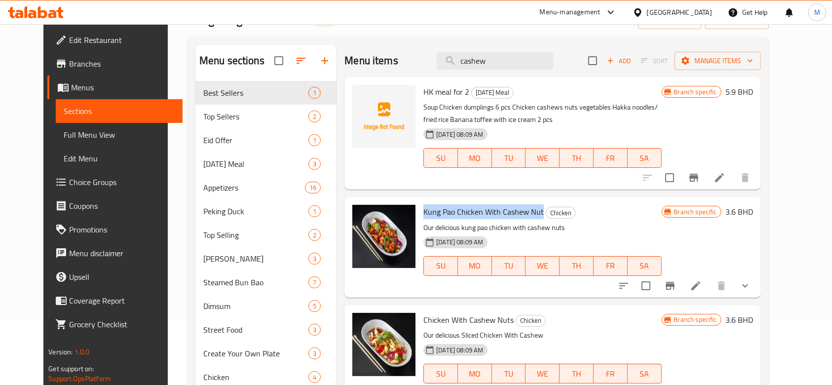
drag, startPoint x: 413, startPoint y: 213, endPoint x: 529, endPoint y: 217, distance: 116.1
click at [529, 217] on span "Kung Pao Chicken With Cashew Nut" at bounding box center [484, 211] width 120 height 15
copy span "Kung Pao Chicken With Cashew Nut"
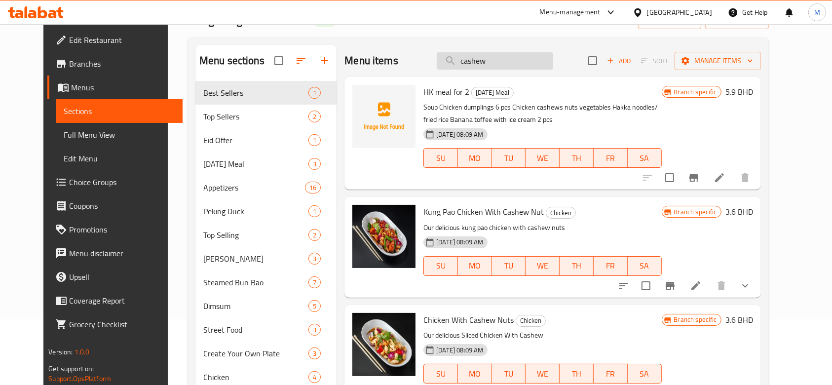
click at [496, 63] on input "cashew" at bounding box center [495, 60] width 117 height 17
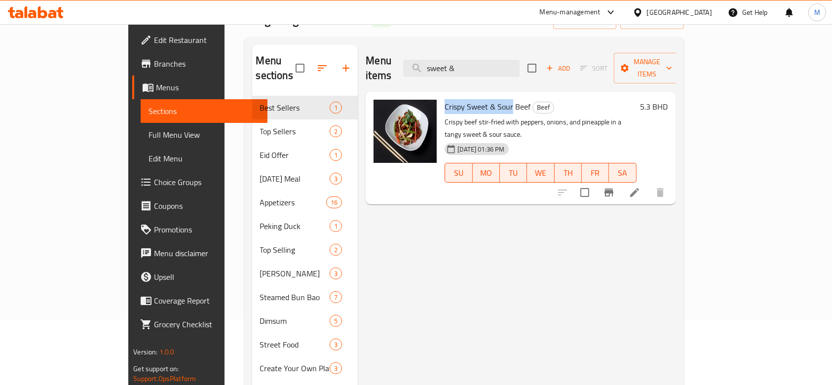
drag, startPoint x: 412, startPoint y: 91, endPoint x: 480, endPoint y: 93, distance: 68.2
click at [480, 99] on span "Crispy Sweet & Sour Beef" at bounding box center [488, 106] width 86 height 15
click at [513, 60] on input "sweet &" at bounding box center [461, 68] width 117 height 17
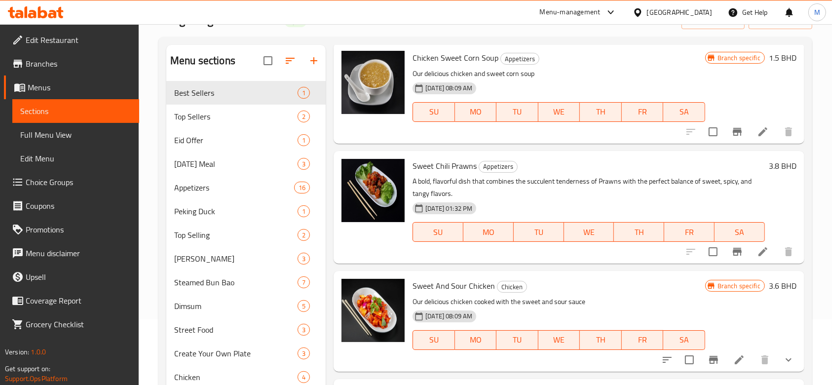
scroll to position [197, 0]
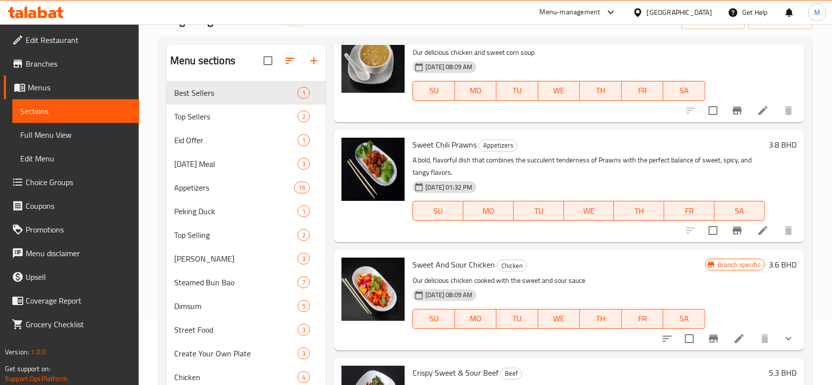
drag, startPoint x: 413, startPoint y: 265, endPoint x: 493, endPoint y: 267, distance: 80.0
click at [493, 267] on h6 "Sweet And Sour Chicken Chicken" at bounding box center [559, 265] width 292 height 14
copy span "Sweet And Sour Chicken"
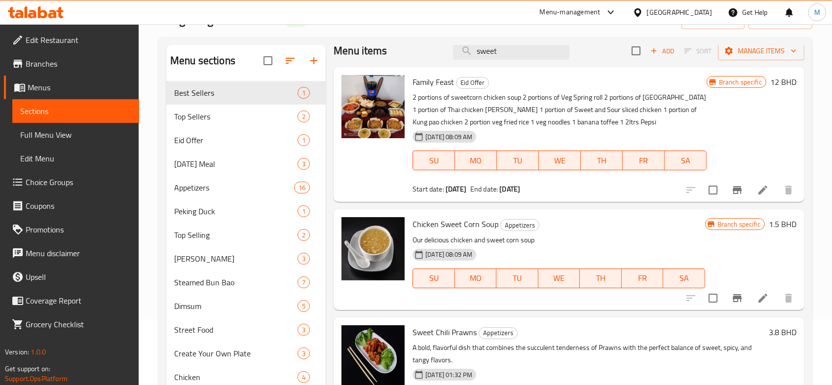
scroll to position [0, 0]
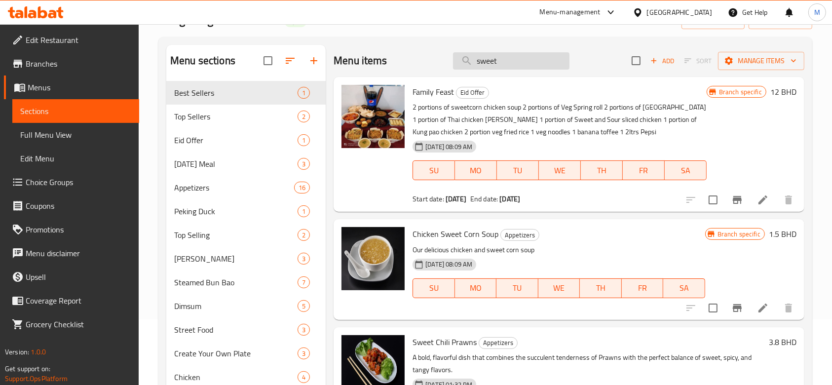
click at [499, 61] on input "sweet" at bounding box center [511, 60] width 117 height 17
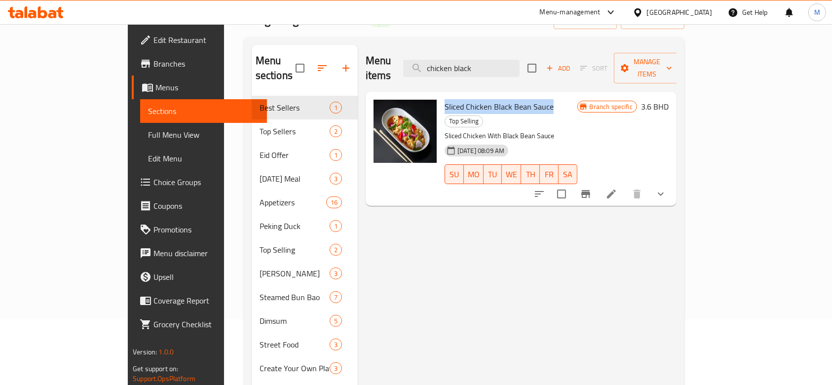
drag, startPoint x: 412, startPoint y: 90, endPoint x: 518, endPoint y: 92, distance: 106.2
click at [518, 96] on div "Sliced Chicken Black Bean Sauce Top Selling Sliced Chicken With Black Bean Sauc…" at bounding box center [511, 149] width 141 height 106
copy span "Sliced Chicken Black Bean Sauce"
click at [490, 60] on input "chicken black" at bounding box center [461, 68] width 117 height 17
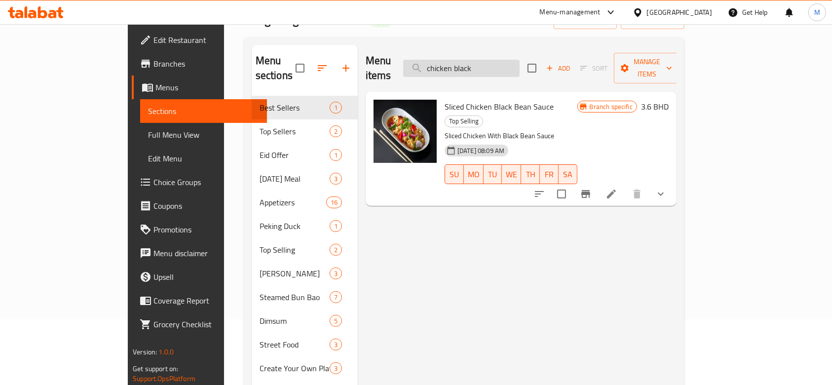
click at [490, 60] on input "chicken black" at bounding box center [461, 68] width 117 height 17
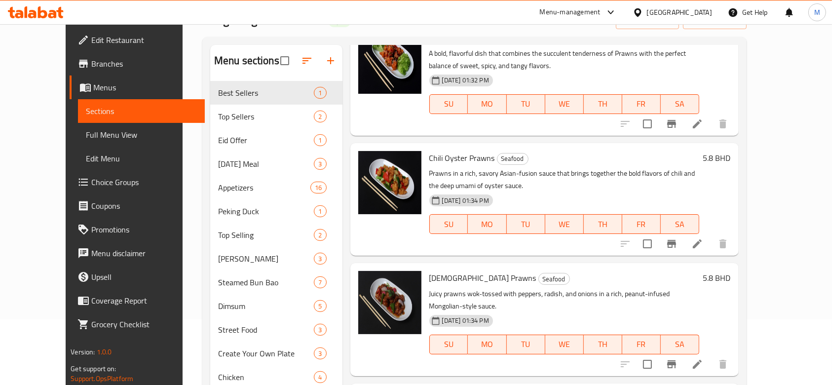
scroll to position [395, 0]
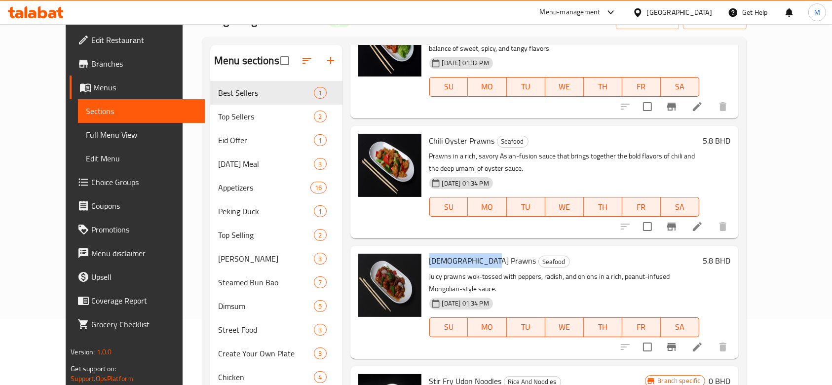
drag, startPoint x: 414, startPoint y: 264, endPoint x: 475, endPoint y: 265, distance: 61.7
click at [475, 265] on h6 "Mongolian Prawns Seafood" at bounding box center [565, 261] width 270 height 14
copy span "[DEMOGRAPHIC_DATA] Prawns"
drag, startPoint x: 414, startPoint y: 142, endPoint x: 478, endPoint y: 140, distance: 64.2
click at [478, 140] on h6 "Chili Oyster Prawns Seafood" at bounding box center [565, 141] width 270 height 14
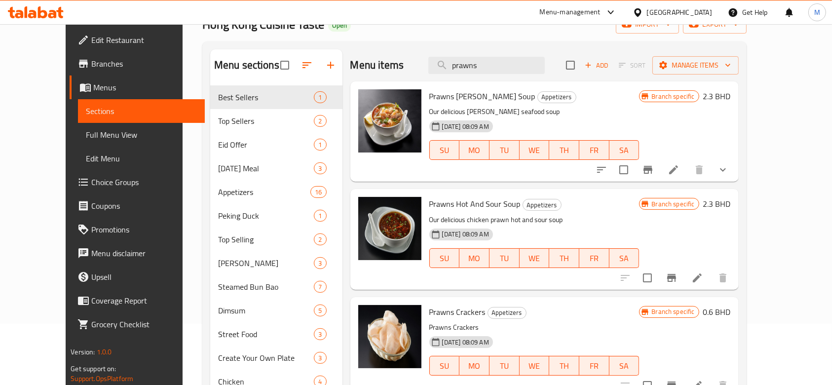
scroll to position [0, 0]
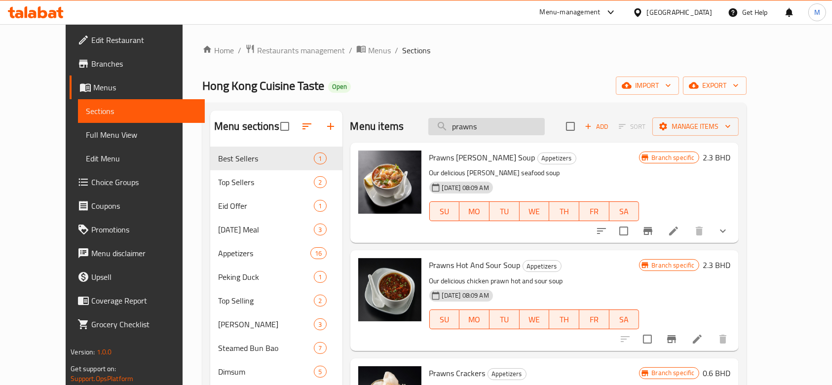
click at [505, 132] on input "prawns" at bounding box center [487, 126] width 117 height 17
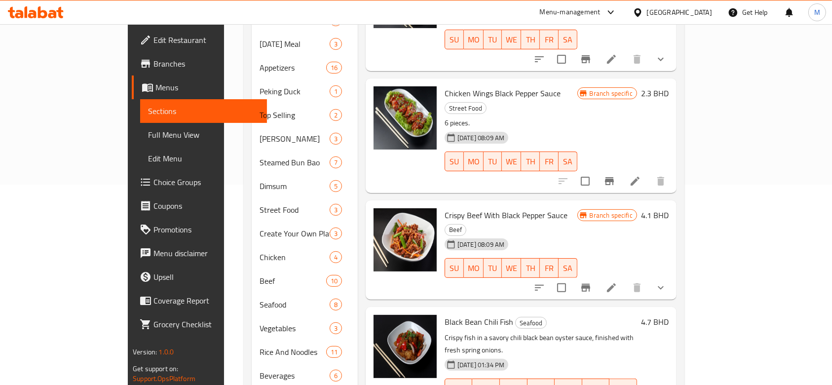
scroll to position [243, 0]
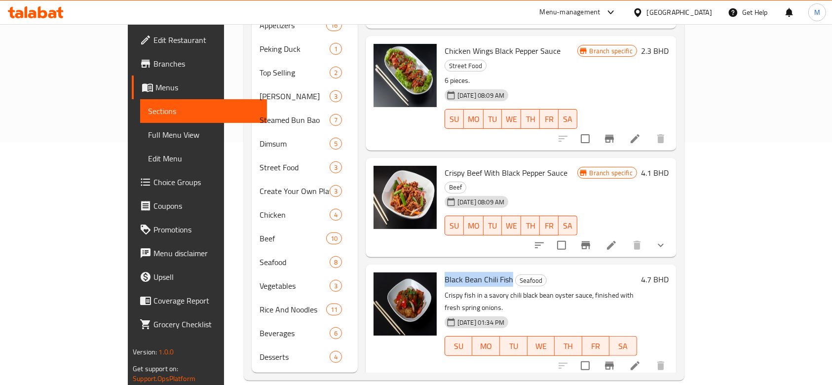
drag, startPoint x: 413, startPoint y: 225, endPoint x: 479, endPoint y: 229, distance: 66.3
click at [479, 272] on span "Black Bean Chili Fish" at bounding box center [479, 279] width 69 height 15
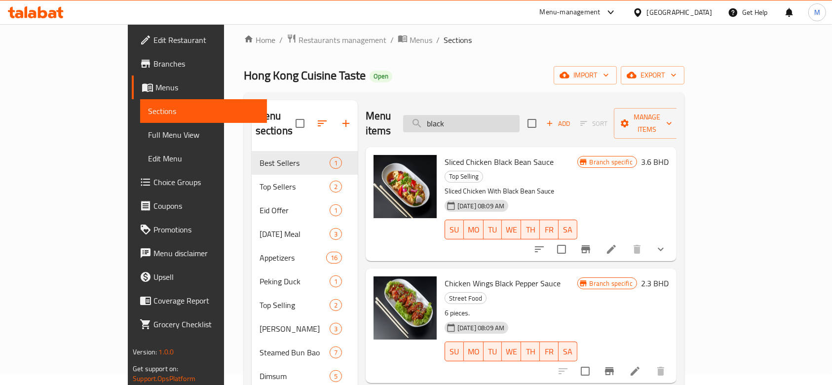
scroll to position [0, 0]
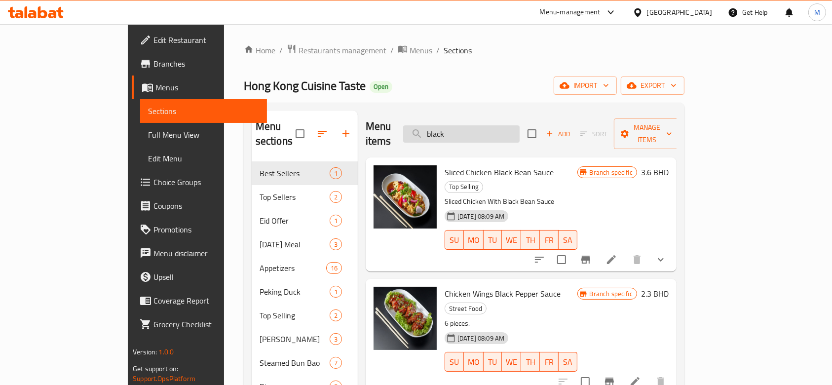
click at [500, 127] on input "black" at bounding box center [461, 133] width 117 height 17
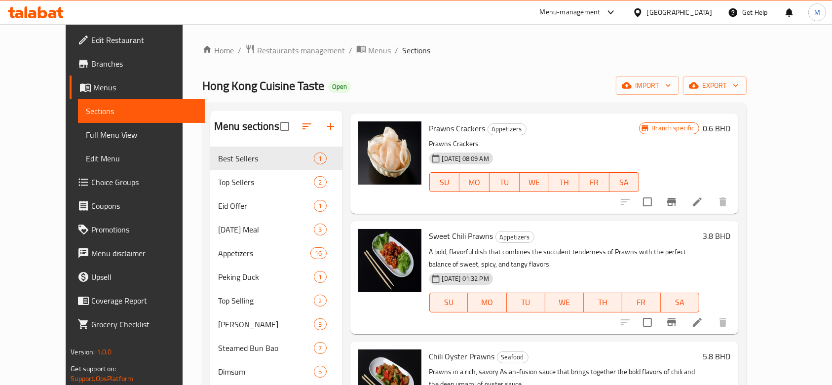
scroll to position [263, 0]
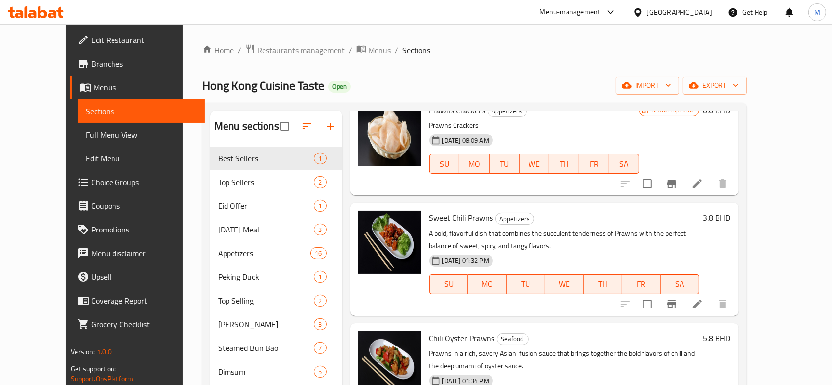
type input "prawns"
drag, startPoint x: 414, startPoint y: 217, endPoint x: 476, endPoint y: 219, distance: 61.7
click at [476, 219] on span "Sweet Chili Prawns" at bounding box center [462, 217] width 64 height 15
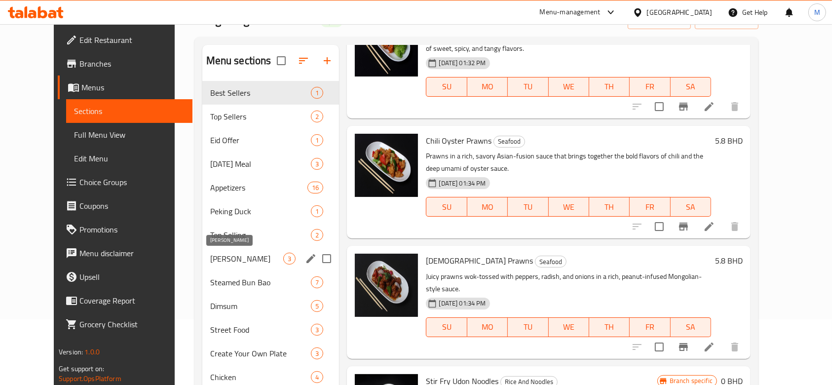
scroll to position [131, 0]
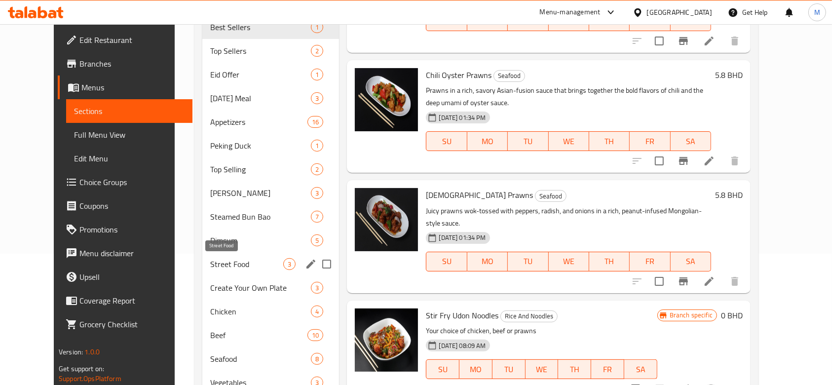
click at [216, 262] on span "Street Food" at bounding box center [247, 264] width 74 height 12
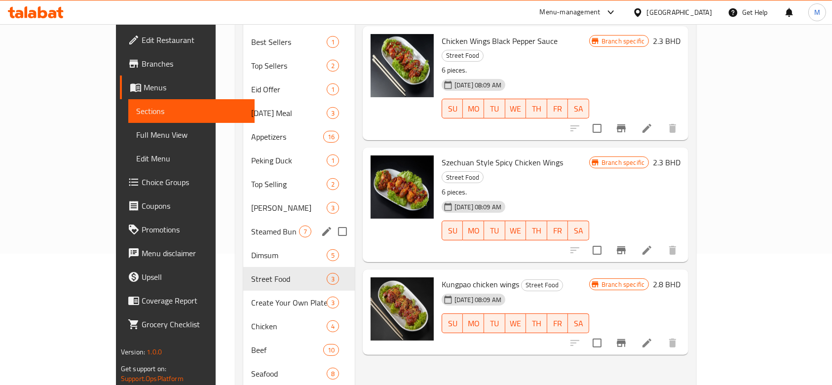
click at [243, 220] on div "Steamed Bun Bao 7" at bounding box center [298, 232] width 111 height 24
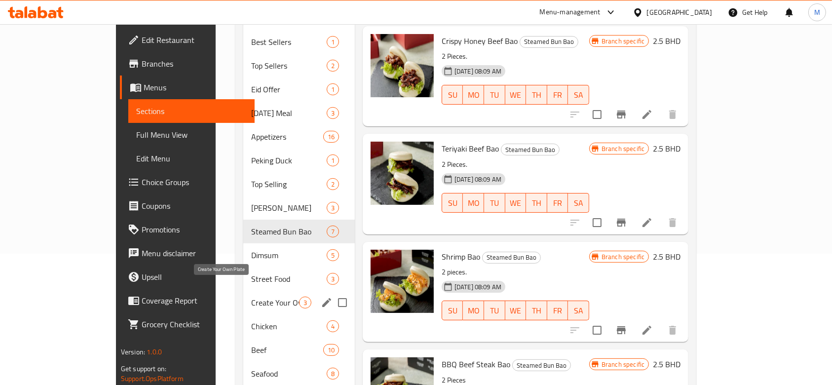
click at [251, 297] on span "Create Your Own Plate" at bounding box center [274, 303] width 47 height 12
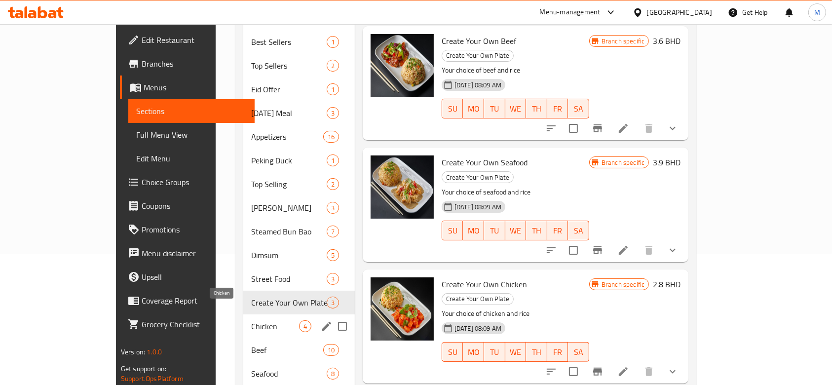
click at [251, 320] on span "Chicken" at bounding box center [274, 326] width 47 height 12
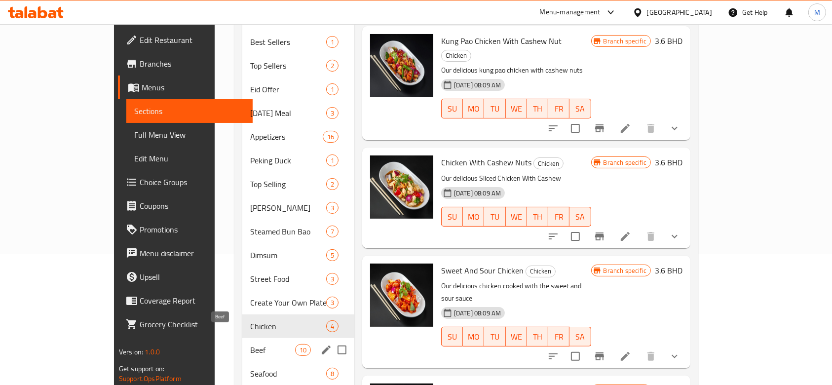
click at [250, 344] on span "Beef" at bounding box center [272, 350] width 45 height 12
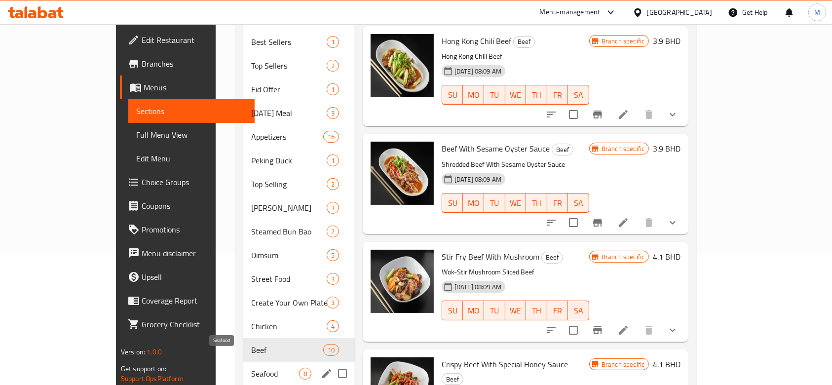
click at [251, 368] on span "Seafood" at bounding box center [274, 374] width 47 height 12
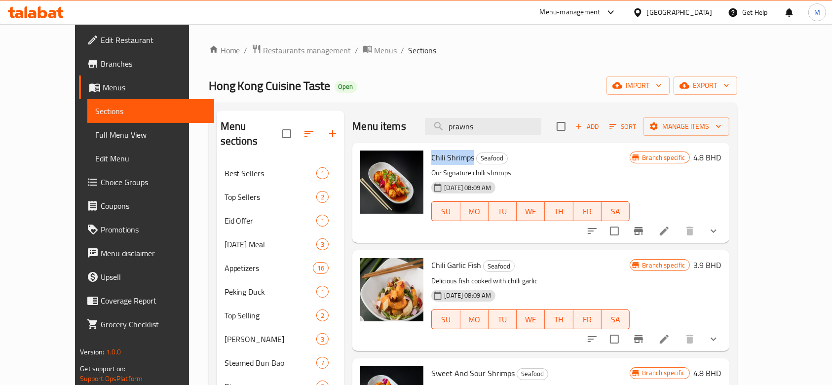
drag, startPoint x: 412, startPoint y: 160, endPoint x: 455, endPoint y: 162, distance: 43.0
click at [455, 162] on span "Chili Shrimps" at bounding box center [453, 157] width 43 height 15
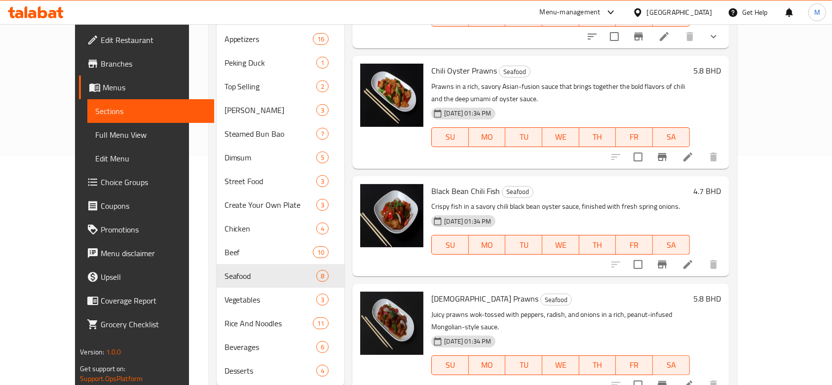
scroll to position [243, 0]
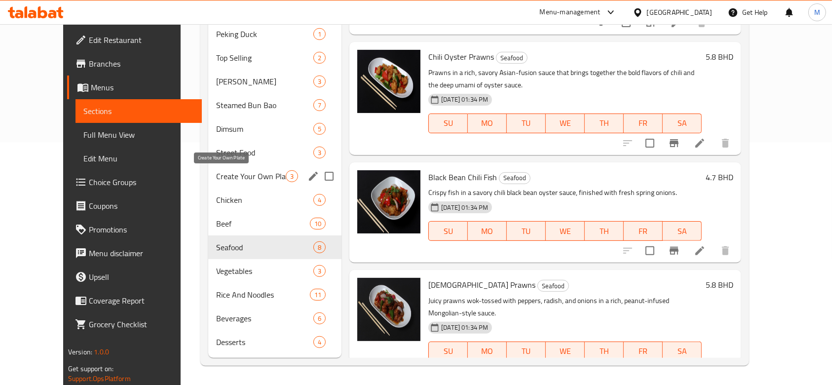
click at [218, 176] on span "Create Your Own Plate" at bounding box center [251, 176] width 70 height 12
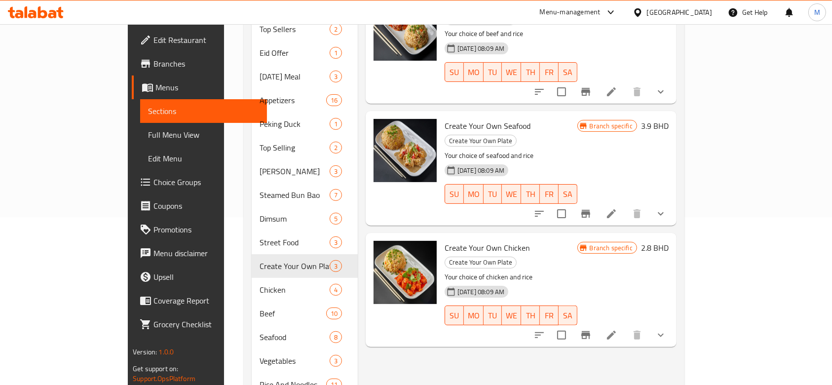
scroll to position [111, 0]
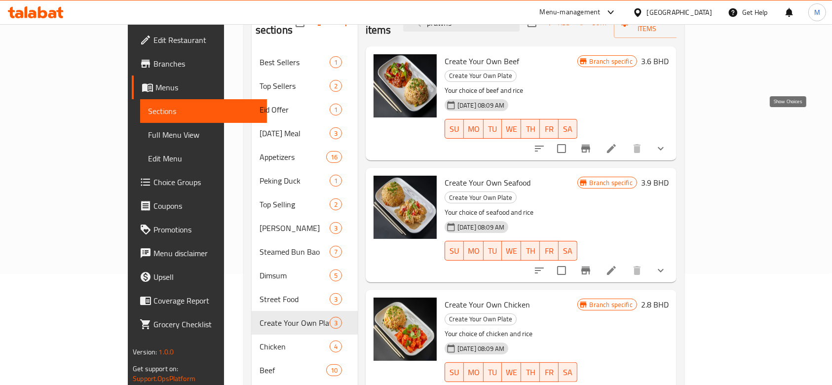
click at [667, 143] on icon "show more" at bounding box center [661, 149] width 12 height 12
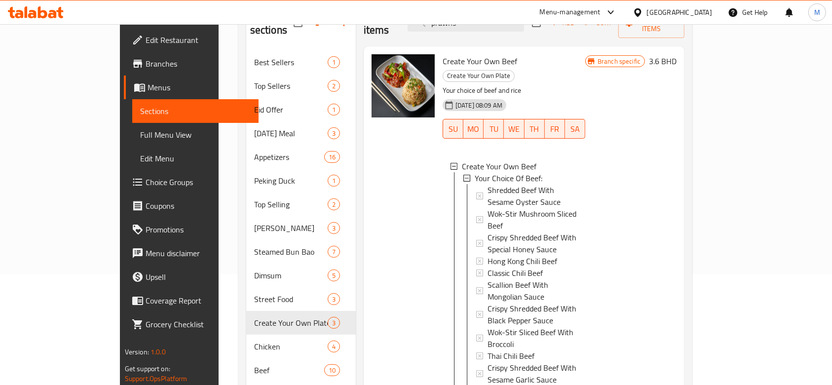
scroll to position [66, 0]
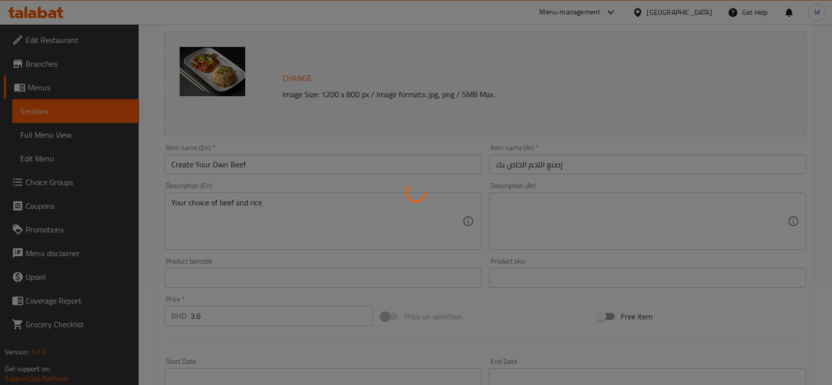
type input "إختيارك من اللحم:"
type input "1"
type input "إختيارك من:"
type input "1"
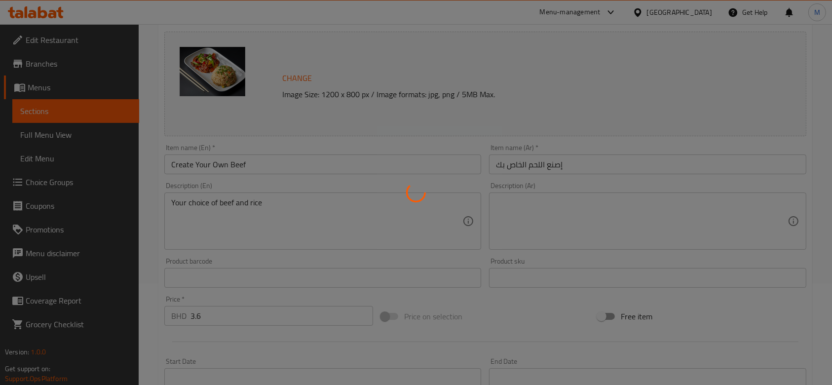
type input "1"
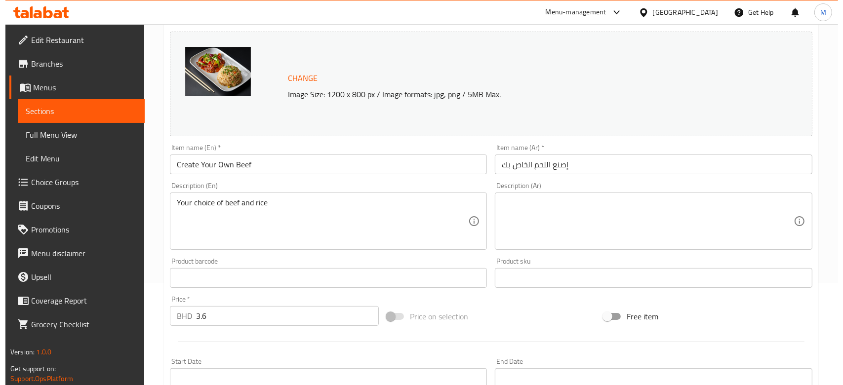
scroll to position [383, 0]
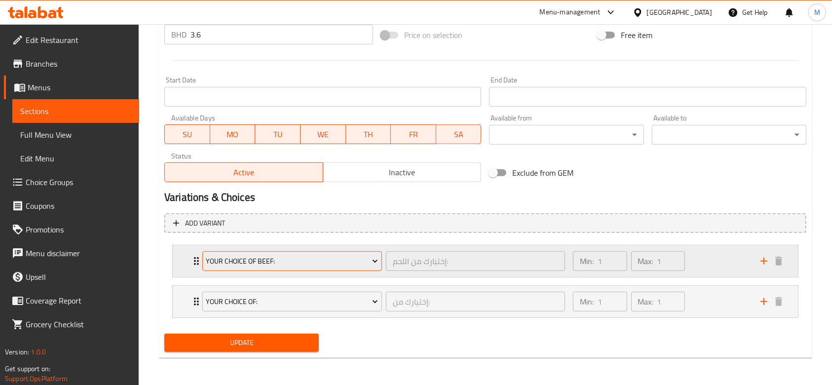
click at [306, 256] on span "Your Choice Of Beef:" at bounding box center [292, 261] width 172 height 12
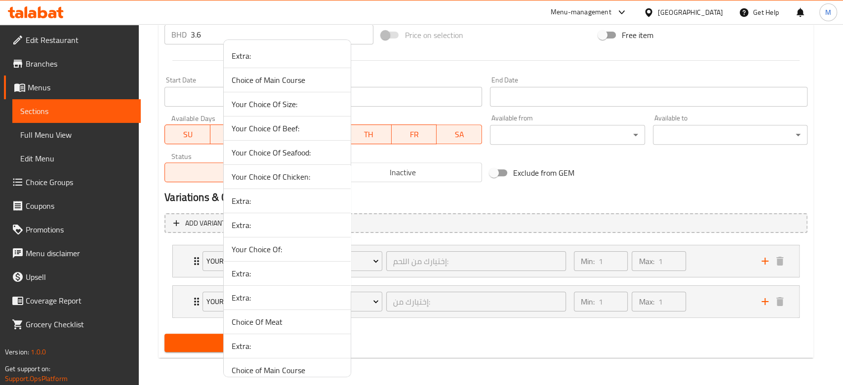
scroll to position [450, 0]
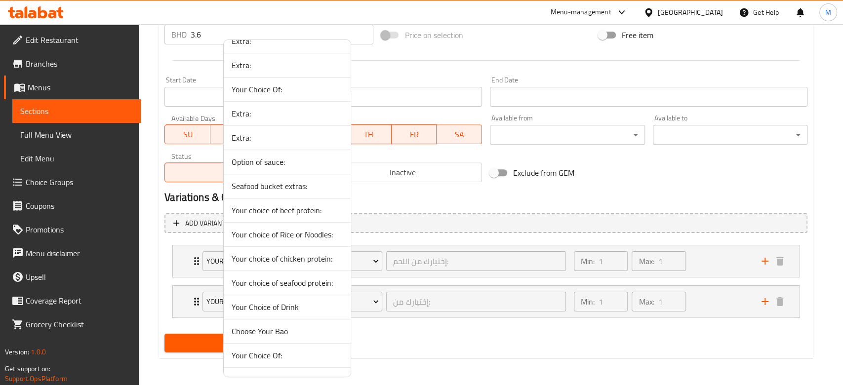
click at [271, 206] on span "Your choice of beef protein:" at bounding box center [287, 210] width 111 height 12
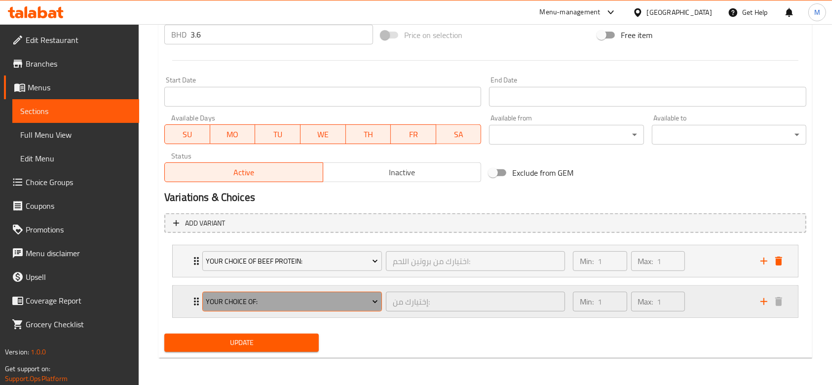
click at [296, 304] on span "Your Choice Of:" at bounding box center [292, 302] width 172 height 12
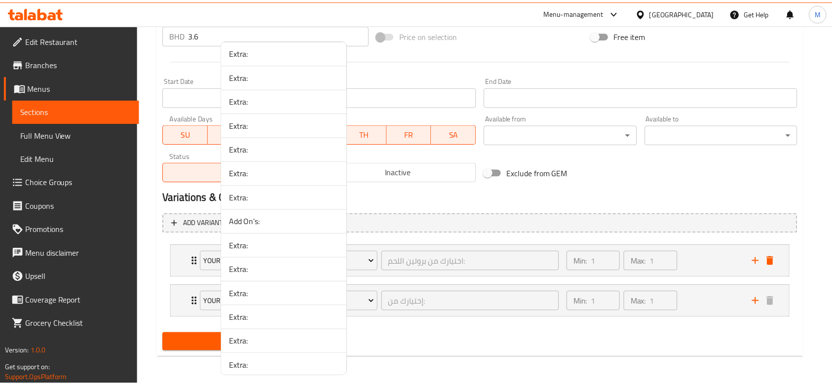
scroll to position [474, 0]
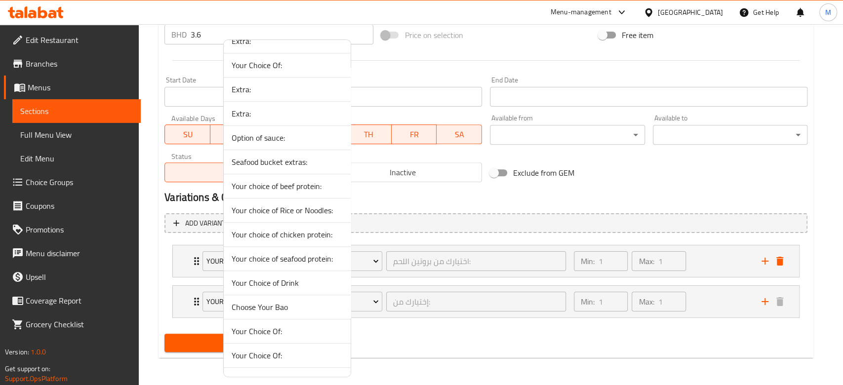
click at [298, 211] on span "Your choice of Rice or Noodles:" at bounding box center [287, 210] width 111 height 12
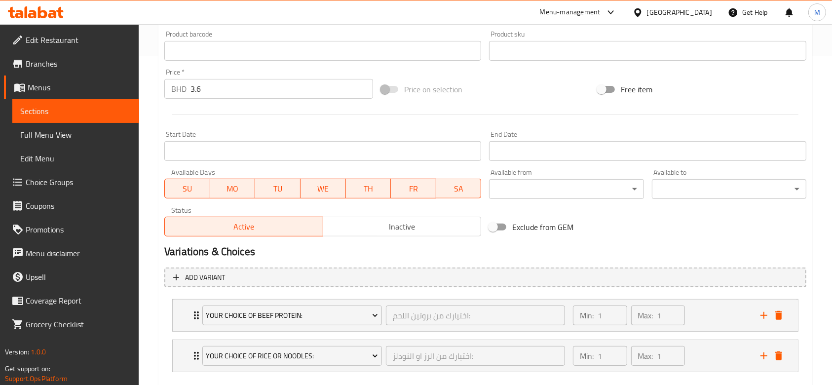
scroll to position [383, 0]
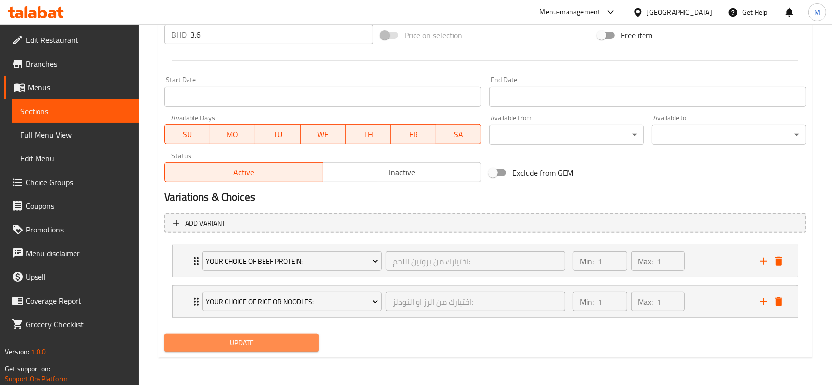
click at [296, 342] on span "Update" at bounding box center [241, 343] width 139 height 12
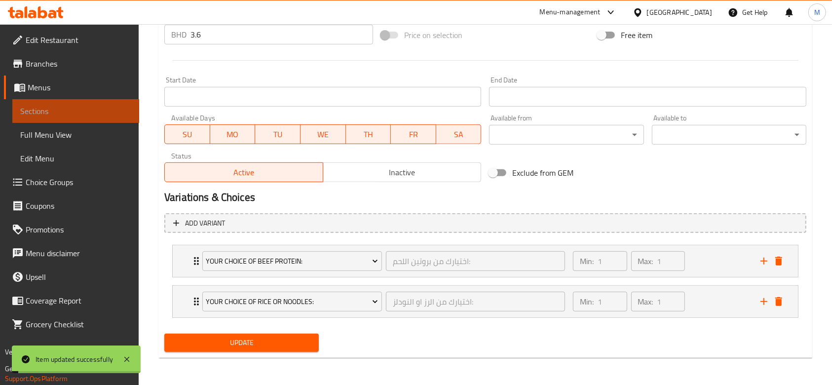
click at [83, 113] on span "Sections" at bounding box center [75, 111] width 111 height 12
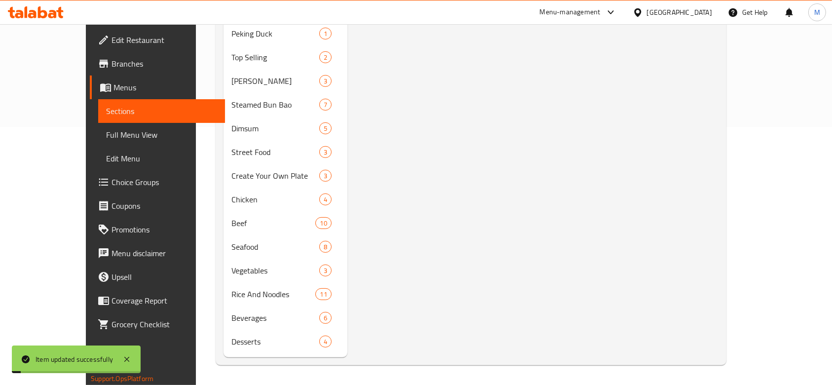
scroll to position [138, 0]
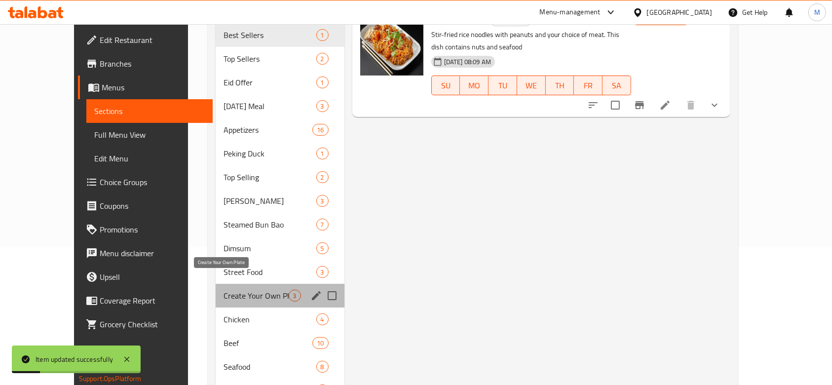
click at [224, 290] on span "Create Your Own Plate" at bounding box center [256, 296] width 65 height 12
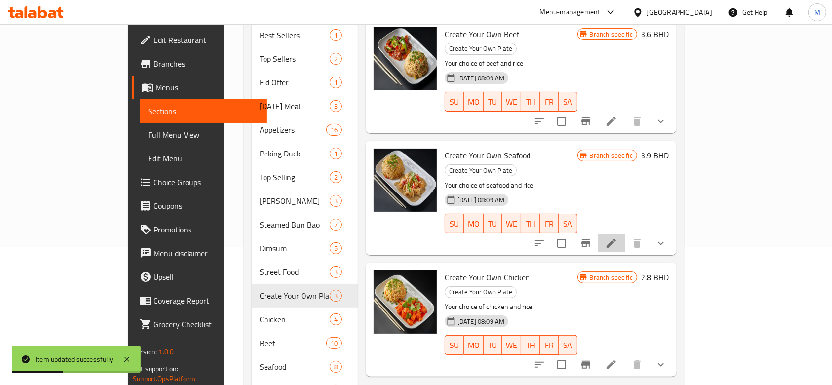
click at [626, 235] on li at bounding box center [612, 244] width 28 height 18
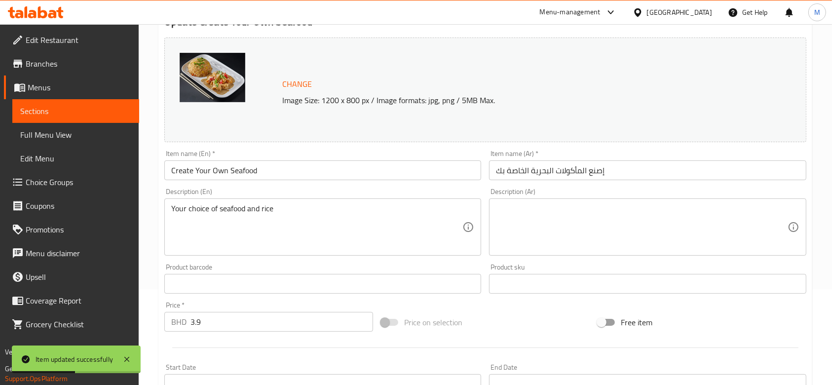
scroll to position [383, 0]
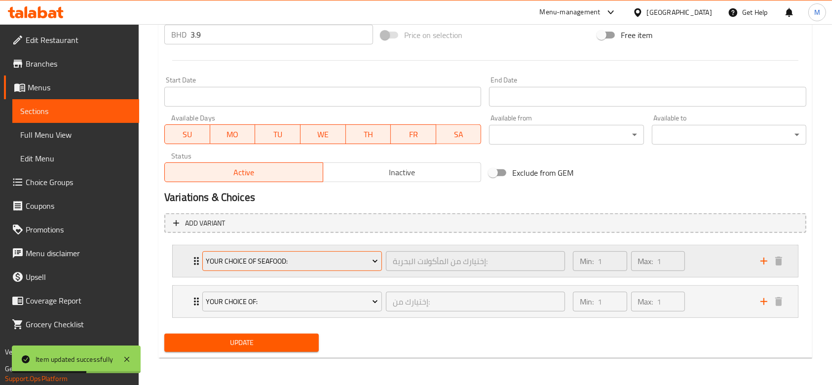
click at [316, 256] on span "Your Choice Of Seafood:" at bounding box center [292, 261] width 172 height 12
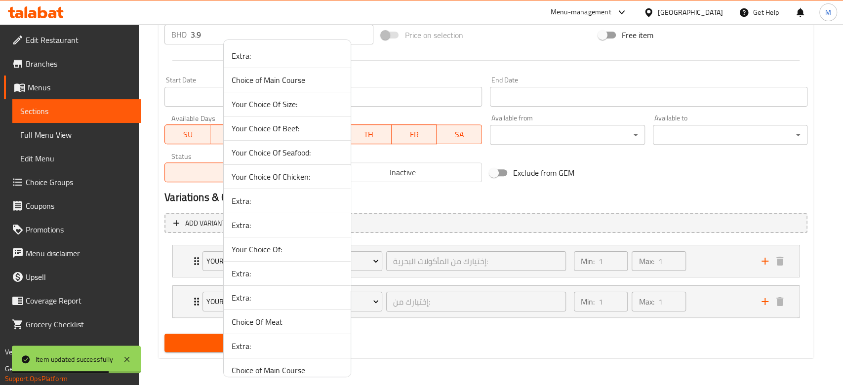
click at [648, 188] on div at bounding box center [421, 192] width 843 height 385
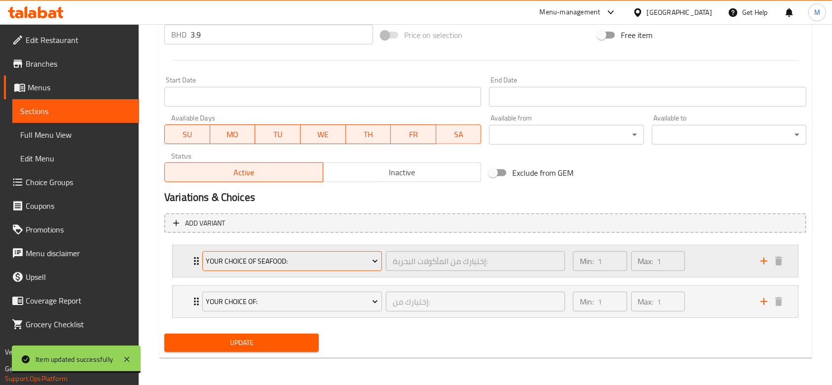
click at [275, 257] on span "Your Choice Of Seafood:" at bounding box center [292, 261] width 172 height 12
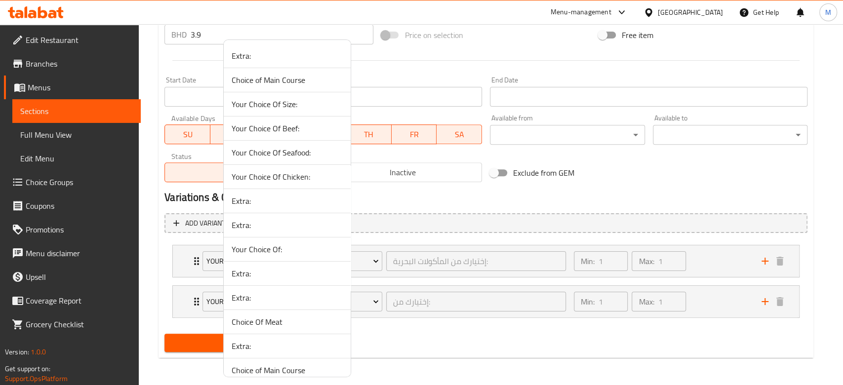
click at [533, 345] on div at bounding box center [421, 192] width 843 height 385
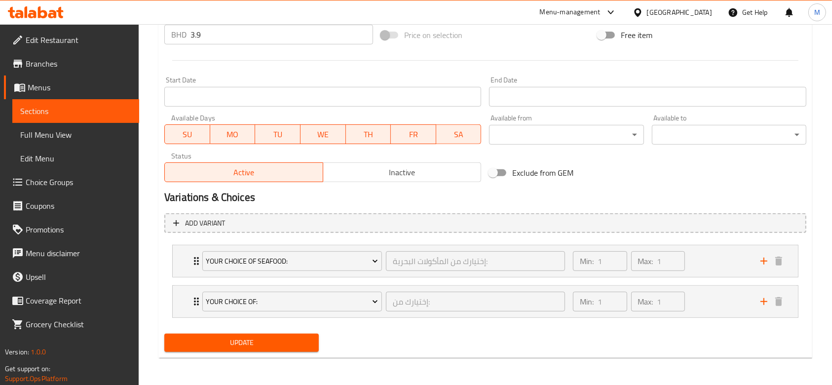
click at [314, 318] on li "Your Choice Of: إختيارك من: ​ Min: 1 ​ Max: 1 ​ Vegetable Fried Rice (ID: 16380…" at bounding box center [485, 301] width 642 height 40
click at [314, 311] on button "Your Choice Of:" at bounding box center [292, 302] width 180 height 20
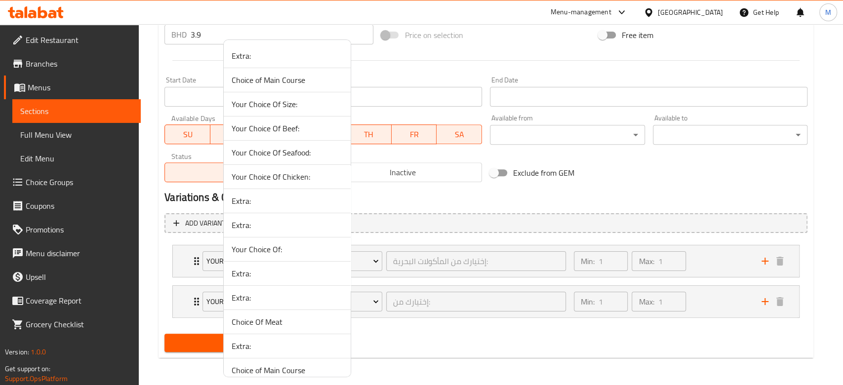
scroll to position [474, 0]
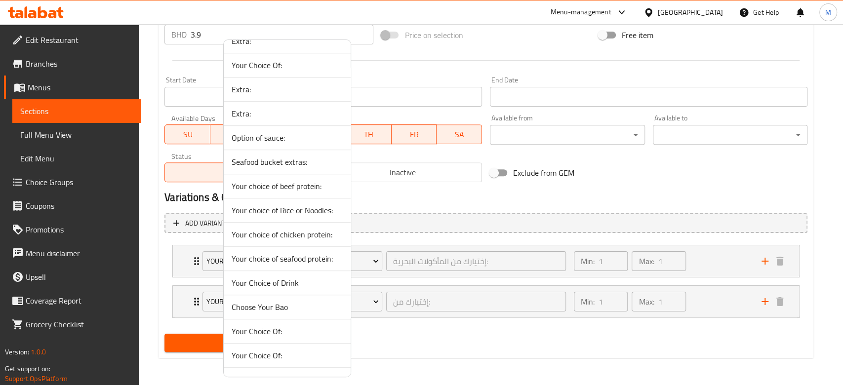
click at [294, 206] on span "Your choice of Rice or Noodles:" at bounding box center [287, 210] width 111 height 12
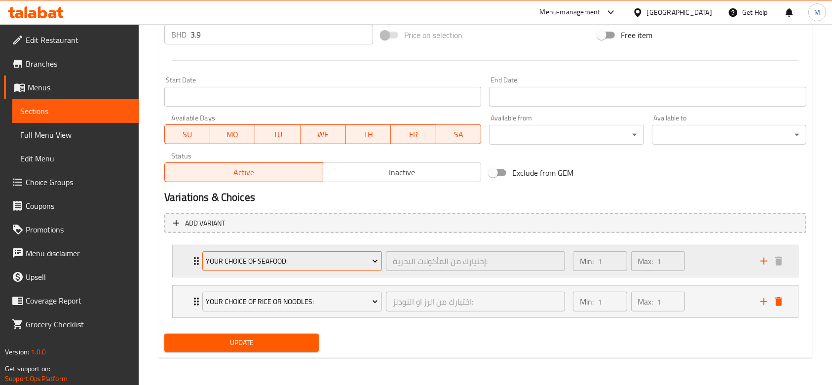
click at [307, 261] on span "Your Choice Of Seafood:" at bounding box center [292, 261] width 172 height 12
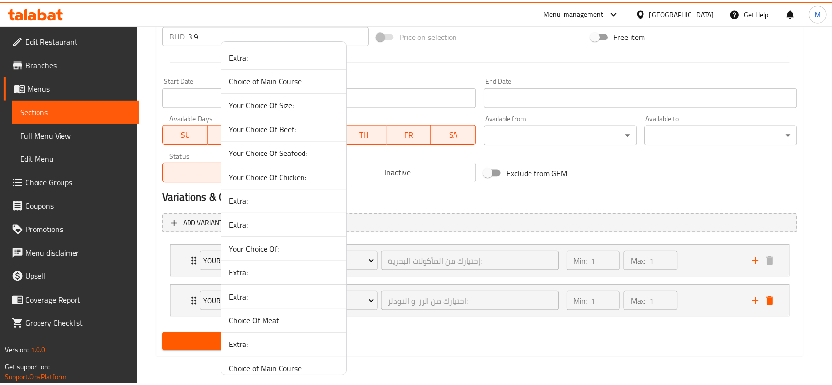
scroll to position [450, 0]
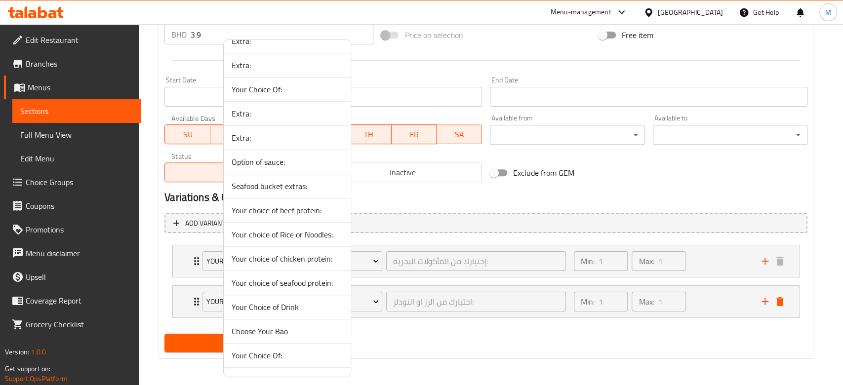
click at [289, 279] on span "Your choice of seafood protein:" at bounding box center [287, 283] width 111 height 12
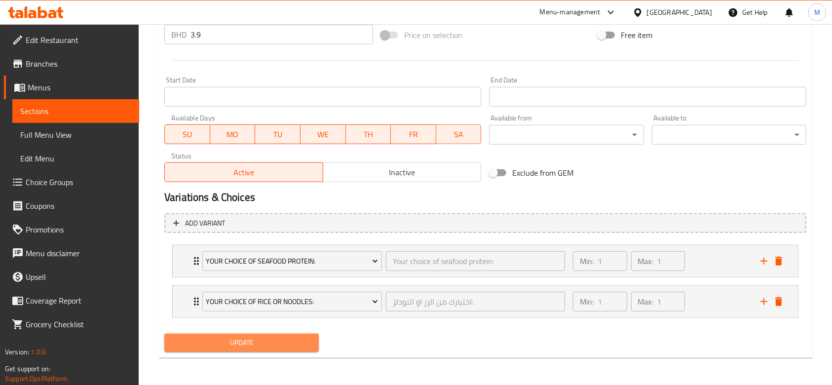
click at [274, 343] on span "Update" at bounding box center [241, 343] width 139 height 12
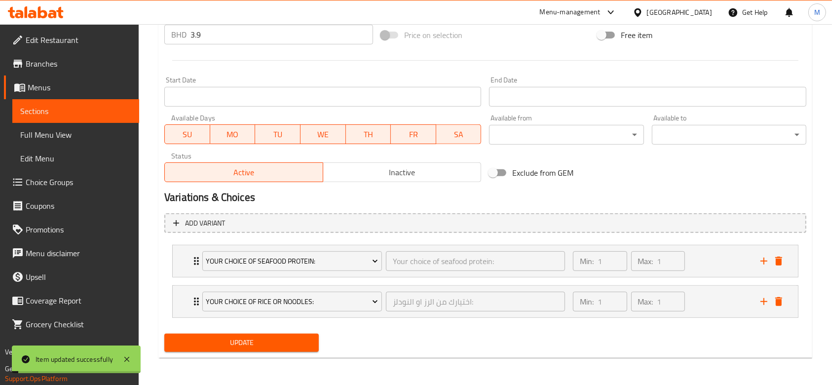
click at [54, 111] on span "Sections" at bounding box center [75, 111] width 111 height 12
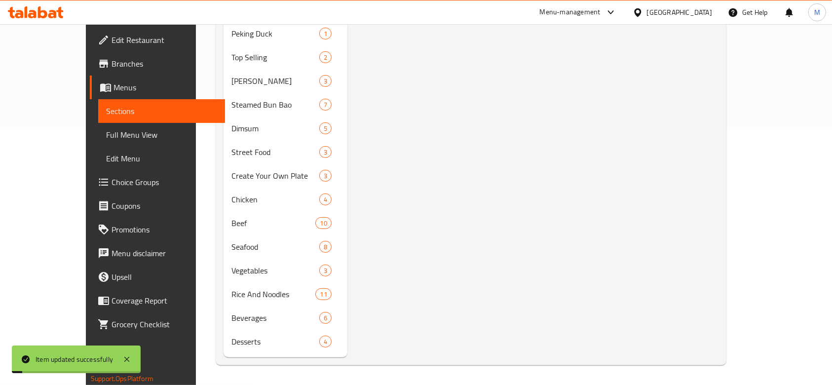
scroll to position [243, 0]
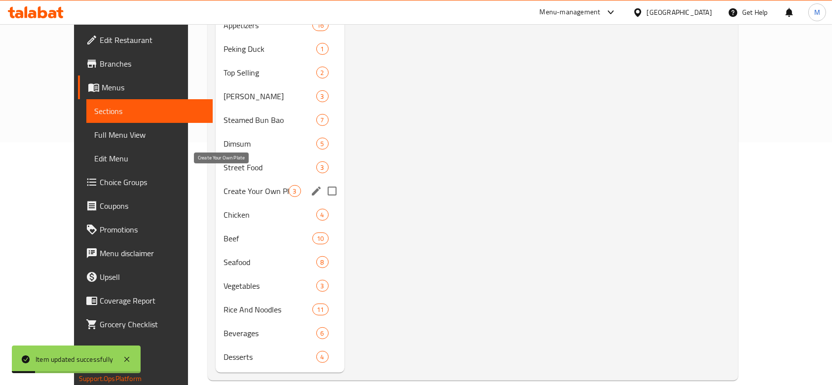
click at [224, 185] on span "Create Your Own Plate" at bounding box center [256, 191] width 65 height 12
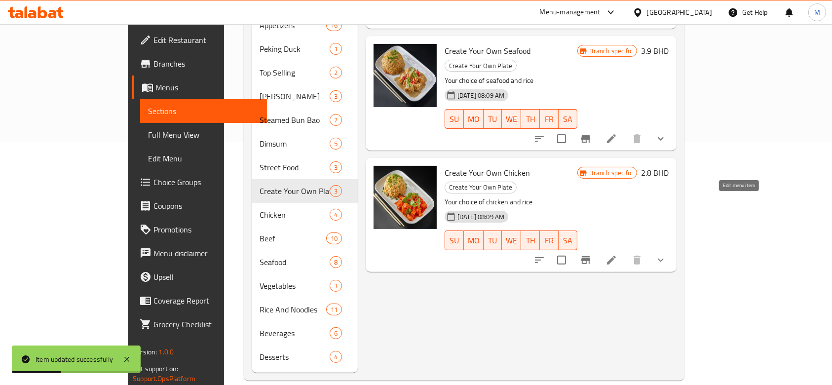
click at [618, 254] on icon at bounding box center [612, 260] width 12 height 12
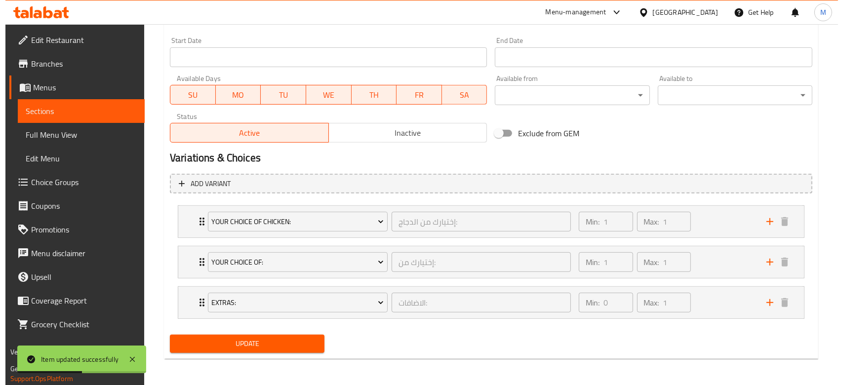
scroll to position [423, 0]
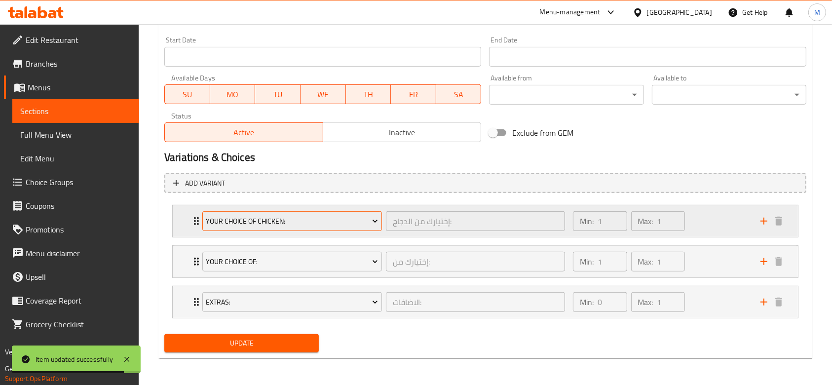
click at [265, 222] on span "Your Choice Of Chicken:" at bounding box center [292, 221] width 172 height 12
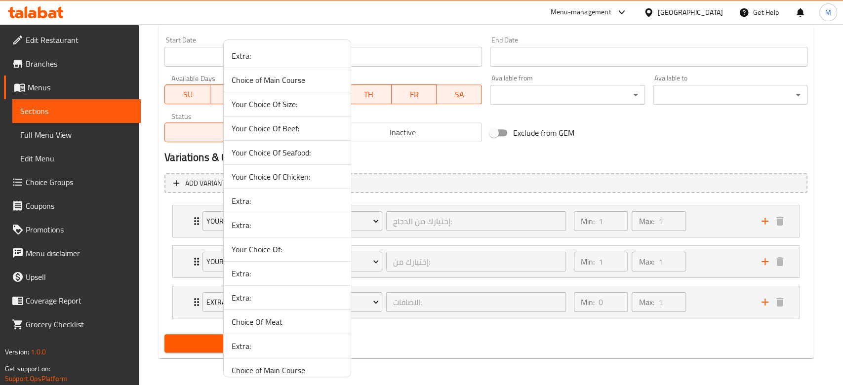
scroll to position [450, 0]
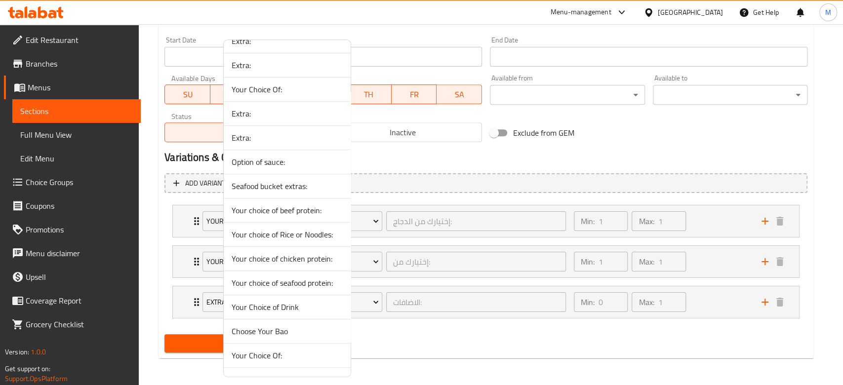
click at [271, 262] on span "Your choice of chicken protein:" at bounding box center [287, 259] width 111 height 12
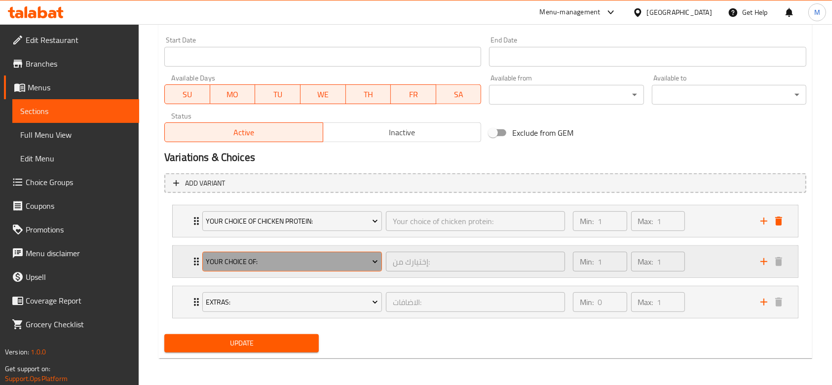
click at [271, 267] on span "Your Choice Of:" at bounding box center [292, 262] width 172 height 12
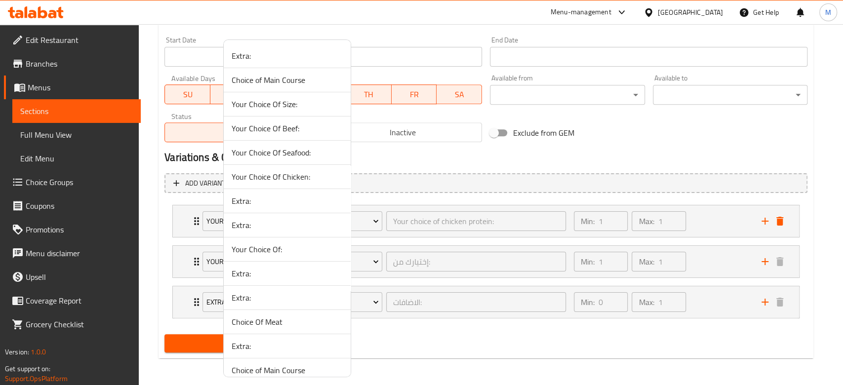
click at [732, 262] on div at bounding box center [421, 192] width 843 height 385
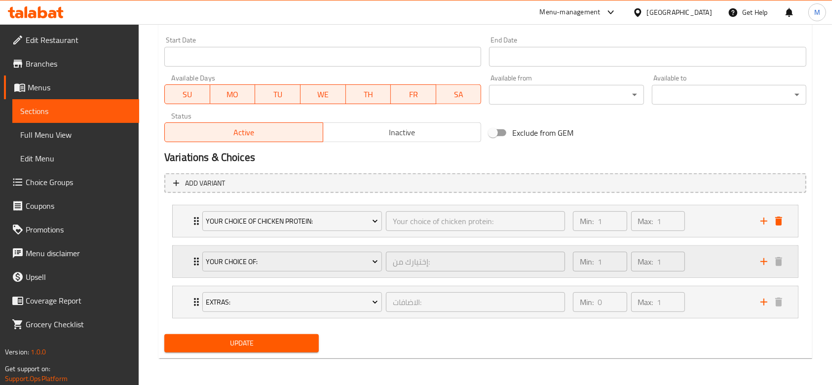
click at [731, 265] on div "Min: 1 ​ Max: 1 ​" at bounding box center [661, 262] width 188 height 32
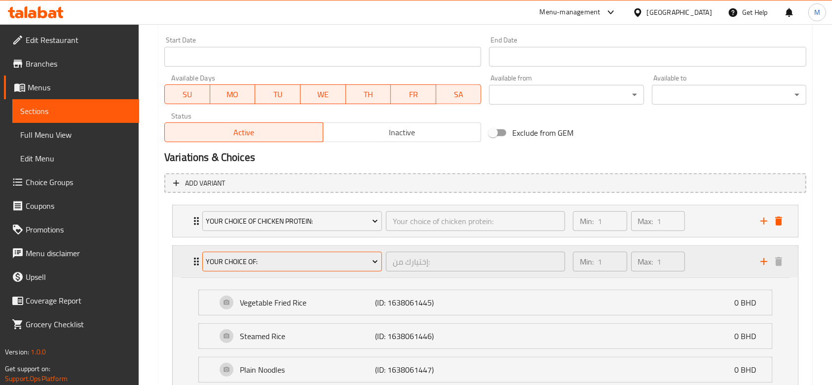
click at [331, 267] on span "Your Choice Of:" at bounding box center [292, 262] width 172 height 12
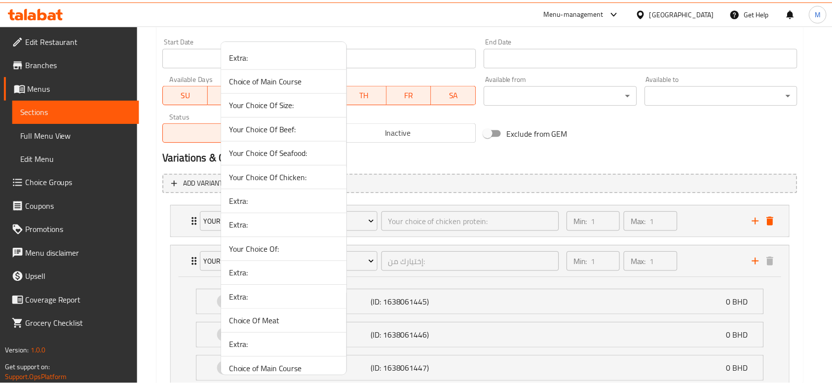
scroll to position [474, 0]
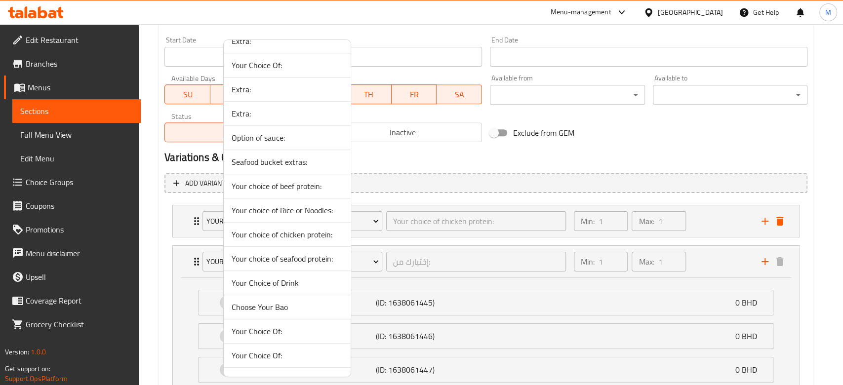
click at [272, 208] on span "Your choice of Rice or Noodles:" at bounding box center [287, 210] width 111 height 12
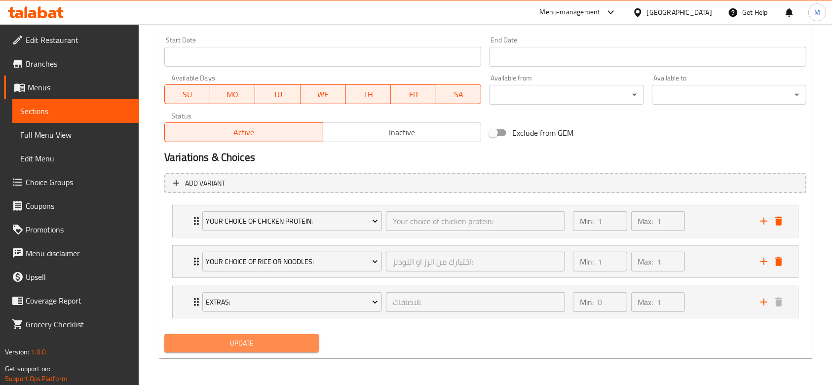
click at [292, 343] on span "Update" at bounding box center [241, 343] width 139 height 12
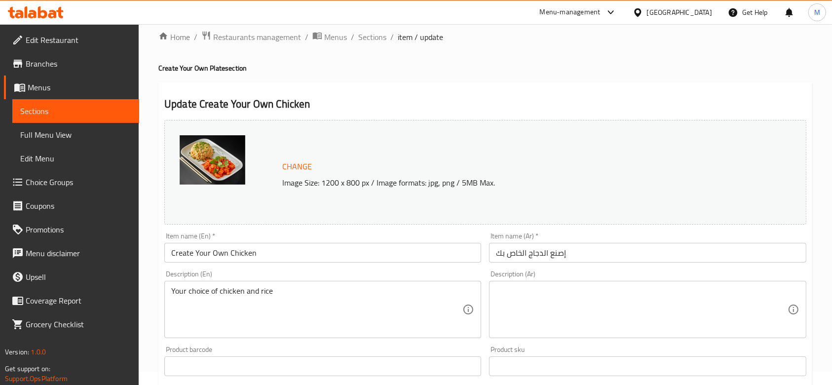
scroll to position [0, 0]
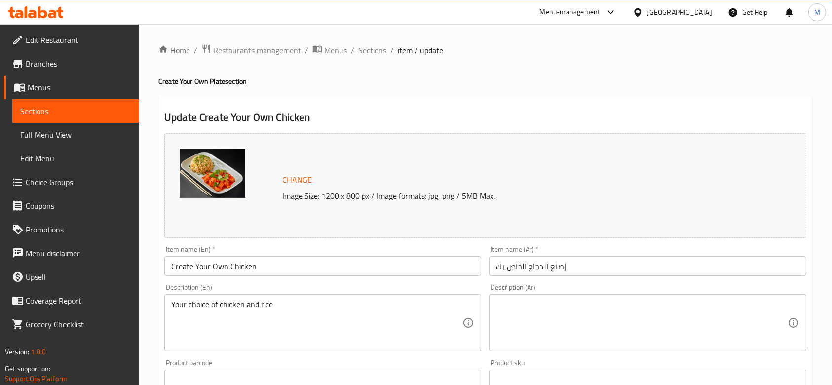
click at [273, 44] on span "Restaurants management" at bounding box center [257, 50] width 88 height 12
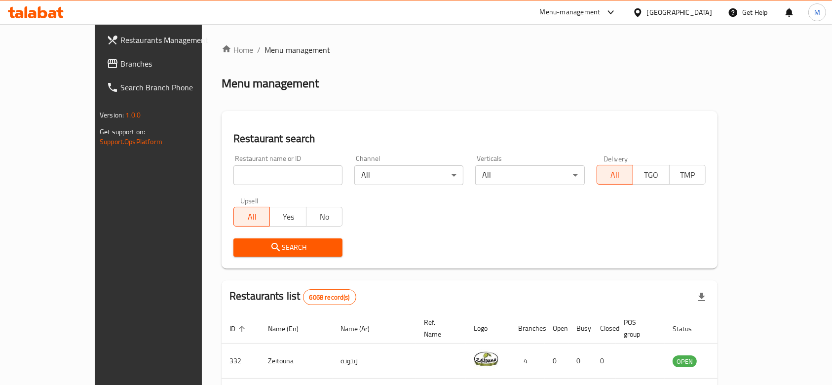
click at [240, 173] on div "Home / Menu management Menu management Restaurant search Restaurant name or ID …" at bounding box center [470, 352] width 496 height 616
click at [239, 173] on input "search" at bounding box center [288, 175] width 109 height 20
type input "bombo"
click button "Search" at bounding box center [288, 247] width 109 height 18
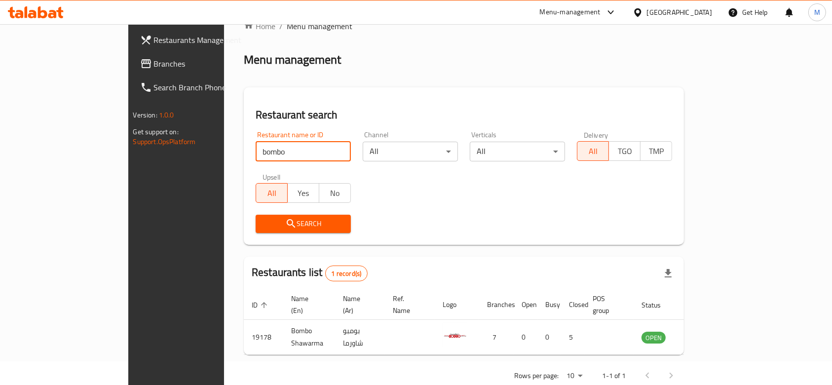
scroll to position [36, 0]
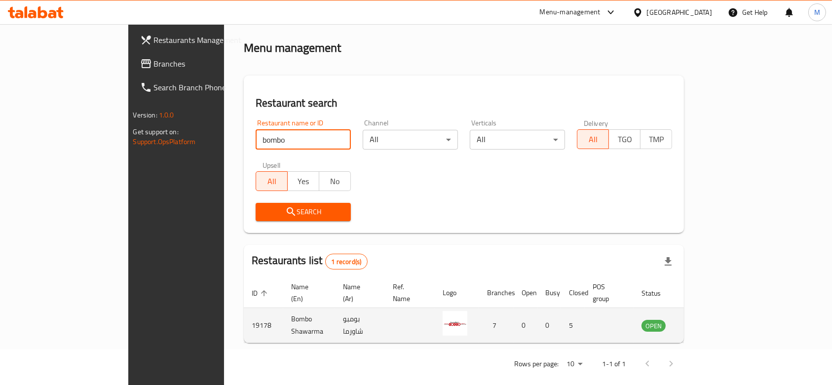
click at [244, 316] on td "19178" at bounding box center [263, 325] width 39 height 35
